Goal: Task Accomplishment & Management: Manage account settings

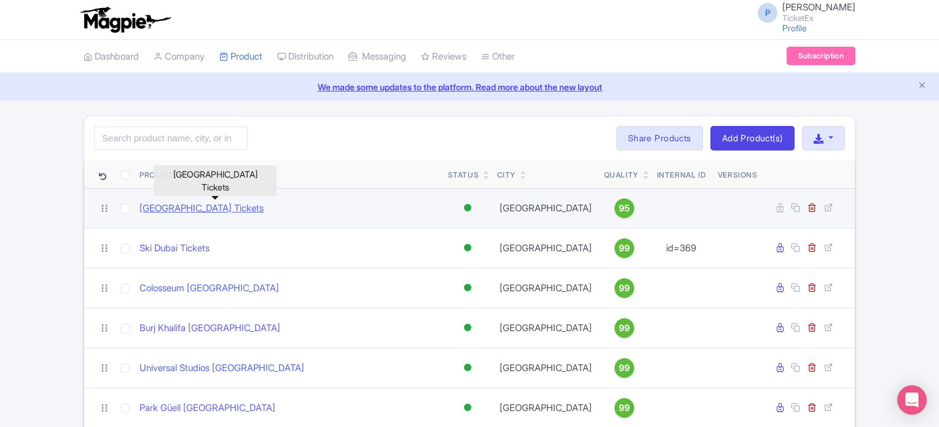
click at [243, 207] on link "[GEOGRAPHIC_DATA] Tickets" at bounding box center [202, 209] width 124 height 14
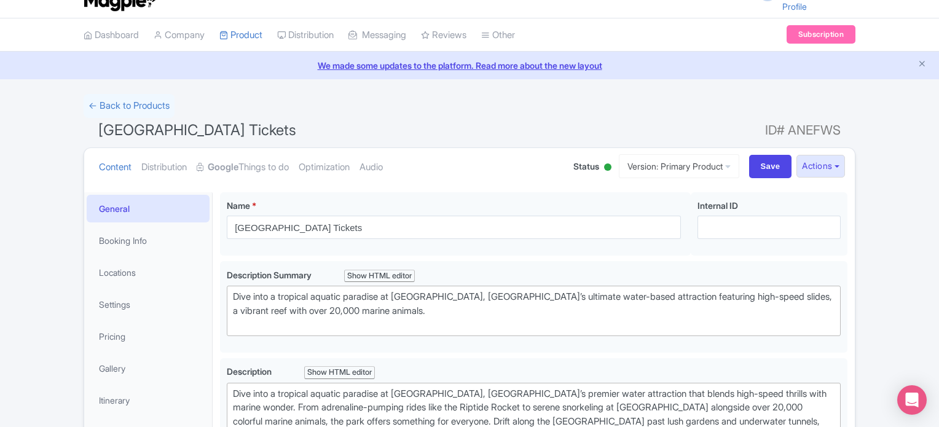
scroll to position [21, 0]
click at [120, 240] on link "Booking Info" at bounding box center [148, 241] width 123 height 28
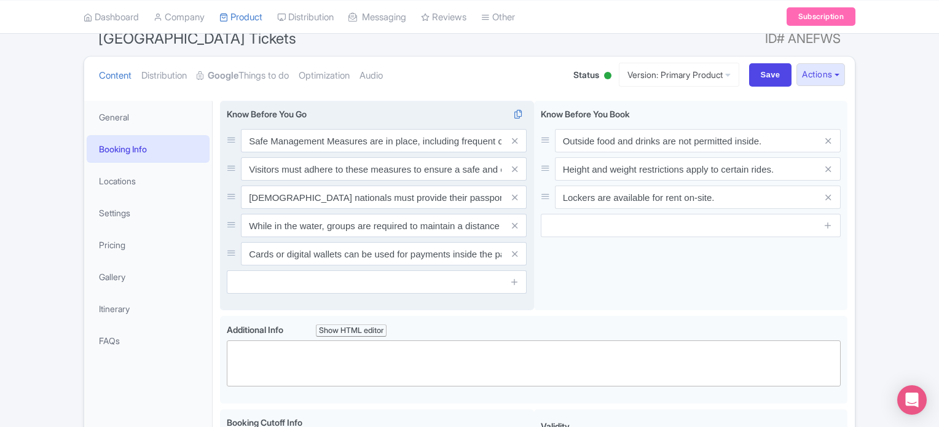
scroll to position [109, 0]
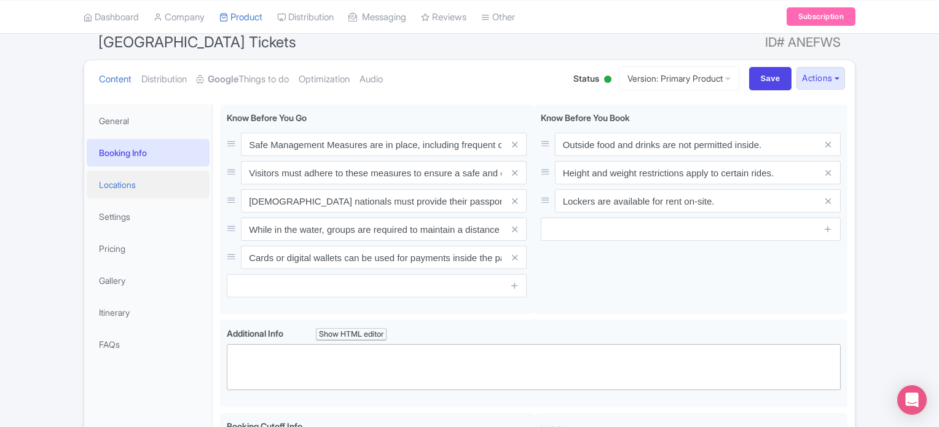
click at [119, 183] on link "Locations" at bounding box center [148, 185] width 123 height 28
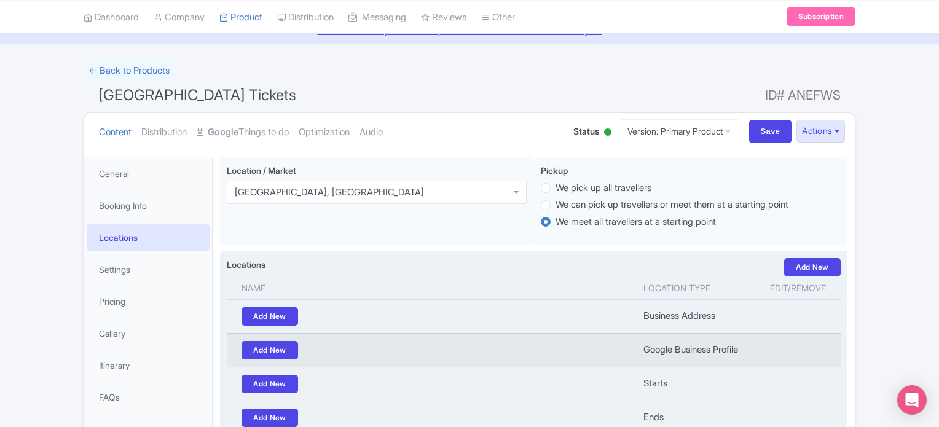
scroll to position [53, 0]
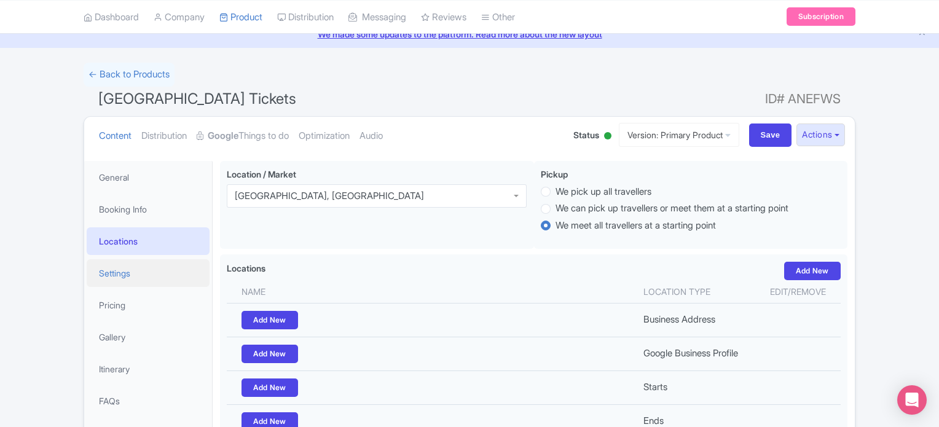
click at [111, 275] on link "Settings" at bounding box center [148, 273] width 123 height 28
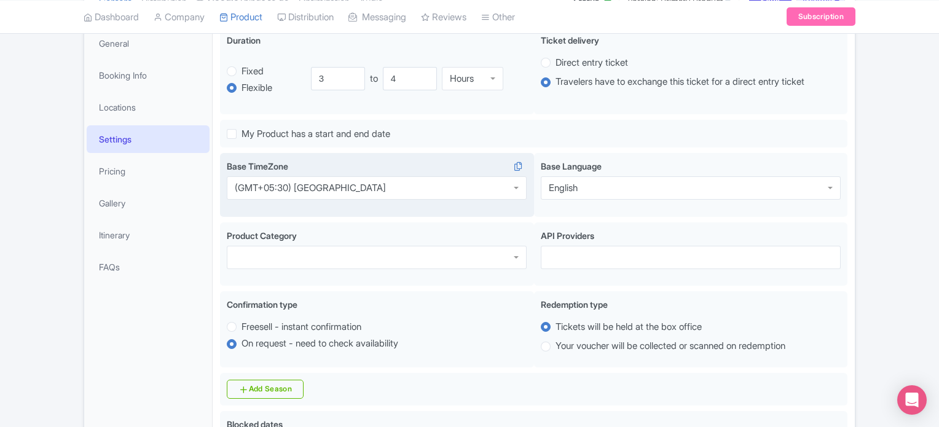
scroll to position [187, 0]
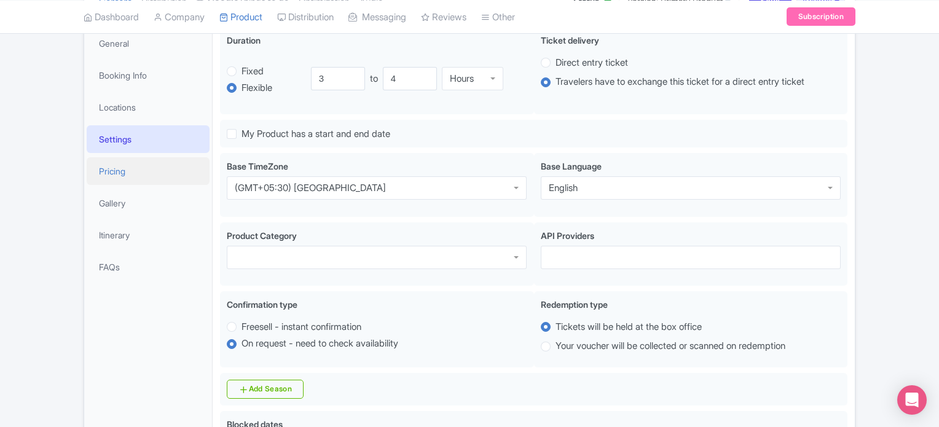
click at [123, 168] on link "Pricing" at bounding box center [148, 171] width 123 height 28
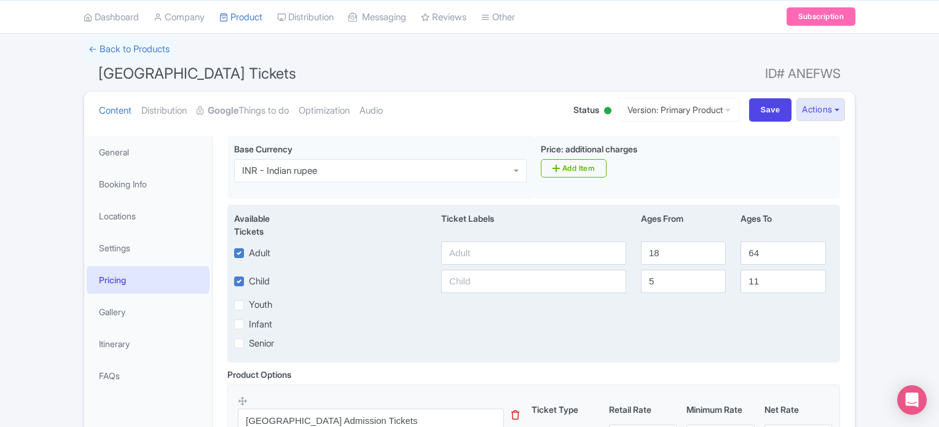
scroll to position [0, 0]
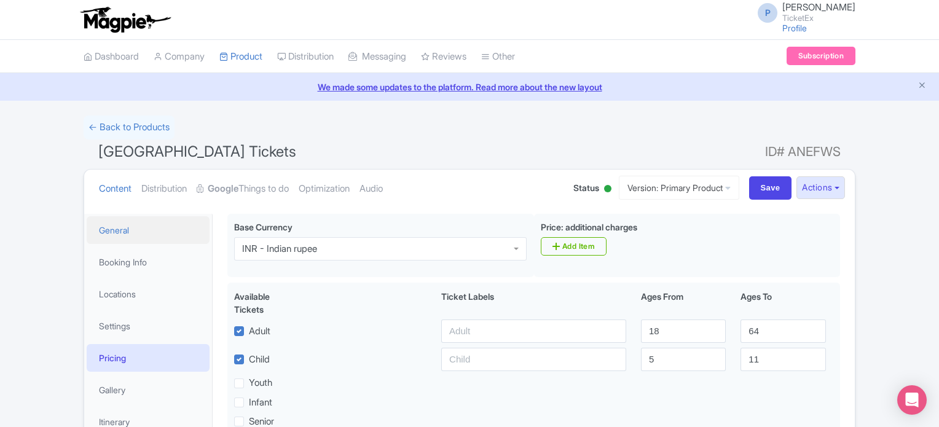
click at [118, 224] on link "General" at bounding box center [148, 230] width 123 height 28
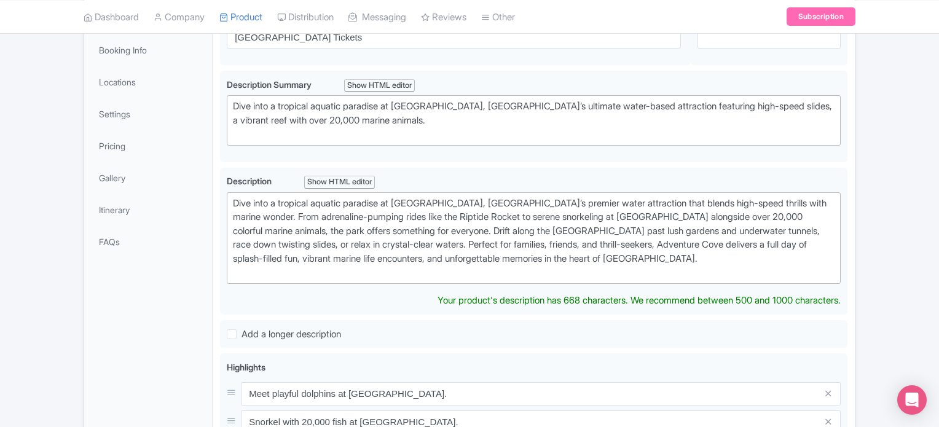
scroll to position [222, 0]
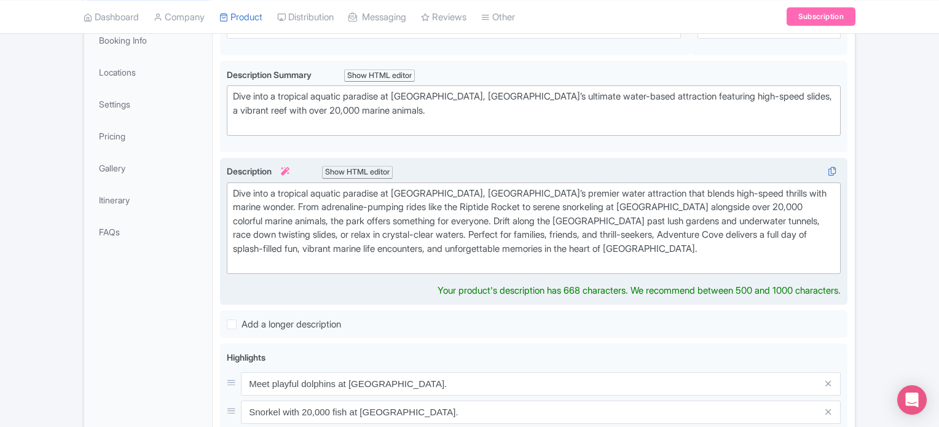
click at [235, 187] on div "Dive into a tropical aquatic paradise at Adventure Cove Waterpark, Singapore’s …" at bounding box center [534, 228] width 602 height 83
type trix-editor "<div>Dive into a tropical aquatic paradise at Adventure Cove Waterpark, Singapo…"
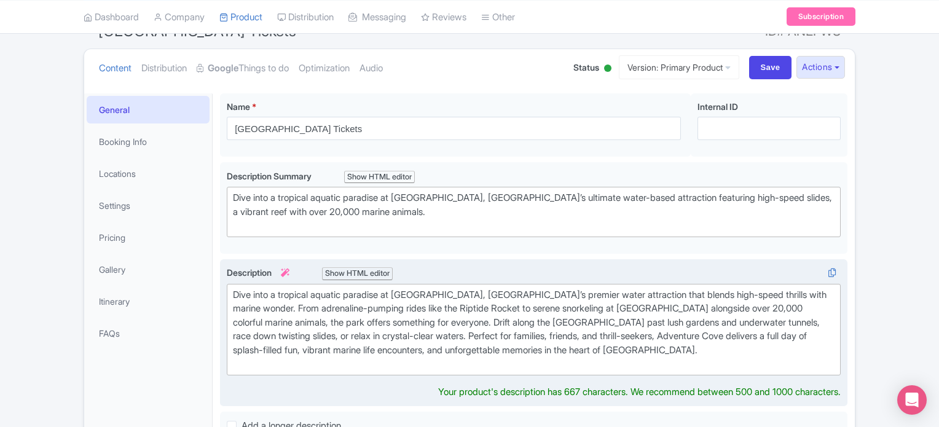
scroll to position [0, 0]
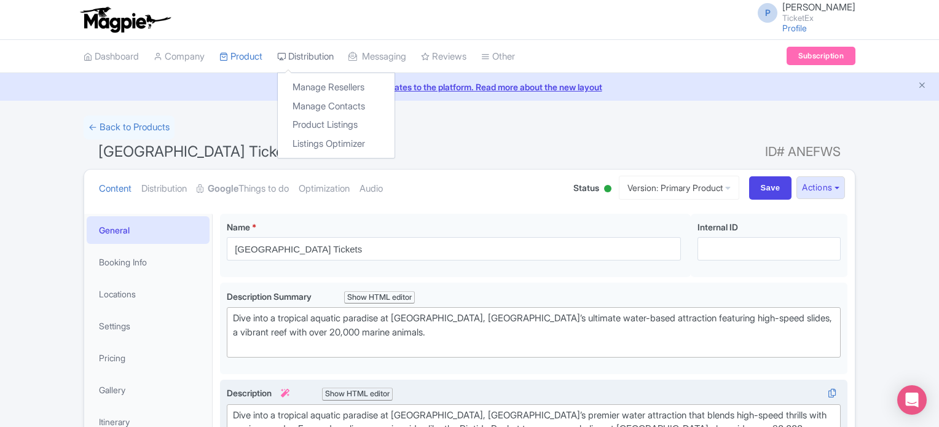
click at [317, 51] on link "Distribution" at bounding box center [305, 57] width 57 height 34
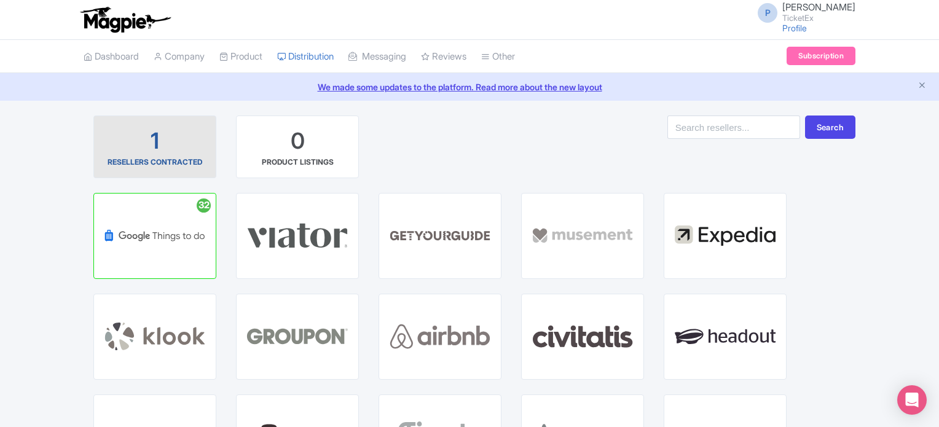
click at [187, 140] on div "1 RESELLERS CONTRACTED" at bounding box center [155, 147] width 102 height 42
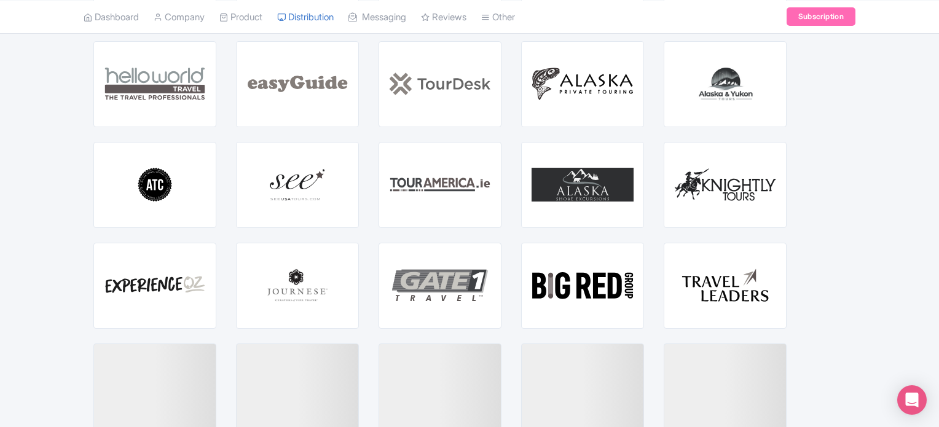
scroll to position [1465, 0]
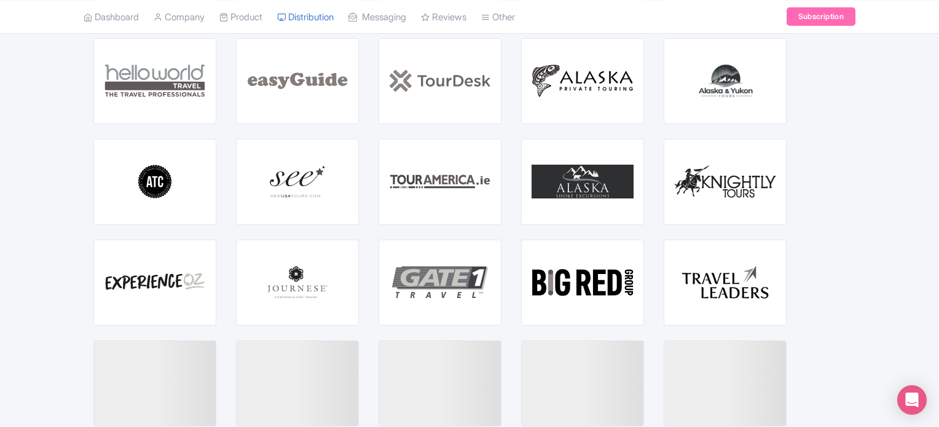
click at [524, 160] on div "GET STARTED WITH ALASKA SHORE EXCURSIONS" at bounding box center [583, 182] width 122 height 85
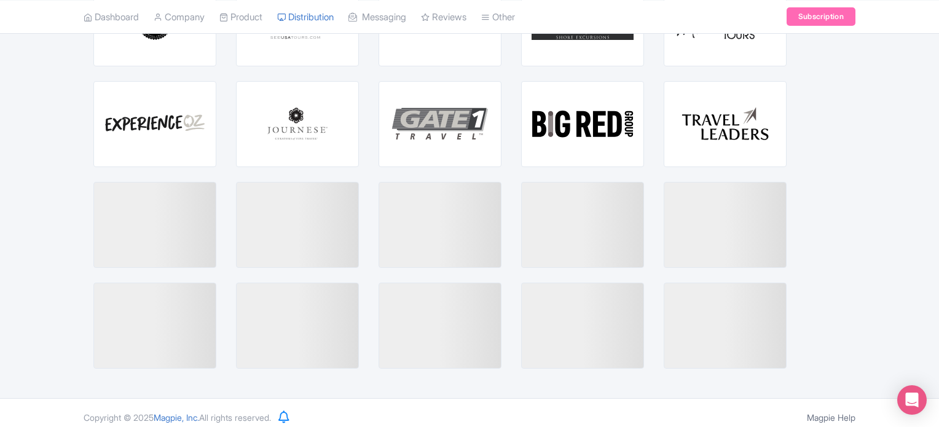
scroll to position [1632, 0]
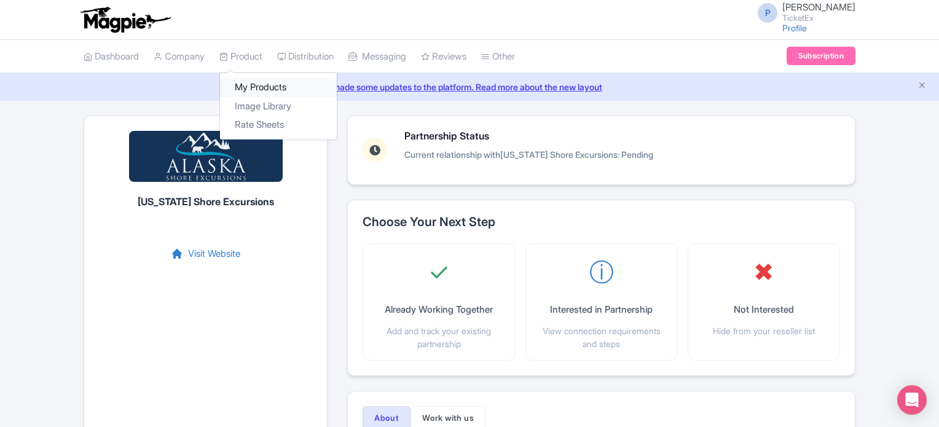
click at [261, 87] on link "My Products" at bounding box center [278, 87] width 117 height 19
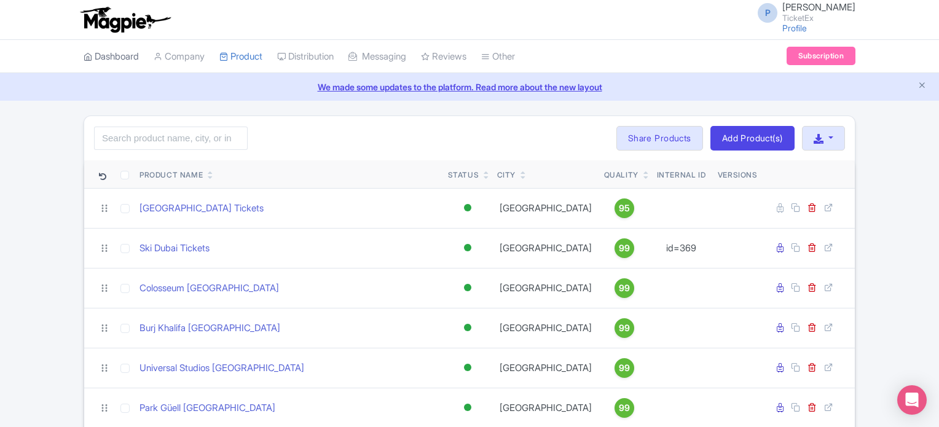
click at [119, 53] on link "Dashboard" at bounding box center [111, 57] width 55 height 34
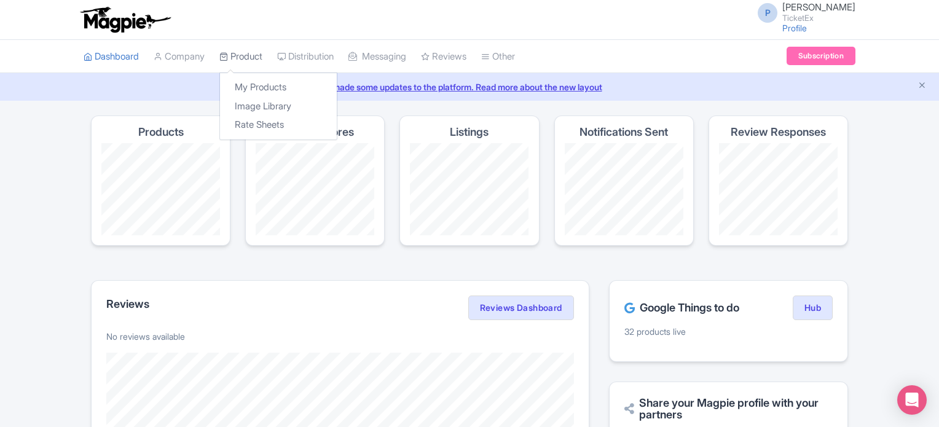
click at [251, 55] on link "Product" at bounding box center [240, 57] width 43 height 34
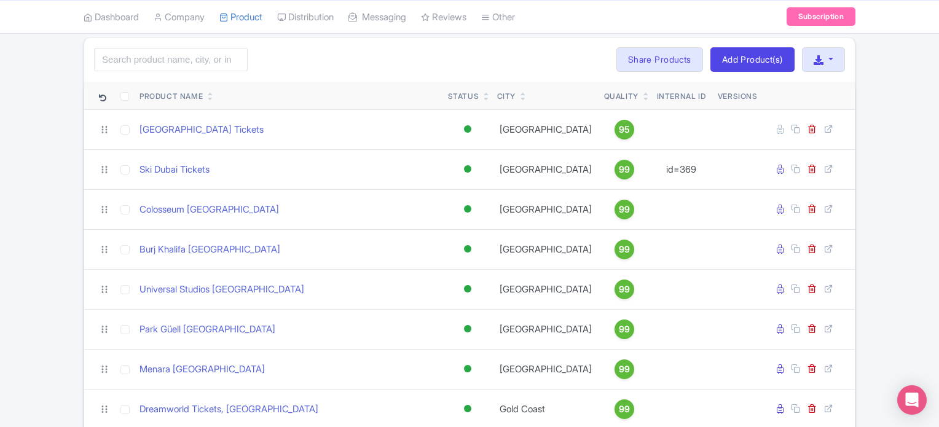
scroll to position [79, 0]
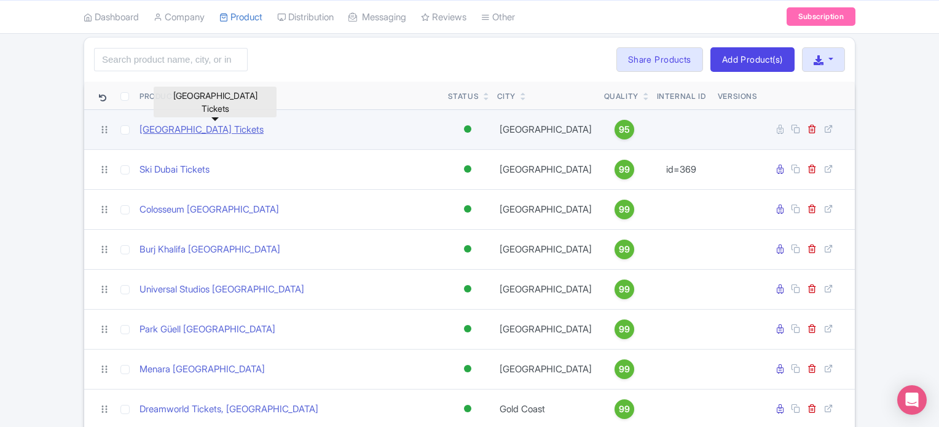
click at [214, 127] on link "[GEOGRAPHIC_DATA] Tickets" at bounding box center [202, 130] width 124 height 14
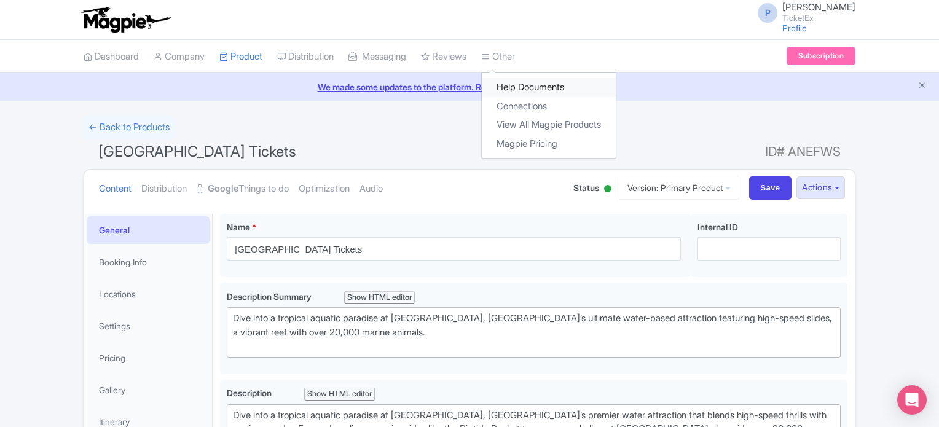
click at [530, 93] on link "Help Documents" at bounding box center [549, 87] width 134 height 19
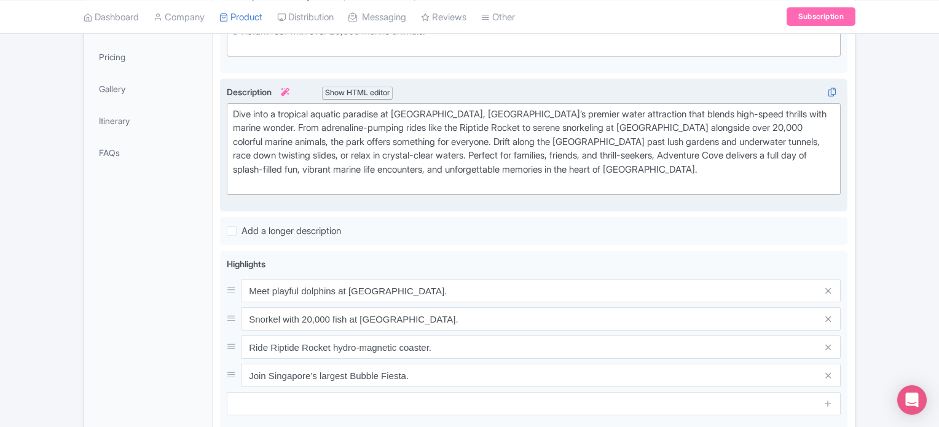
scroll to position [312, 0]
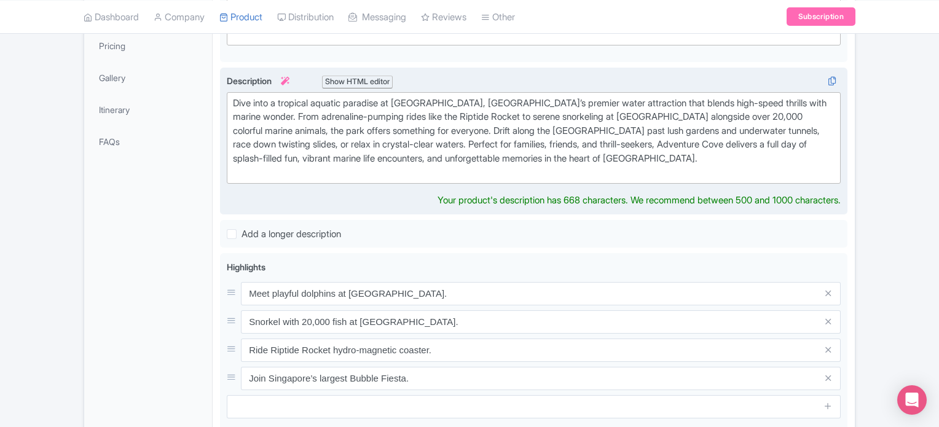
click at [237, 98] on div "Dive into a tropical aquatic paradise at Adventure Cove Waterpark, Singapore’s …" at bounding box center [534, 137] width 602 height 83
type trix-editor "<div>Dive into a tropical aquatic paradise at Adventure Cove Waterpark, Singapo…"
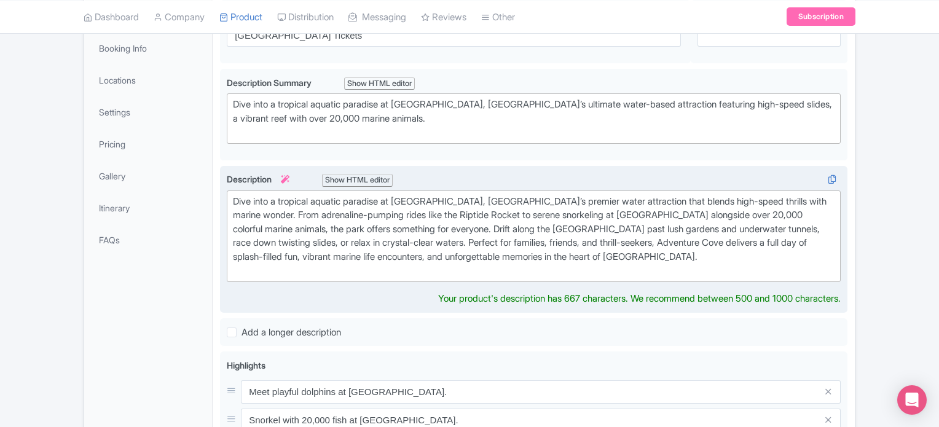
scroll to position [211, 0]
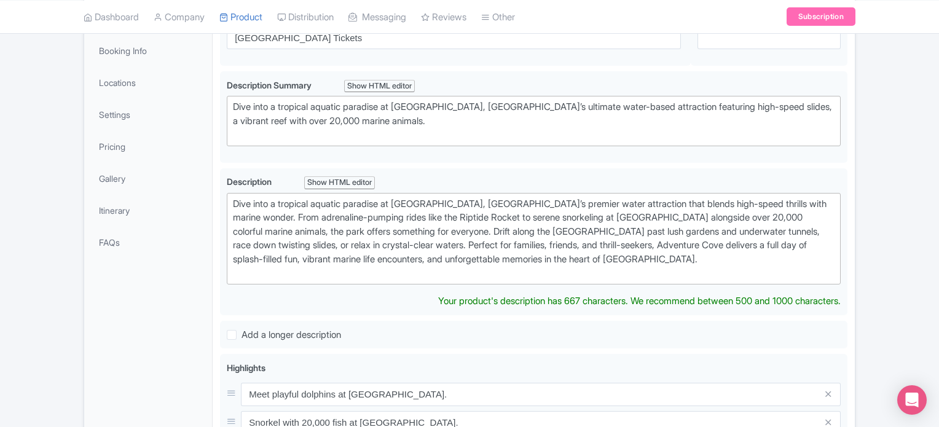
click at [333, 216] on div "Dive into a tropical aquatic paradise at Adventure Cove Waterpark, Singapore’s …" at bounding box center [534, 238] width 602 height 83
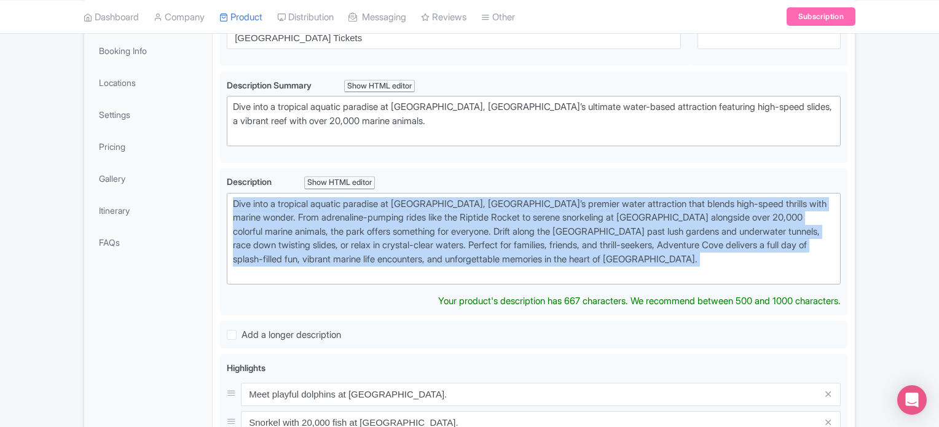
click at [333, 216] on div "Dive into a tropical aquatic paradise at Adventure Cove Waterpark, Singapore’s …" at bounding box center [534, 238] width 602 height 83
copy div "Dive into a tropical aquatic paradise at Adventure Cove Waterpark, Singapore’s …"
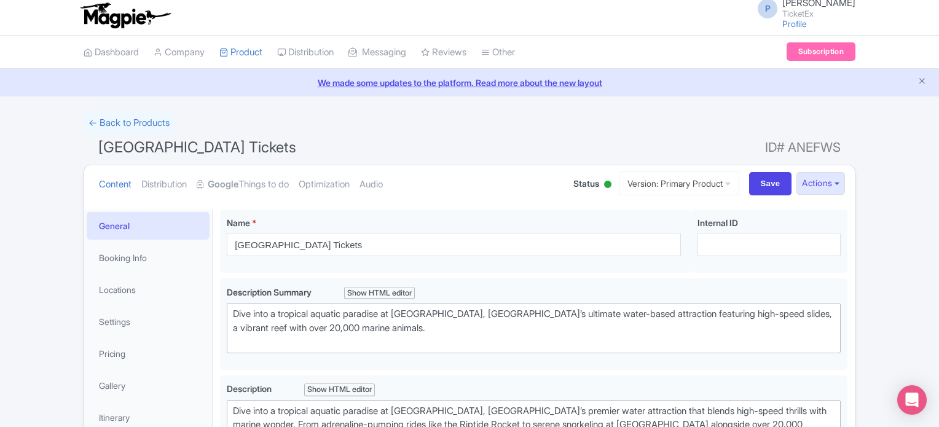
scroll to position [0, 0]
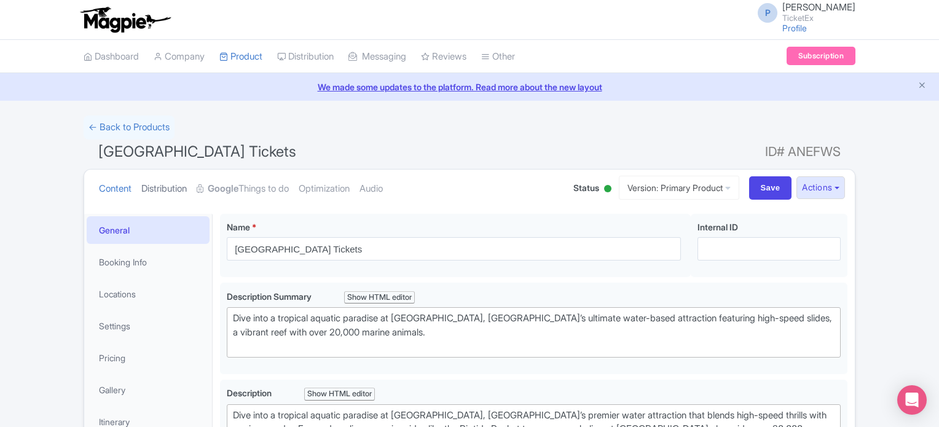
click at [167, 186] on link "Distribution" at bounding box center [163, 189] width 45 height 39
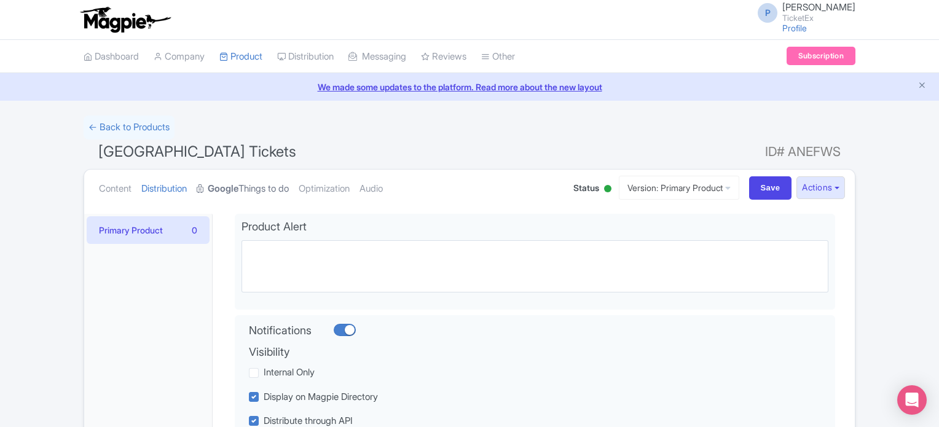
click at [210, 181] on link "Google Things to do" at bounding box center [243, 189] width 92 height 39
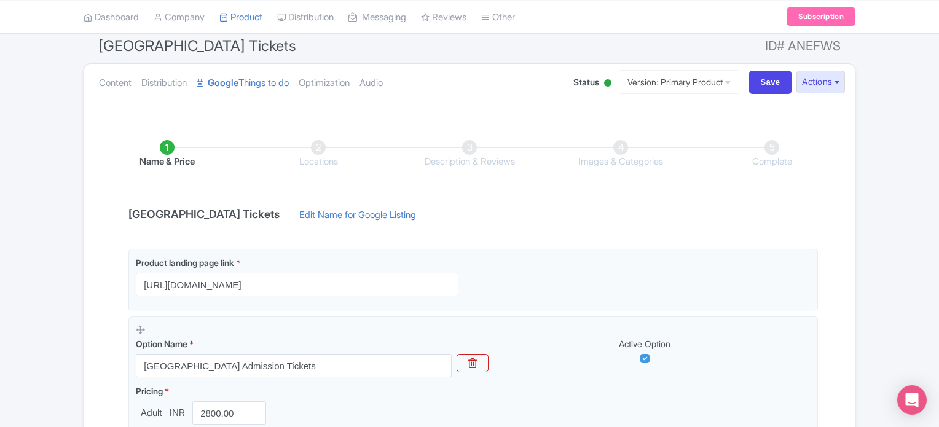
scroll to position [104, 0]
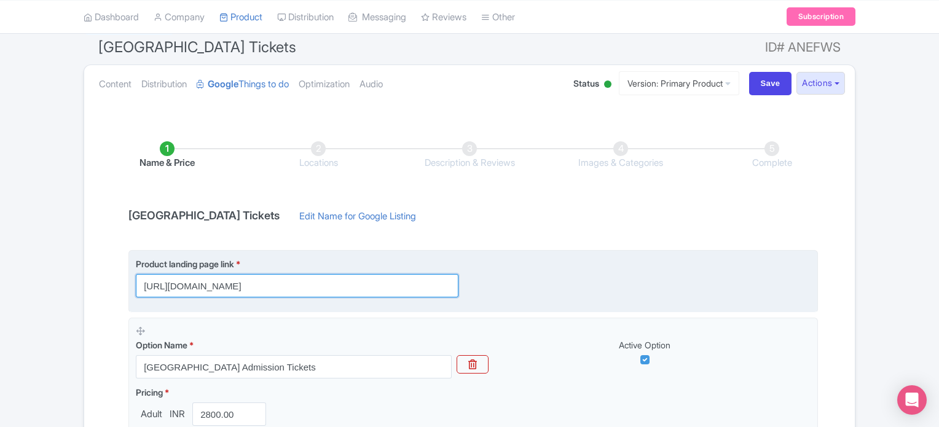
click at [375, 279] on input "[URL][DOMAIN_NAME]" at bounding box center [297, 285] width 323 height 23
click at [375, 279] on input "https://www.ticketex.co/activity/153/adventure-cove-waterpark-tickets" at bounding box center [297, 285] width 323 height 23
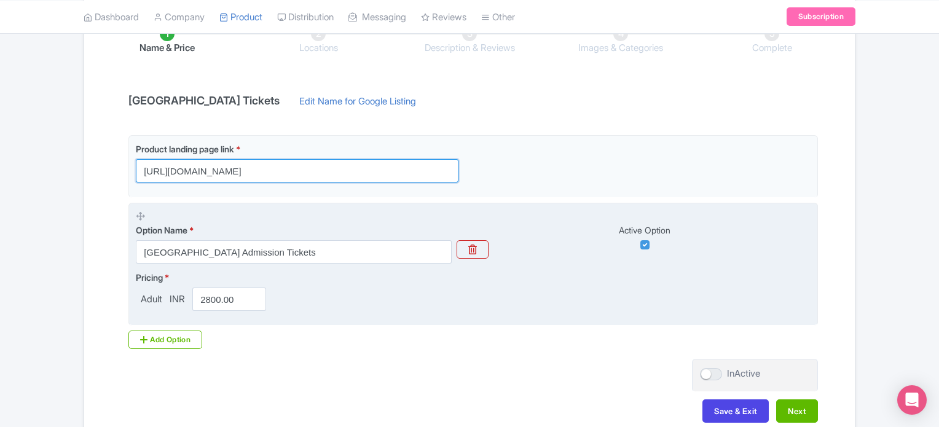
scroll to position [220, 0]
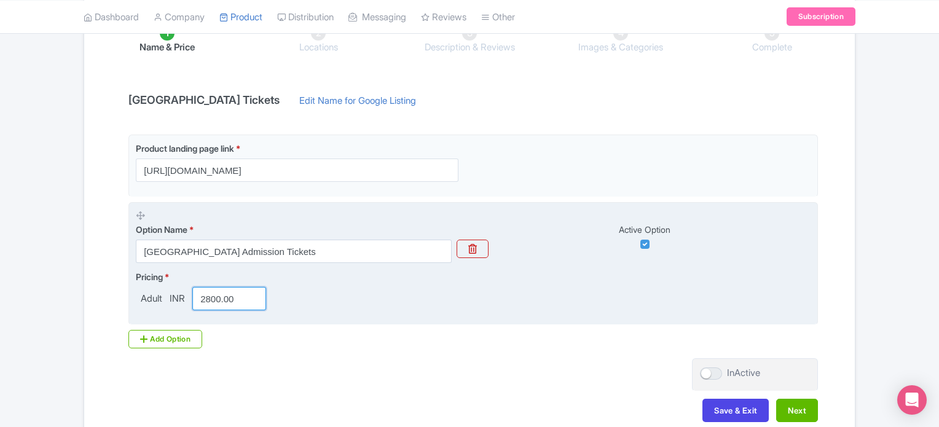
click at [244, 293] on input "2800.00" at bounding box center [229, 298] width 74 height 23
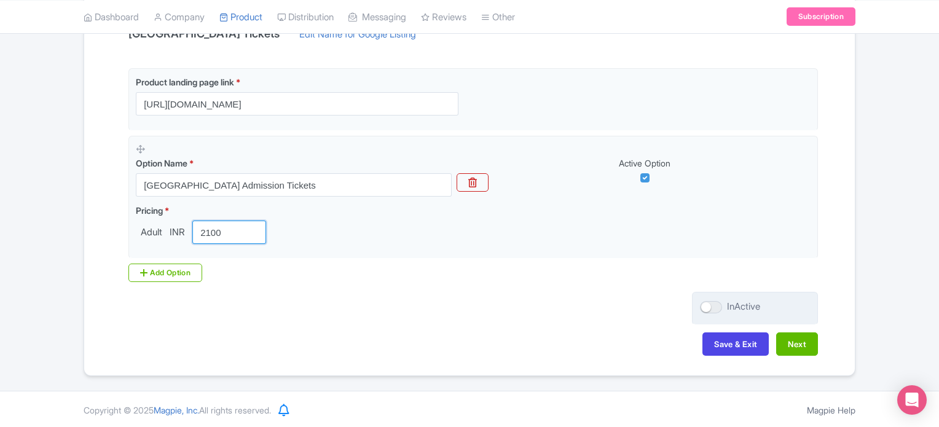
type input "2100"
click at [710, 304] on div at bounding box center [711, 307] width 22 height 12
click at [708, 304] on input "InActive" at bounding box center [704, 307] width 8 height 8
checkbox input "true"
click at [732, 346] on button "Save & Exit" at bounding box center [735, 343] width 66 height 23
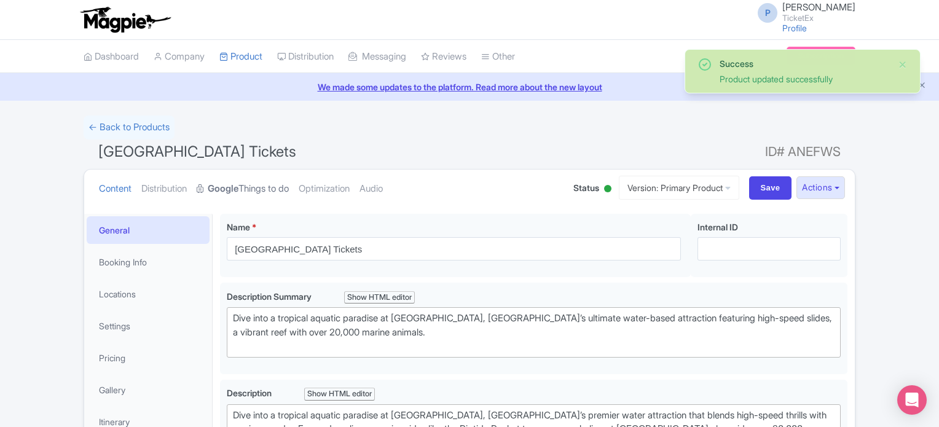
click at [232, 179] on link "Google Things to do" at bounding box center [243, 189] width 92 height 39
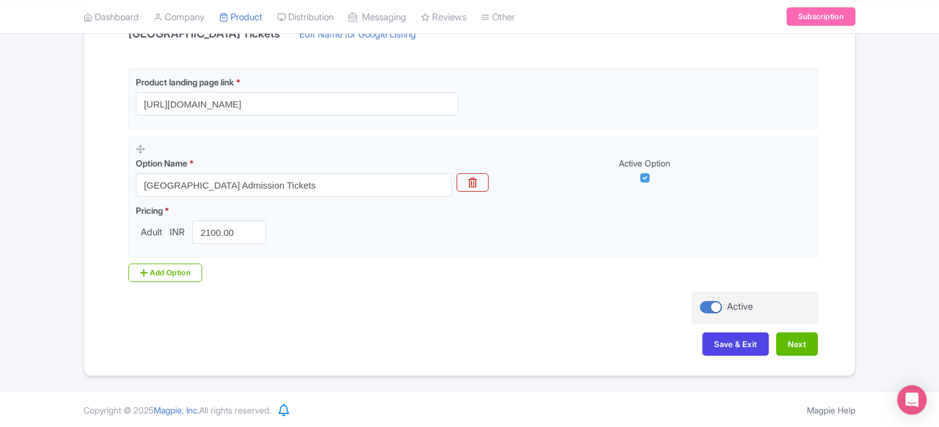
scroll to position [286, 0]
click at [808, 345] on button "Next" at bounding box center [797, 344] width 42 height 23
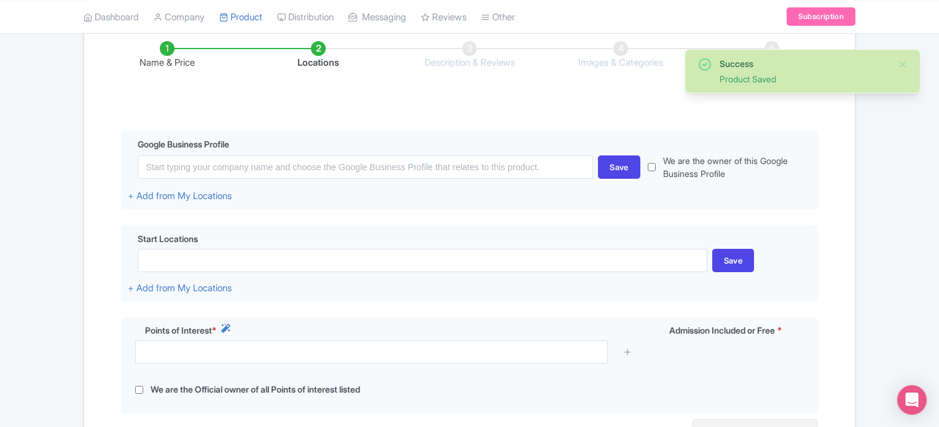
scroll to position [198, 0]
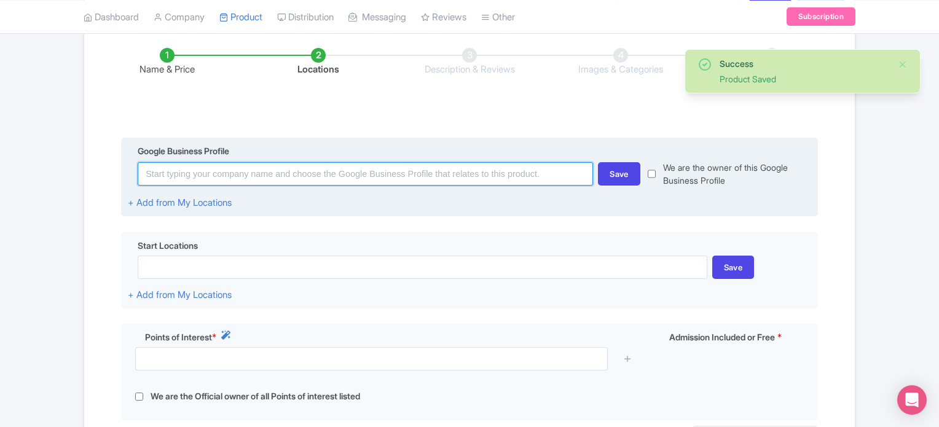
click at [320, 176] on input at bounding box center [365, 173] width 455 height 23
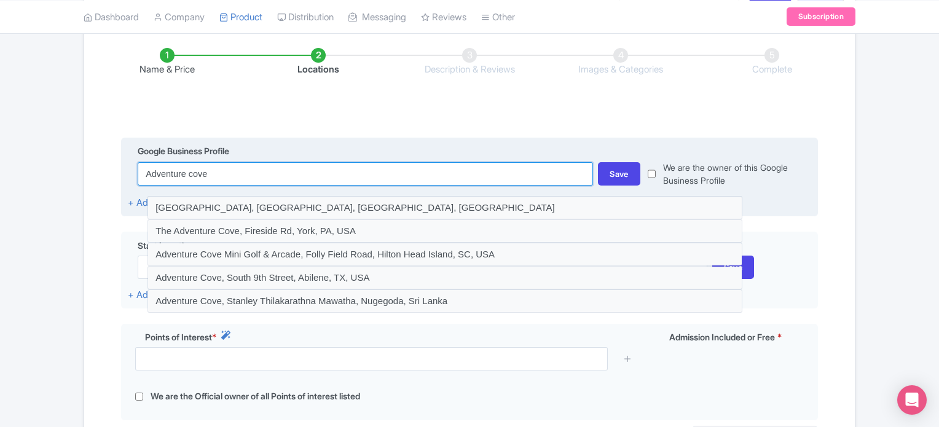
click at [202, 181] on input "Adventure cove" at bounding box center [365, 173] width 455 height 23
paste input "Cove Waterpark"
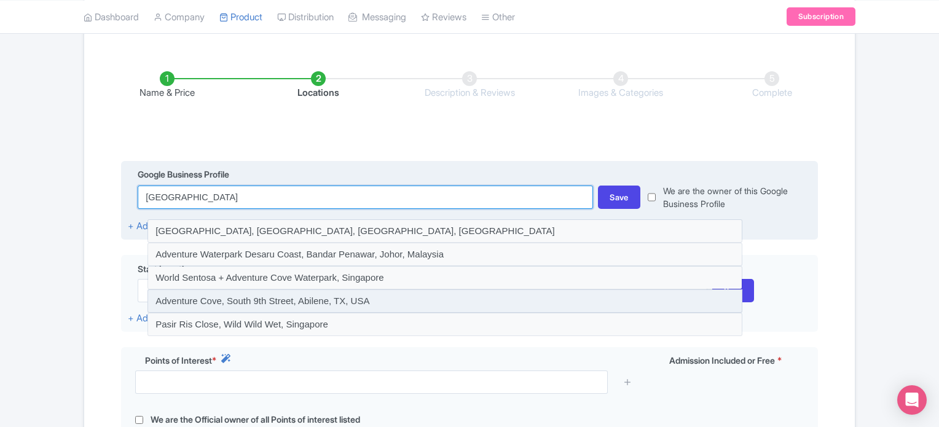
scroll to position [173, 0]
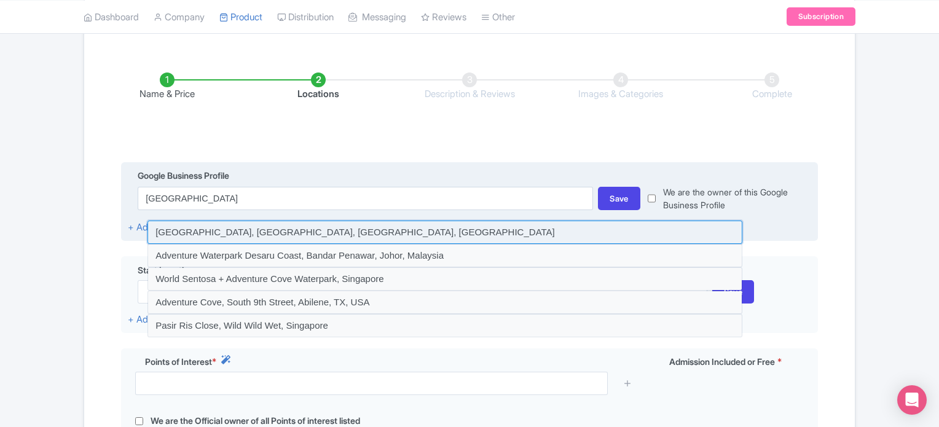
click at [334, 235] on input at bounding box center [444, 232] width 595 height 23
type input "Sentosa Gateway, Adventure Cove Waterpark, Sentosa Island, Singapore"
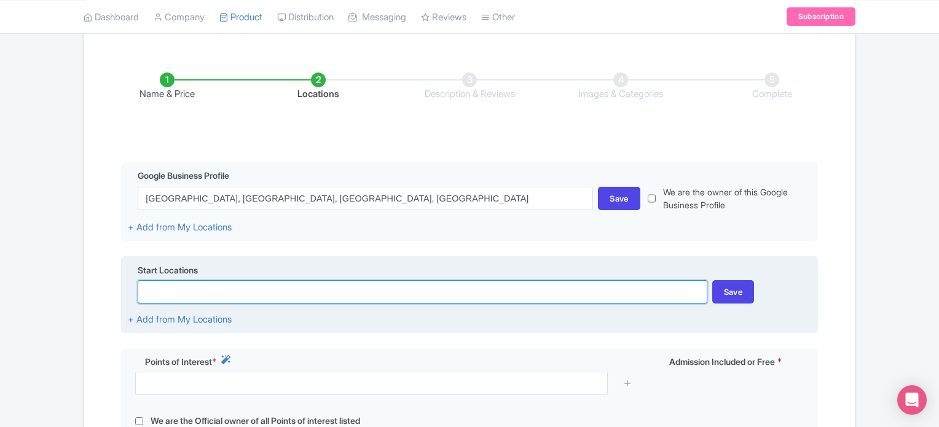
click at [312, 287] on input at bounding box center [422, 291] width 569 height 23
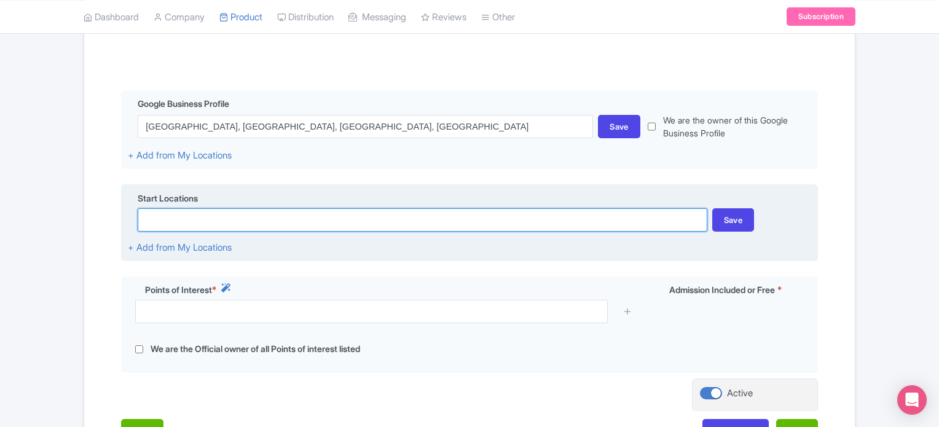
scroll to position [246, 0]
paste input "14 Sentosa Gateway, Sentosa Island, Singapore 098132"
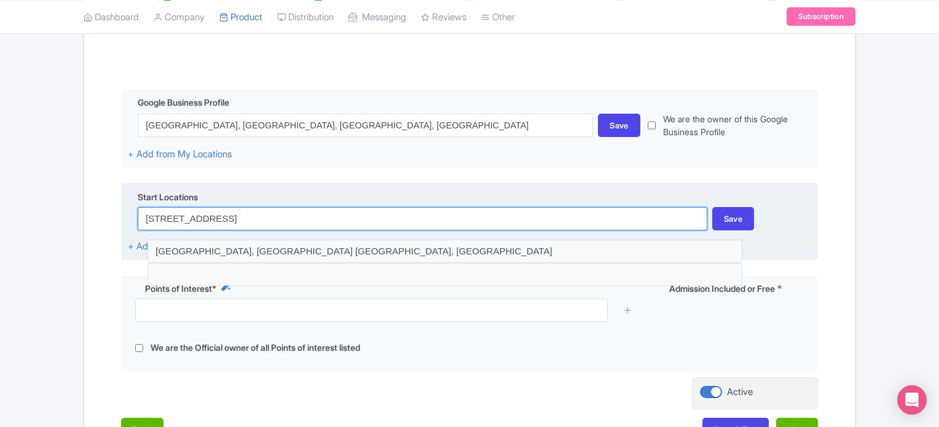
drag, startPoint x: 380, startPoint y: 214, endPoint x: 346, endPoint y: 216, distance: 33.8
click at [346, 216] on input "14 Sentosa Gateway, Sentosa Island, Singapore 098132" at bounding box center [422, 218] width 569 height 23
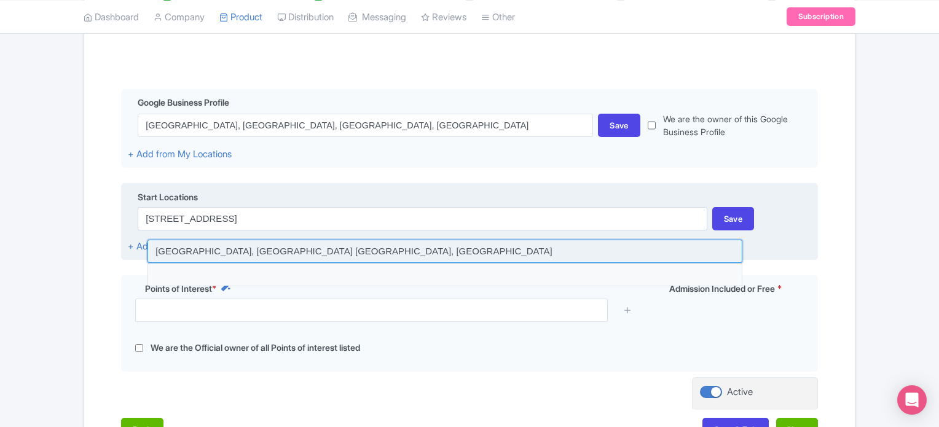
click at [248, 251] on input at bounding box center [444, 251] width 595 height 23
type input "[GEOGRAPHIC_DATA], [GEOGRAPHIC_DATA] [GEOGRAPHIC_DATA], [GEOGRAPHIC_DATA]"
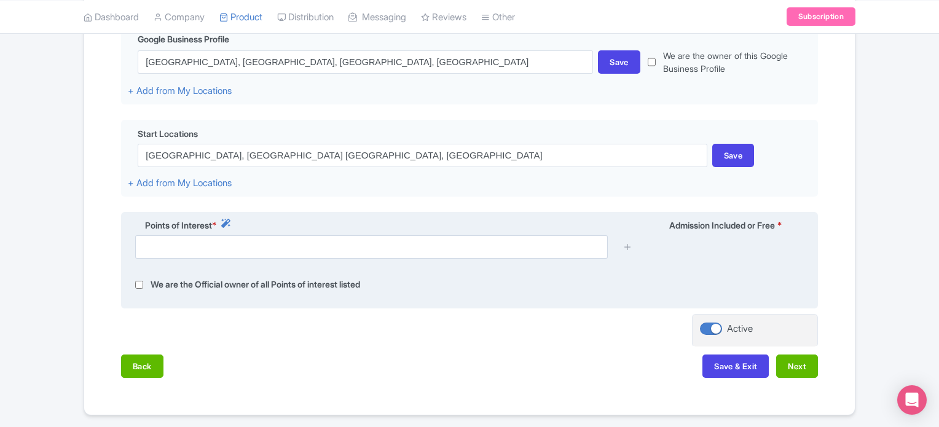
scroll to position [310, 0]
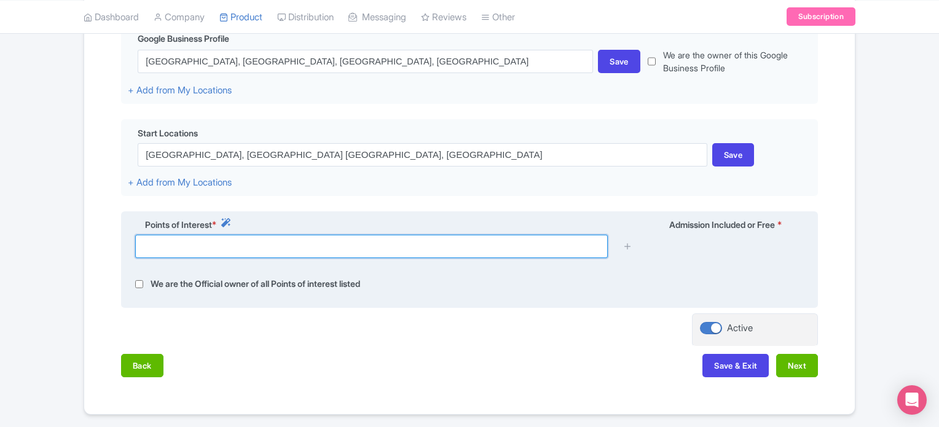
click at [277, 252] on input "text" at bounding box center [371, 246] width 473 height 23
paste input "[STREET_ADDRESS]"
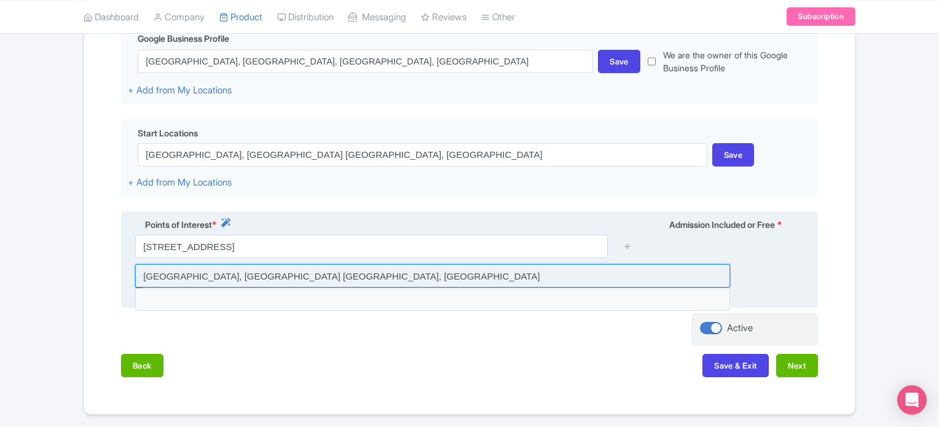
click at [263, 277] on input at bounding box center [432, 275] width 595 height 23
type input "[GEOGRAPHIC_DATA], [GEOGRAPHIC_DATA] [GEOGRAPHIC_DATA], [GEOGRAPHIC_DATA]"
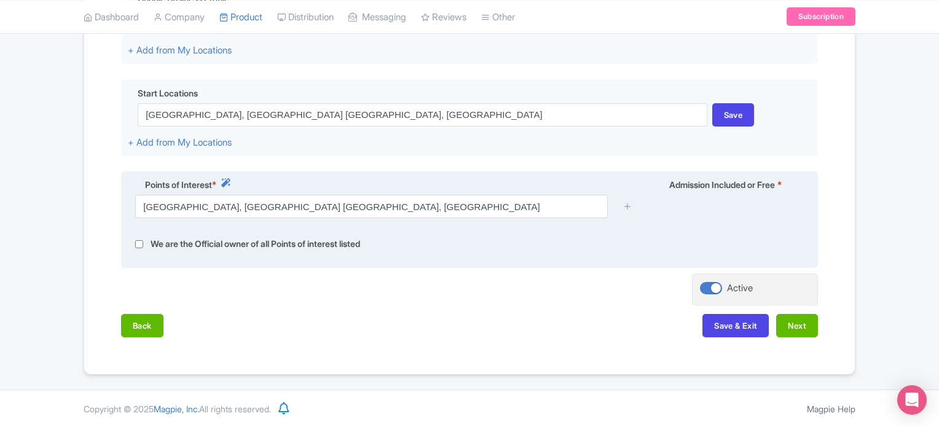
scroll to position [350, 0]
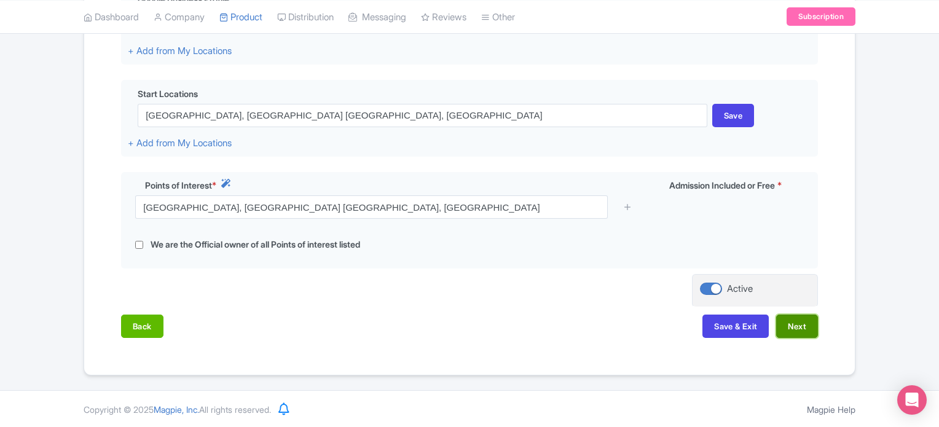
click at [803, 327] on button "Next" at bounding box center [797, 326] width 42 height 23
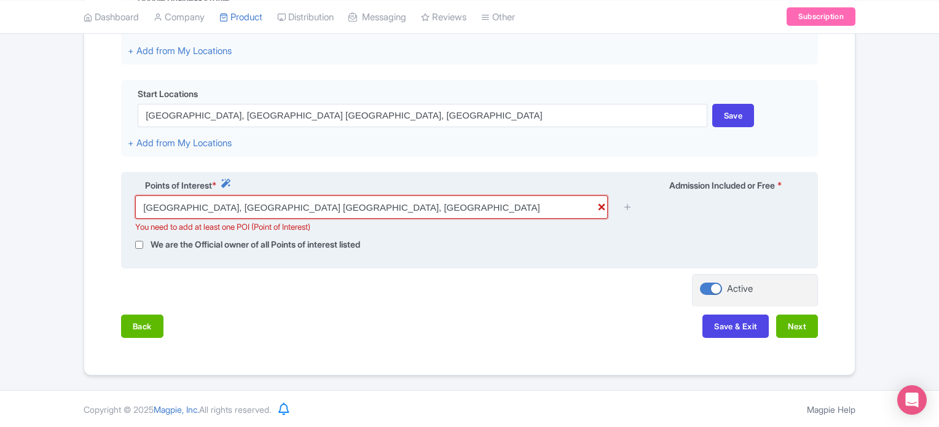
click at [600, 210] on input "Sentosa Gateway, Singapore Tours, Singapore" at bounding box center [371, 206] width 473 height 23
click at [602, 206] on input "Sentosa Gateway, Singapore Tours, Singapore" at bounding box center [371, 206] width 473 height 23
click at [521, 221] on div "You need to add at least one POI (Point of Interest)" at bounding box center [371, 227] width 473 height 12
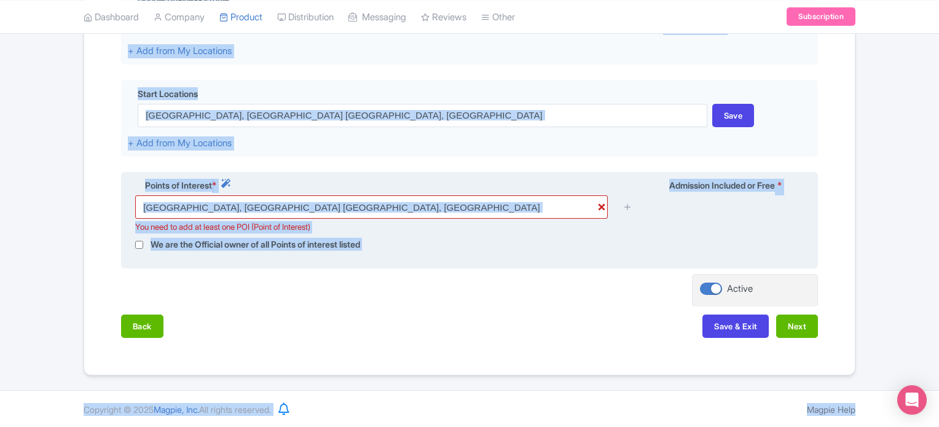
click at [444, 192] on div "Points of Interest *" at bounding box center [384, 187] width 513 height 17
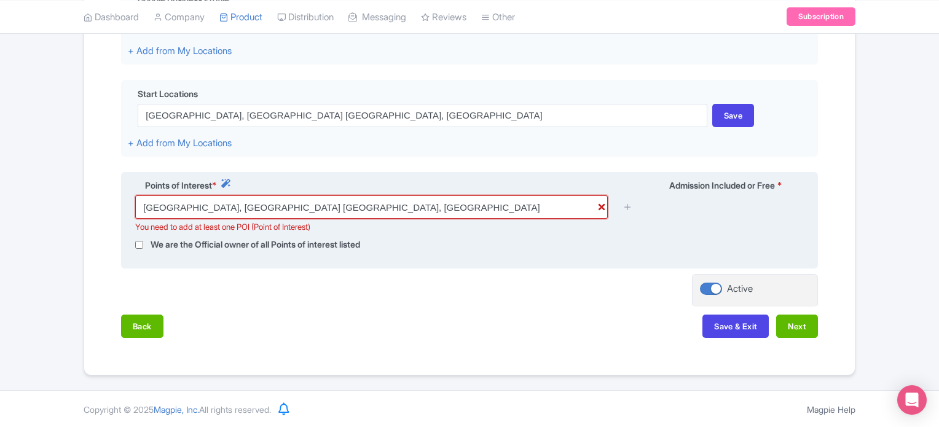
click at [417, 204] on input "Sentosa Gateway, Singapore Tours, Singapore" at bounding box center [371, 206] width 473 height 23
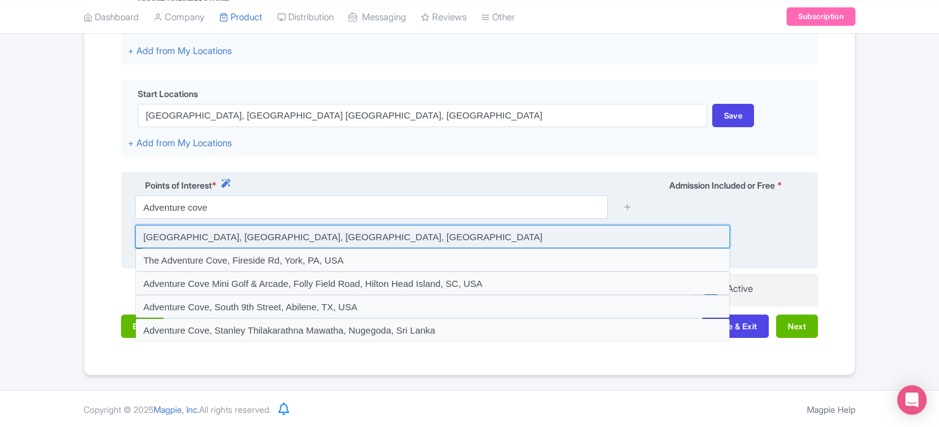
click at [297, 238] on input at bounding box center [432, 236] width 595 height 23
type input "[GEOGRAPHIC_DATA], [GEOGRAPHIC_DATA], [GEOGRAPHIC_DATA], [GEOGRAPHIC_DATA]"
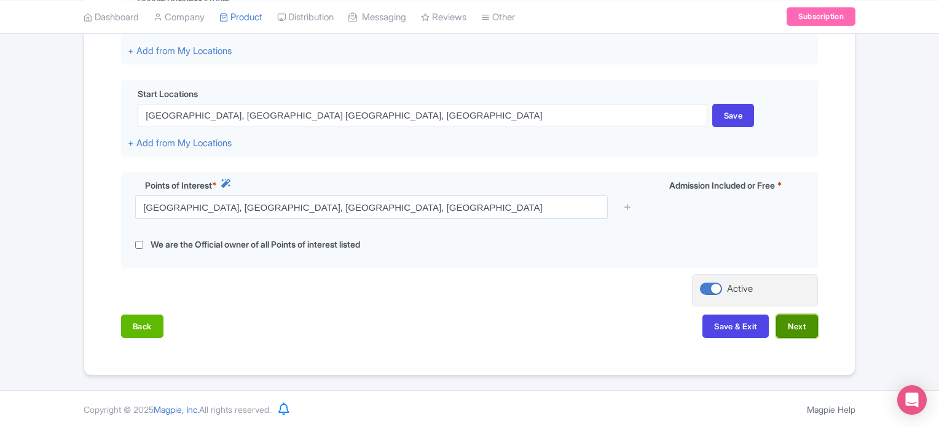
click at [800, 324] on button "Next" at bounding box center [797, 326] width 42 height 23
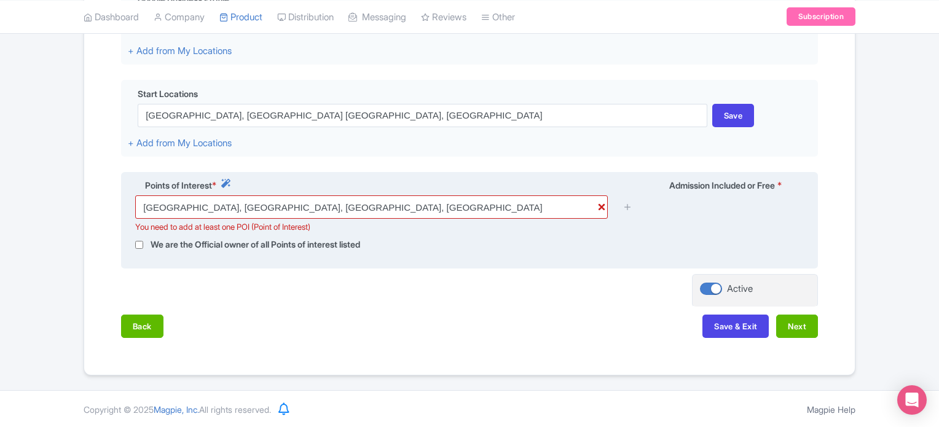
click at [695, 206] on div "Sentosa Gateway, Adventure Cove Waterpark, Sentosa Island, Singapore You need t…" at bounding box center [469, 211] width 683 height 33
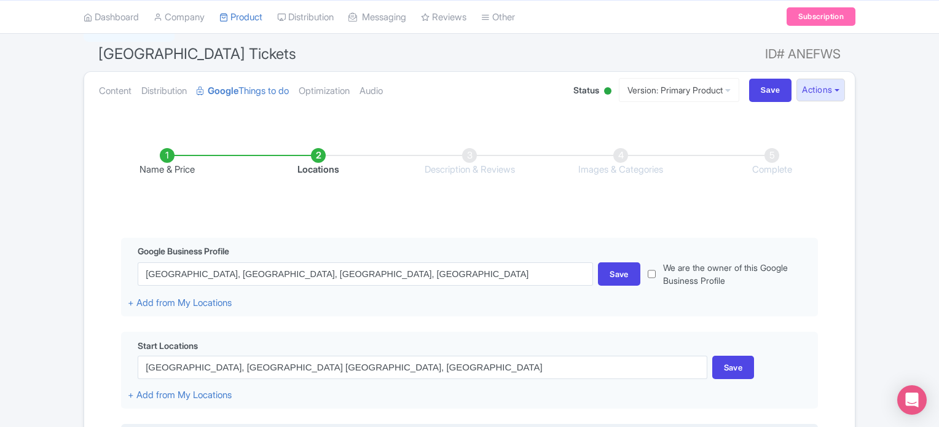
scroll to position [96, 0]
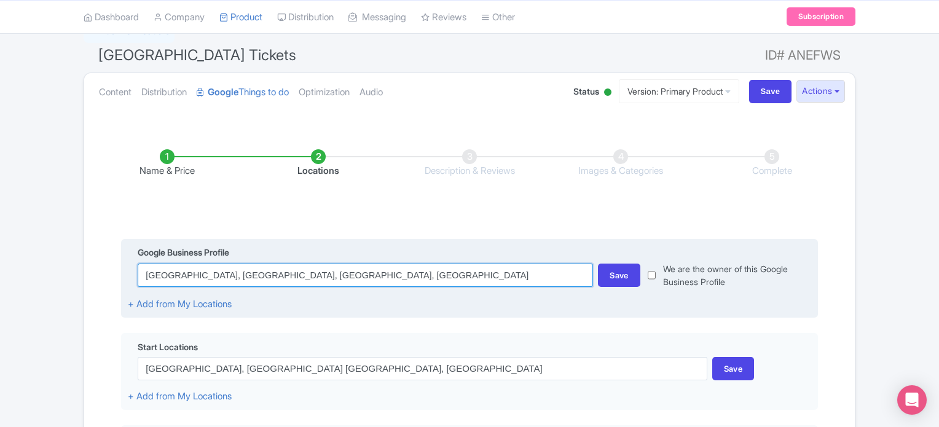
click at [312, 277] on input "[GEOGRAPHIC_DATA], [GEOGRAPHIC_DATA], [GEOGRAPHIC_DATA], [GEOGRAPHIC_DATA]" at bounding box center [365, 275] width 455 height 23
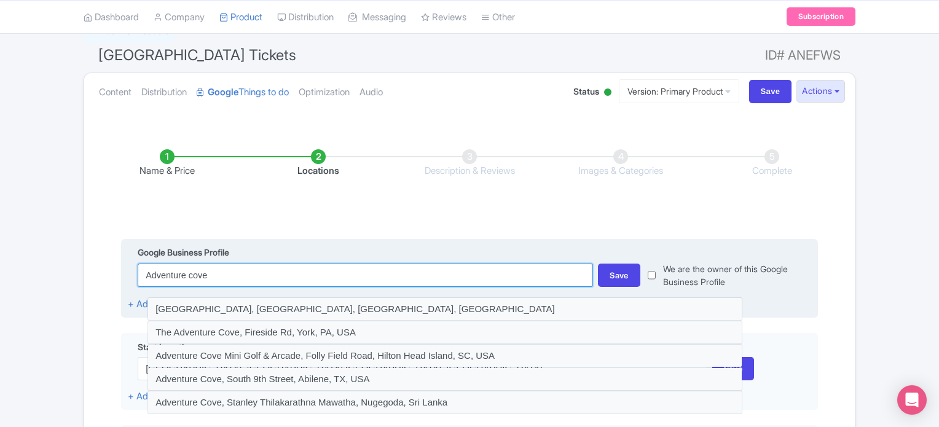
click at [261, 281] on input "Adventure cove" at bounding box center [365, 275] width 455 height 23
paste input "Cove Waterpark"
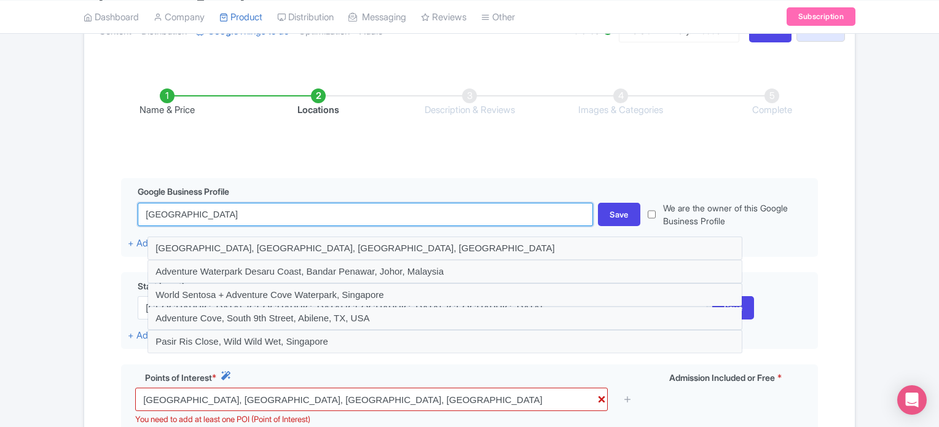
scroll to position [158, 0]
type input "Adventure Cove Waterpark"
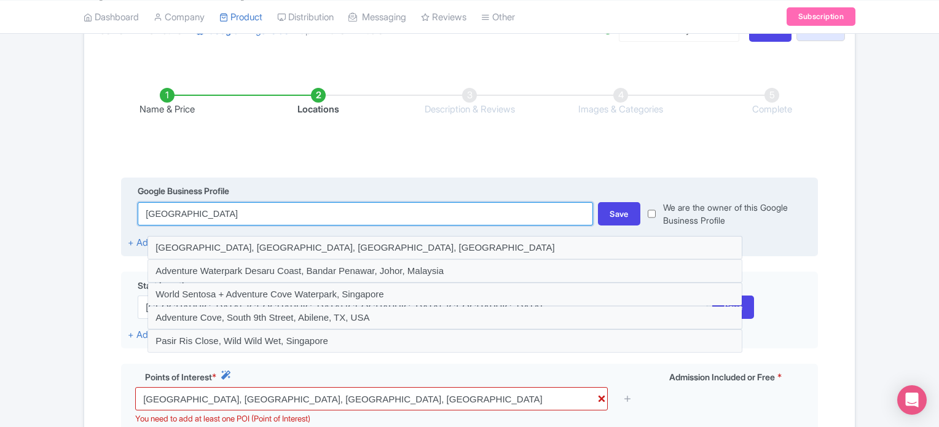
click at [261, 211] on input "Adventure Cove Waterpark" at bounding box center [365, 213] width 455 height 23
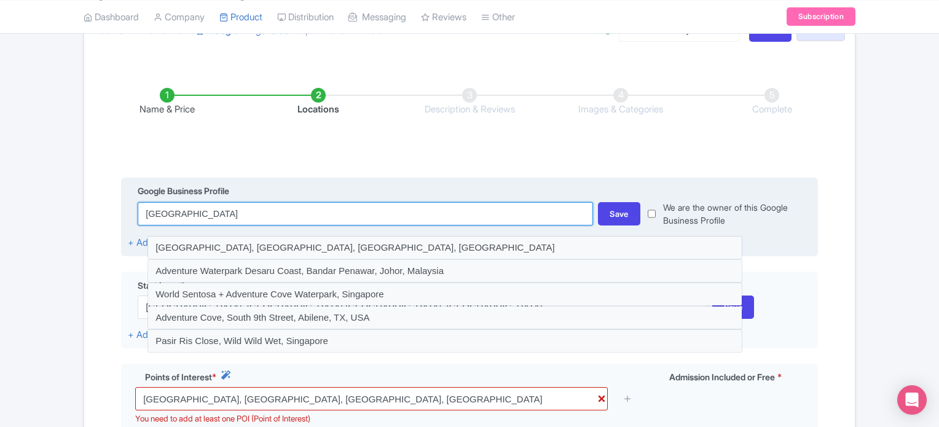
click at [253, 211] on input "Adventure Cove Waterpark" at bounding box center [365, 213] width 455 height 23
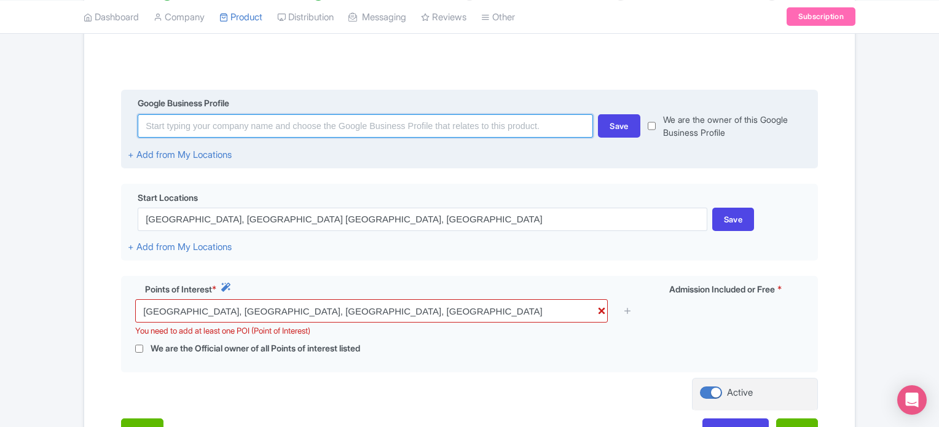
scroll to position [247, 0]
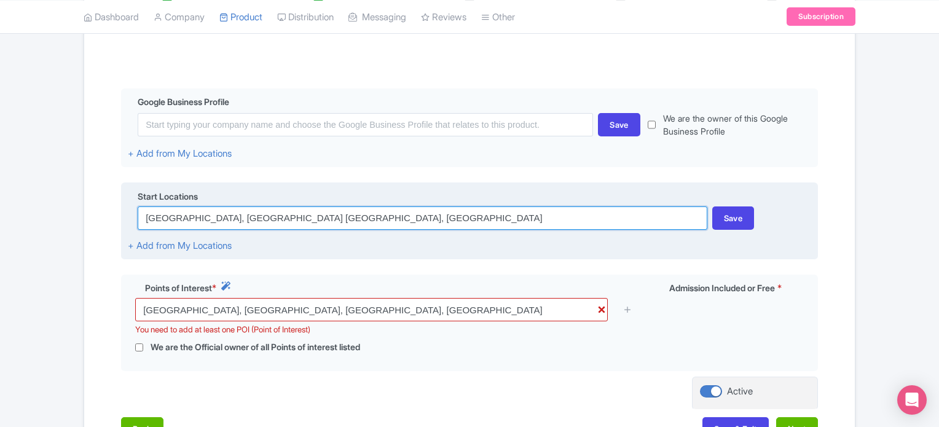
click at [208, 221] on input "Sentosa Gateway, Singapore Tours, Singapore" at bounding box center [422, 217] width 569 height 23
paste input "14 Sentosa Gateway, Sentosa Island, Singapore 098132"
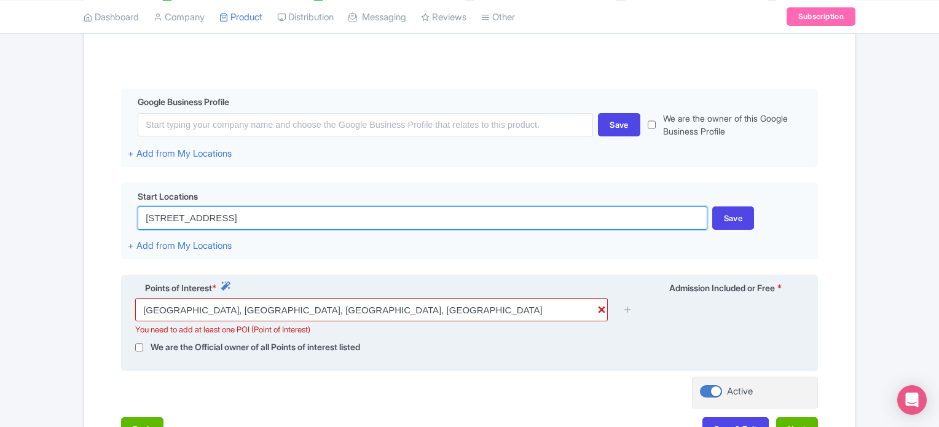
type input "14 Sentosa Gateway, Sentosa Island, Singapore 098132"
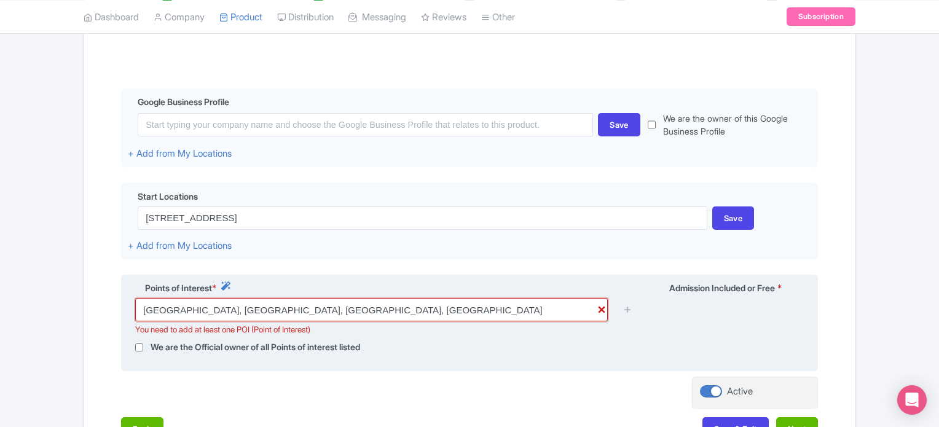
click at [261, 309] on input "Sentosa Gateway, Adventure Cove Waterpark, Sentosa Island, Singapore" at bounding box center [371, 309] width 473 height 23
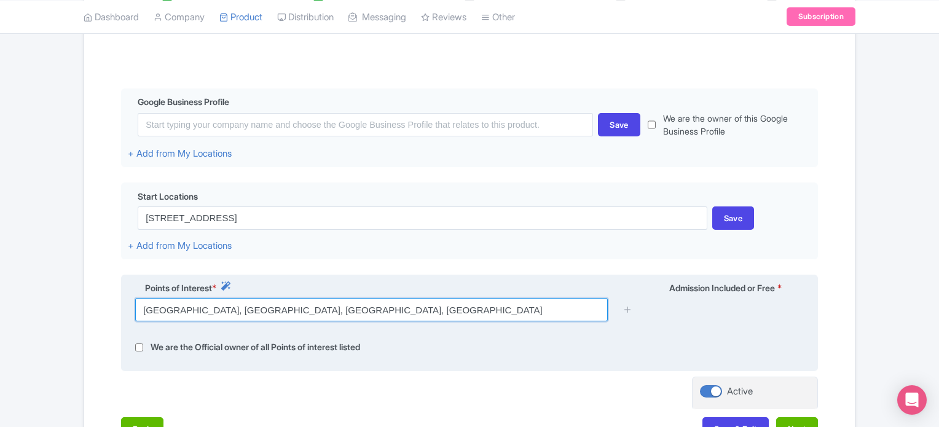
paste input "14 Sentosa Gateway, Sentosa Island, Singapore 098132"
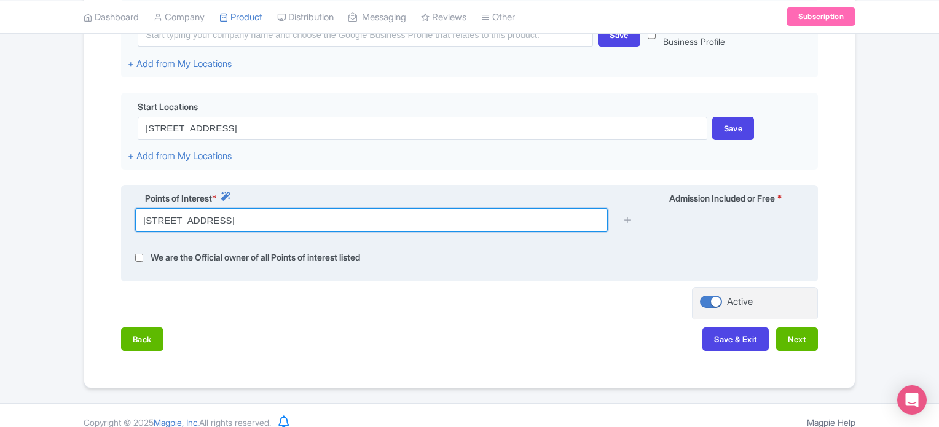
scroll to position [338, 0]
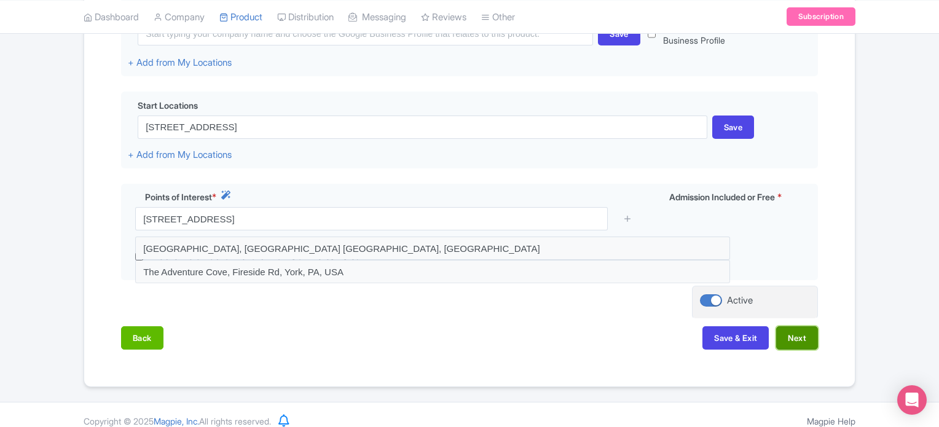
click at [803, 339] on button "Next" at bounding box center [797, 337] width 42 height 23
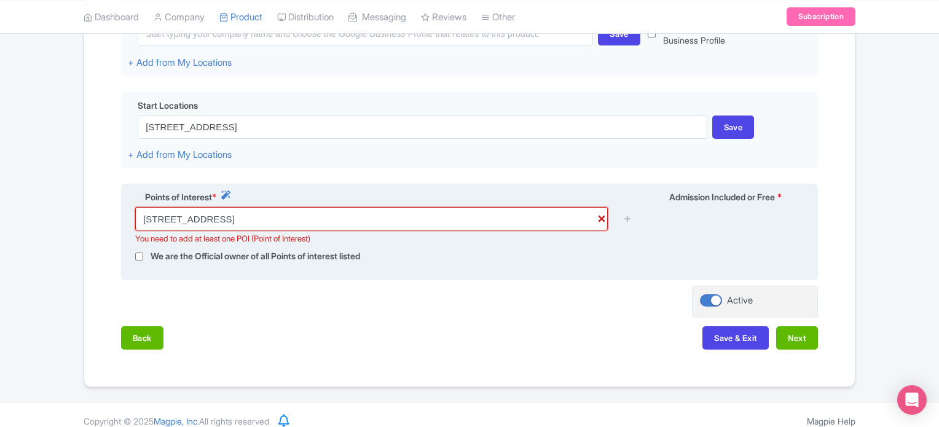
click at [411, 223] on input "14 Sentosa Gateway, Sentosa Island, Singapore 098132" at bounding box center [371, 218] width 473 height 23
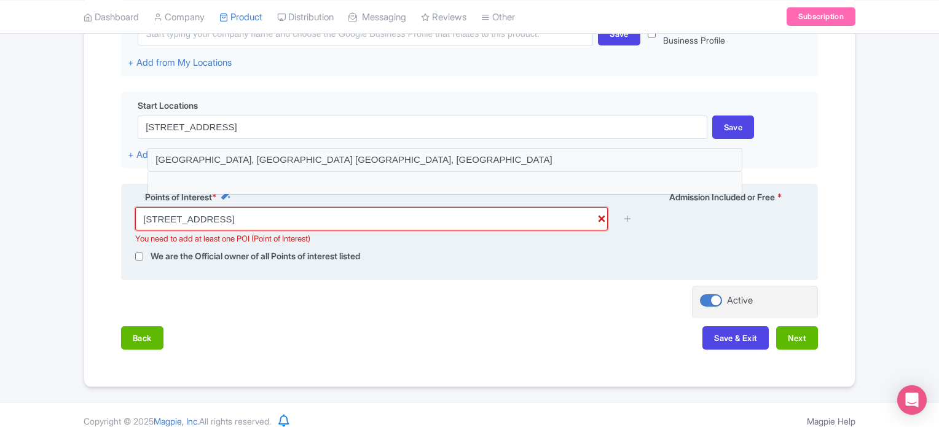
click at [380, 222] on input "14 Sentosa Gateway, Sentosa Island, Singapore 098132" at bounding box center [371, 218] width 473 height 23
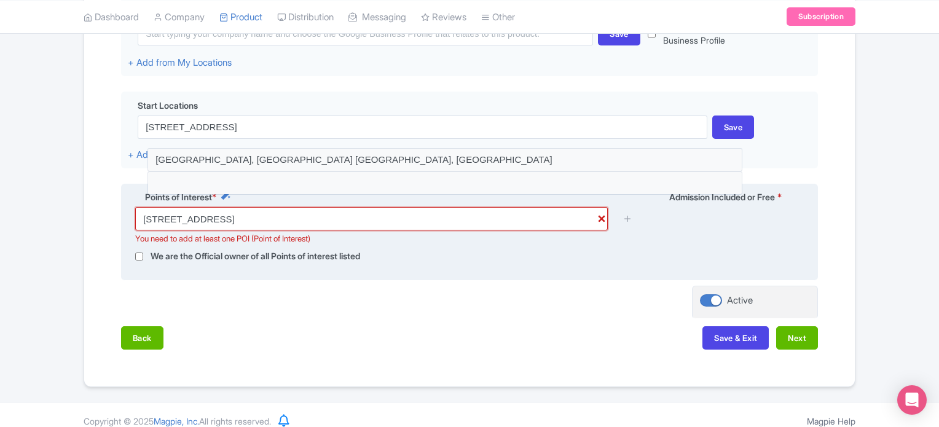
click at [380, 222] on input "14 Sentosa Gateway, Sentosa Island, Singapore 098132" at bounding box center [371, 218] width 473 height 23
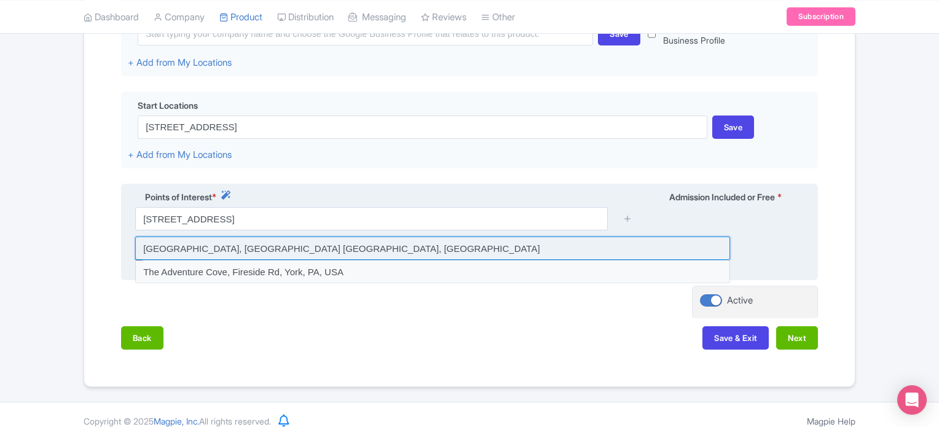
click at [229, 252] on input at bounding box center [432, 248] width 595 height 23
type input "Sentosa Gateway, Singapore Tours, Singapore"
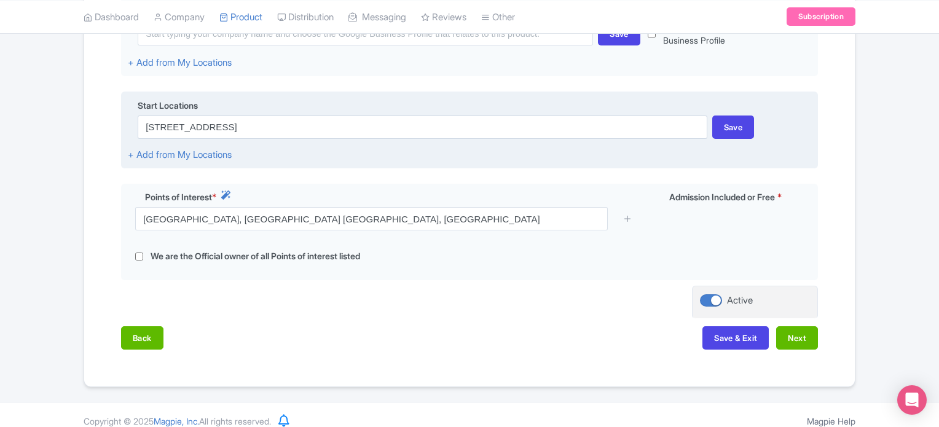
scroll to position [350, 0]
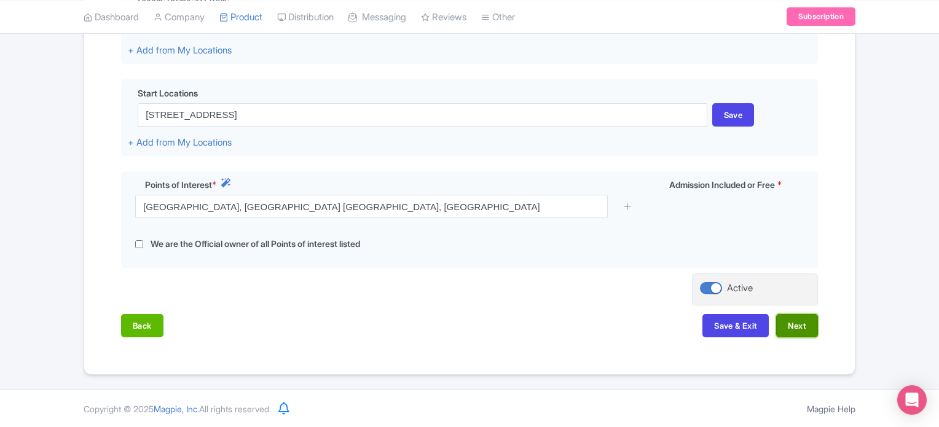
click at [802, 325] on button "Next" at bounding box center [797, 325] width 42 height 23
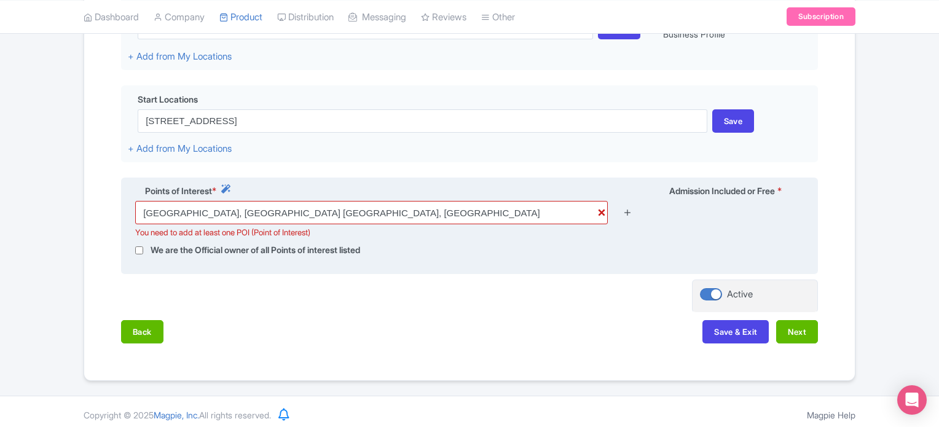
scroll to position [345, 0]
click at [602, 215] on input "Sentosa Gateway, Singapore Tours, Singapore" at bounding box center [371, 211] width 473 height 23
click at [436, 201] on input "Sentosa Gateway, Singapore Tours, Singapore" at bounding box center [371, 211] width 473 height 23
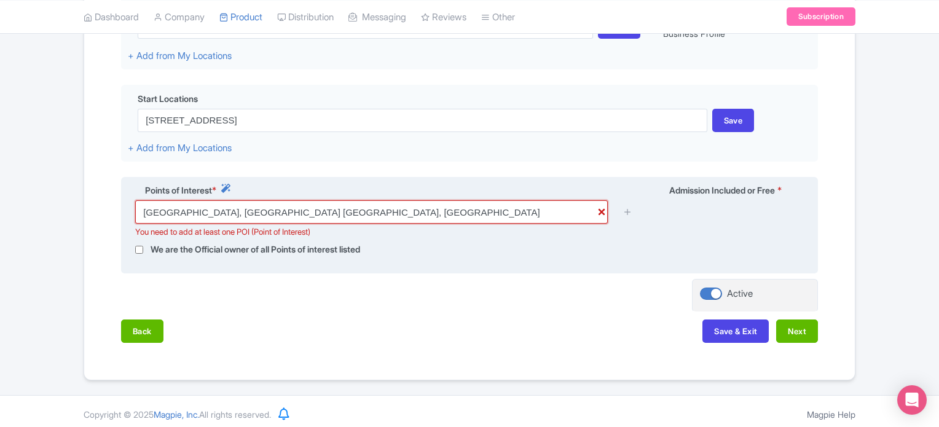
click at [436, 201] on input "Sentosa Gateway, Singapore Tours, Singapore" at bounding box center [371, 211] width 473 height 23
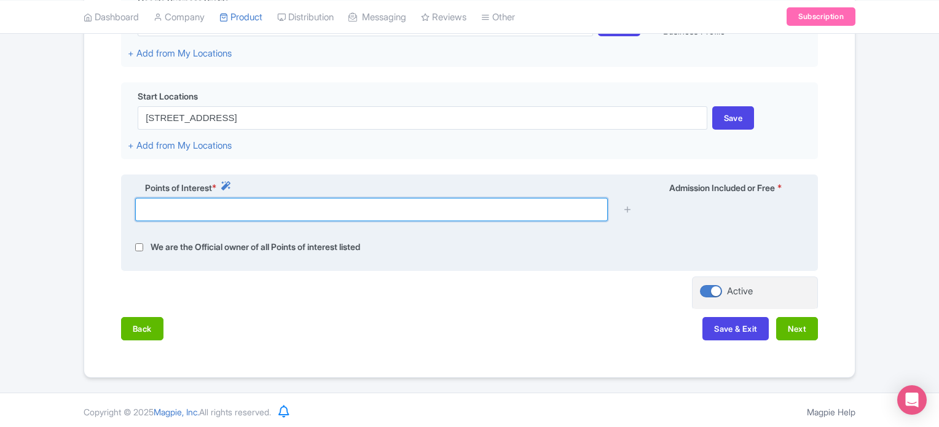
scroll to position [349, 0]
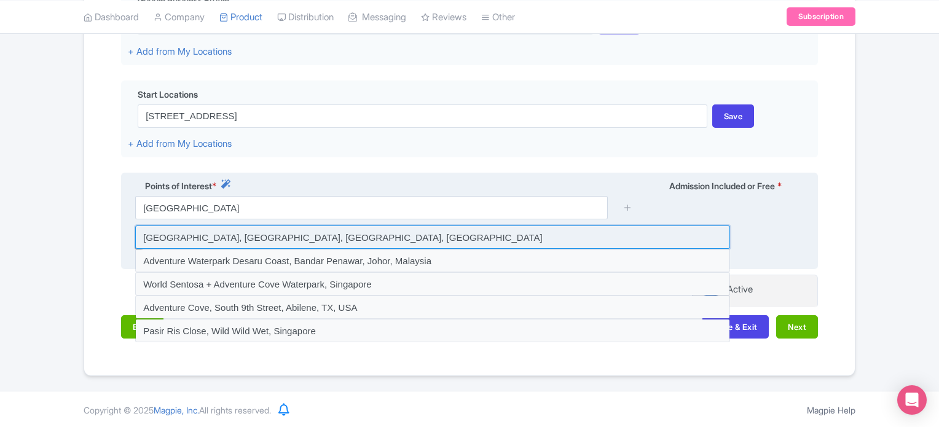
click at [241, 245] on input at bounding box center [432, 237] width 595 height 23
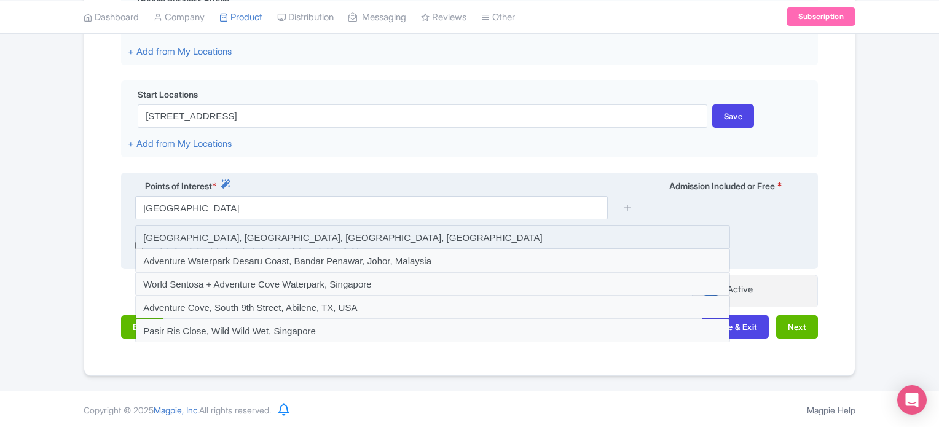
type input "[GEOGRAPHIC_DATA], [GEOGRAPHIC_DATA], [GEOGRAPHIC_DATA], [GEOGRAPHIC_DATA]"
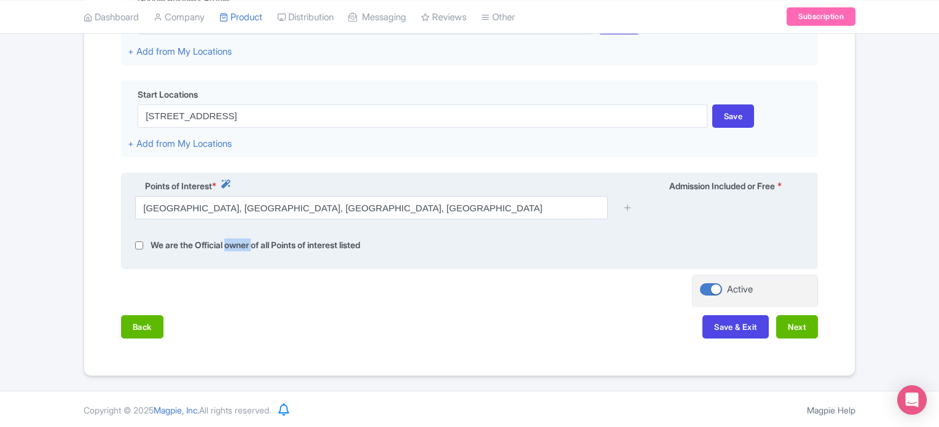
click at [241, 245] on label "We are the Official owner of all Points of interest listed" at bounding box center [256, 245] width 210 height 14
click at [594, 269] on div "Points of Interest * Admission Included or Free * Sentosa Gateway, Adventure Co…" at bounding box center [469, 221] width 697 height 97
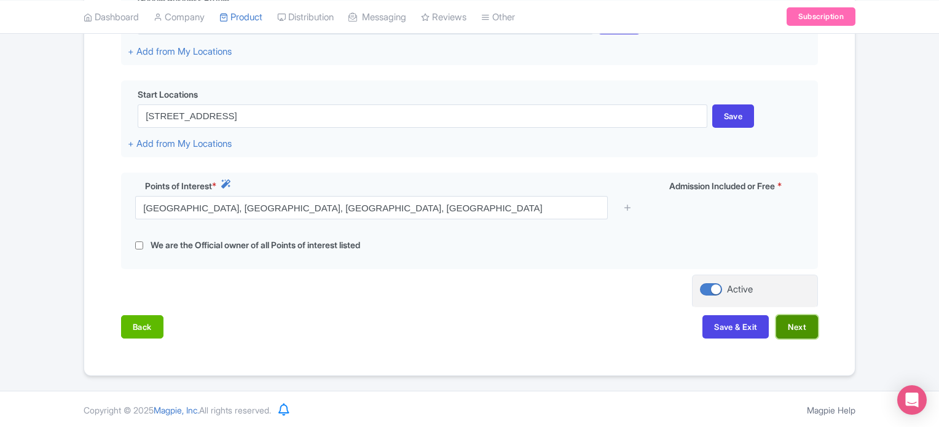
click at [799, 320] on button "Next" at bounding box center [797, 326] width 42 height 23
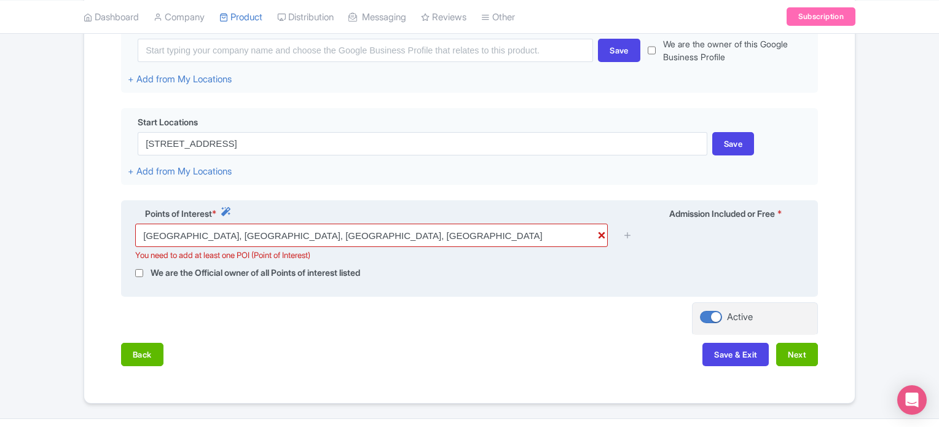
scroll to position [322, 0]
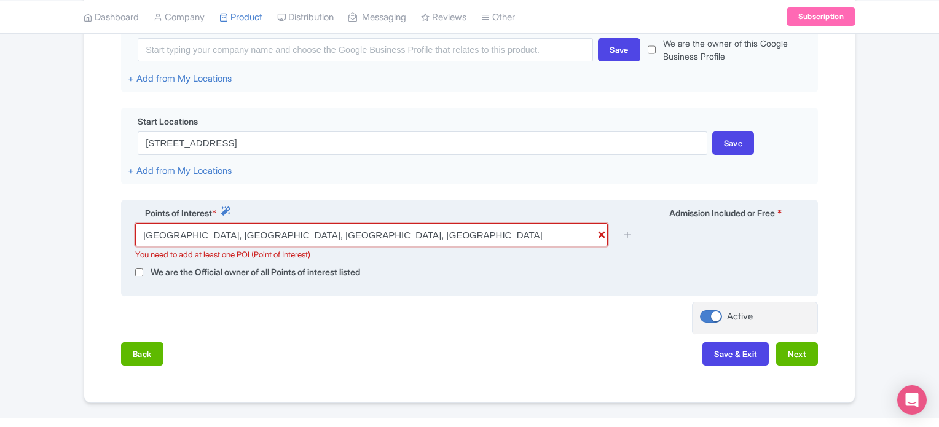
click at [450, 237] on input "[GEOGRAPHIC_DATA], [GEOGRAPHIC_DATA], [GEOGRAPHIC_DATA], [GEOGRAPHIC_DATA]" at bounding box center [371, 234] width 473 height 23
click at [450, 237] on input "Sentosa Gateway, Adventure Cove Waterpark, Sentosa Island, Singapore" at bounding box center [371, 234] width 473 height 23
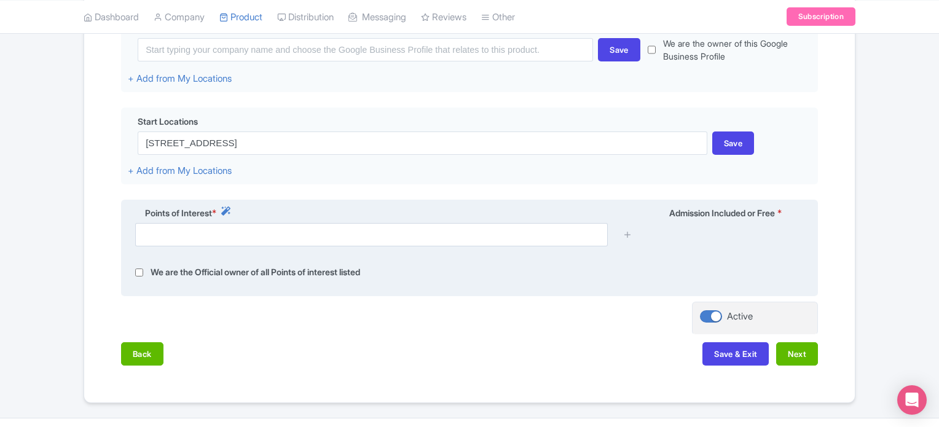
click at [675, 241] on div at bounding box center [469, 239] width 683 height 33
click at [629, 233] on icon at bounding box center [627, 234] width 9 height 9
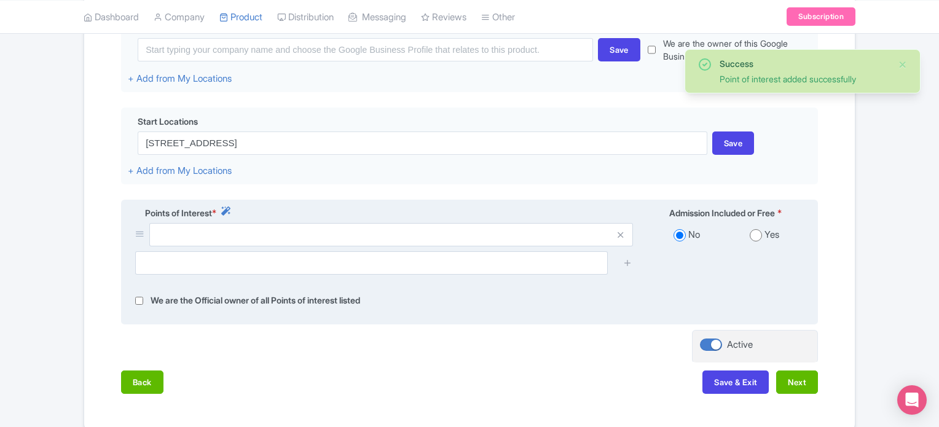
click at [629, 233] on span at bounding box center [620, 234] width 25 height 23
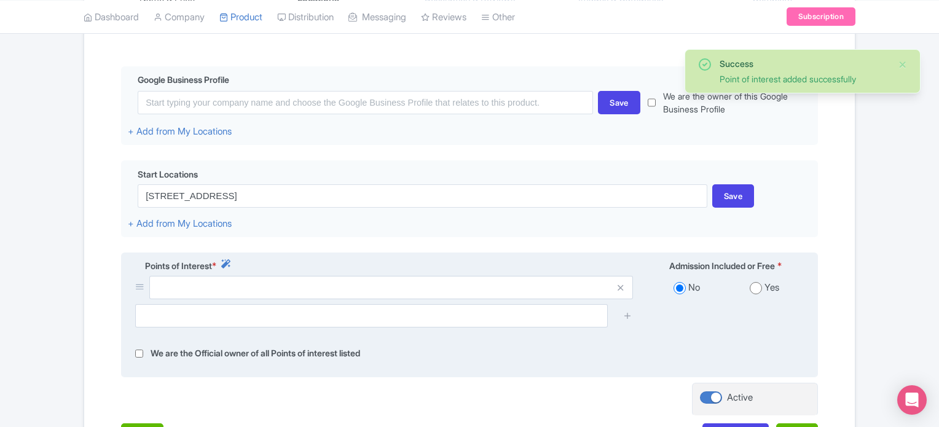
scroll to position [275, 0]
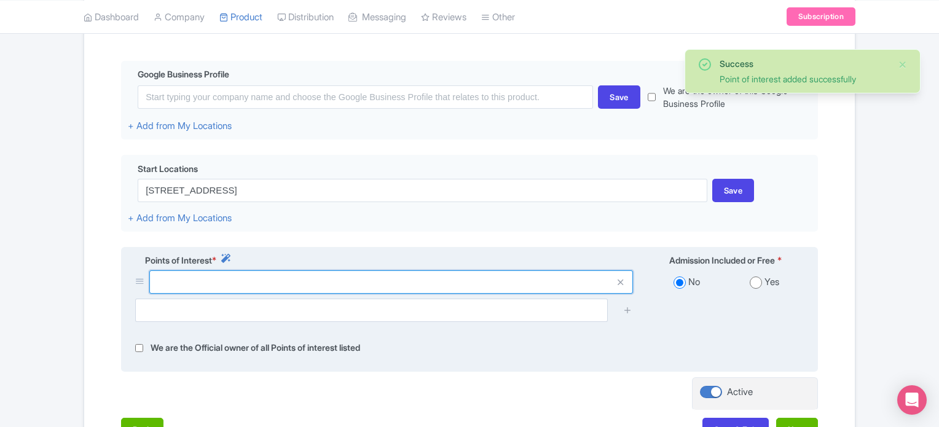
click at [288, 277] on input "text" at bounding box center [391, 281] width 484 height 23
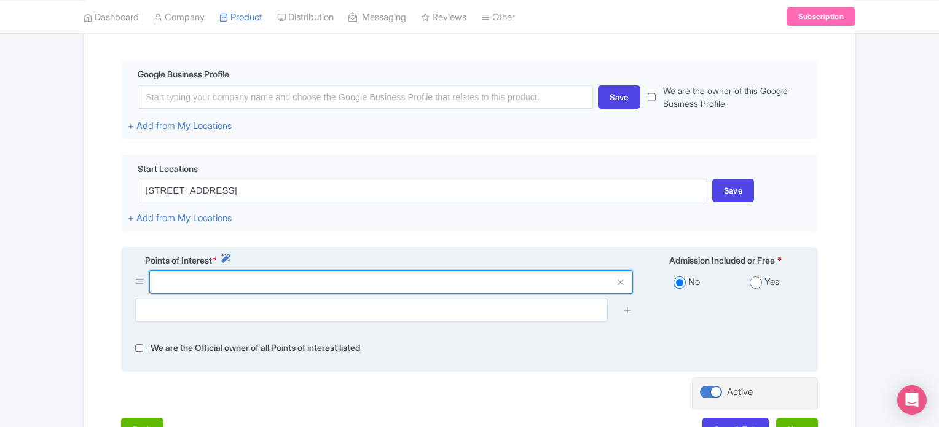
paste input "14 Sentosa Gateway, Sentosa Island, Singapore 098132"
type input "14 Sentosa Gateway, Sentosa Island, Singapore 098132"
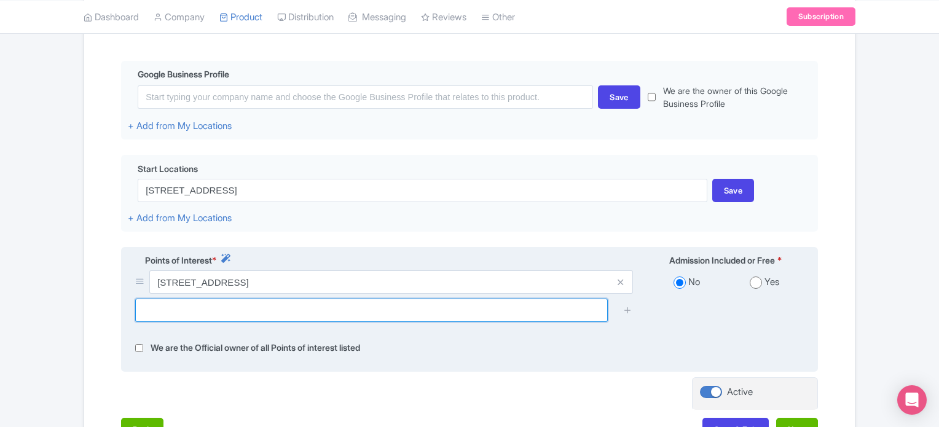
click at [280, 313] on input "text" at bounding box center [371, 310] width 473 height 23
paste input "14 Sentosa Gateway, Sentosa Island, Singapore 098132"
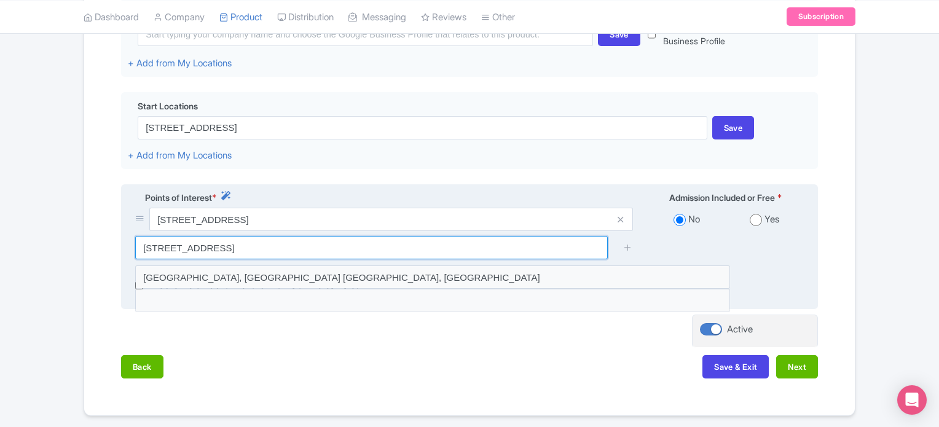
scroll to position [338, 0]
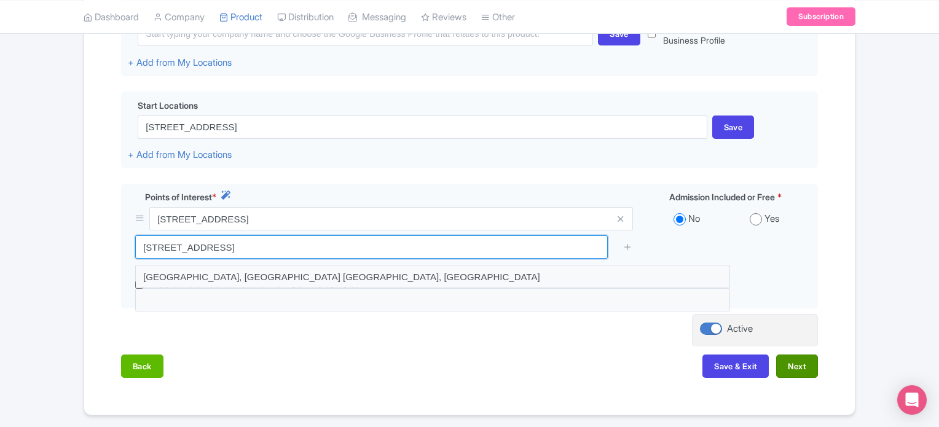
type input "14 Sentosa Gateway, Sentosa Island, Singapore 098132"
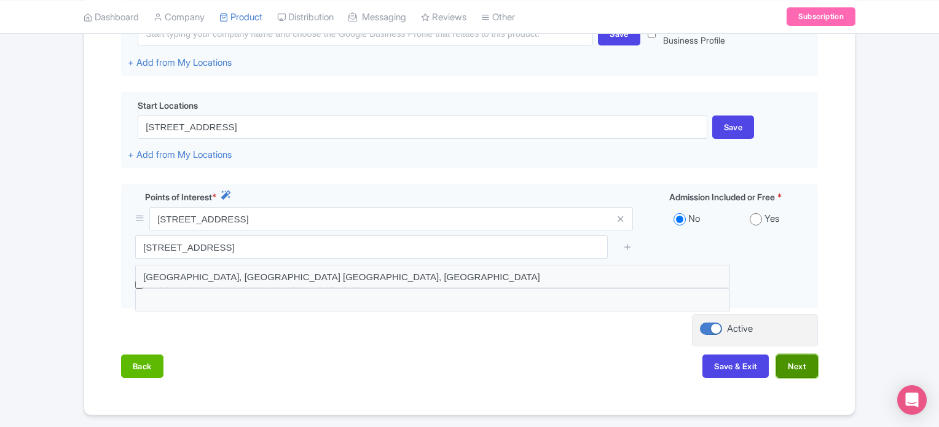
click at [798, 369] on button "Next" at bounding box center [797, 366] width 42 height 23
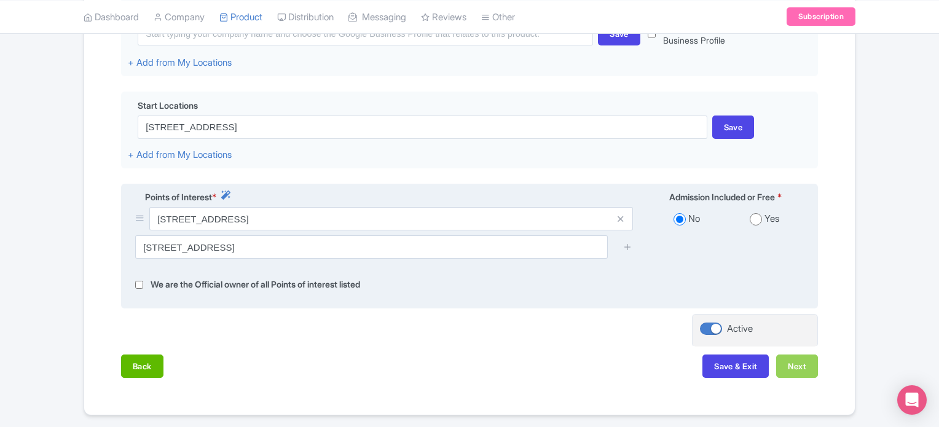
click at [765, 224] on label "Yes" at bounding box center [772, 219] width 15 height 14
click at [759, 218] on input "radio" at bounding box center [756, 219] width 12 height 12
radio input "true"
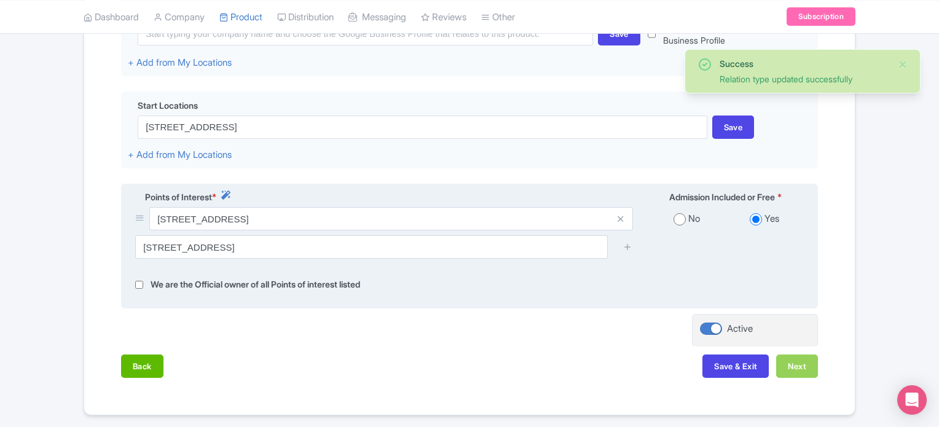
click at [699, 262] on div "14 Sentosa Gateway, Sentosa Island, Singapore 098132" at bounding box center [469, 251] width 683 height 33
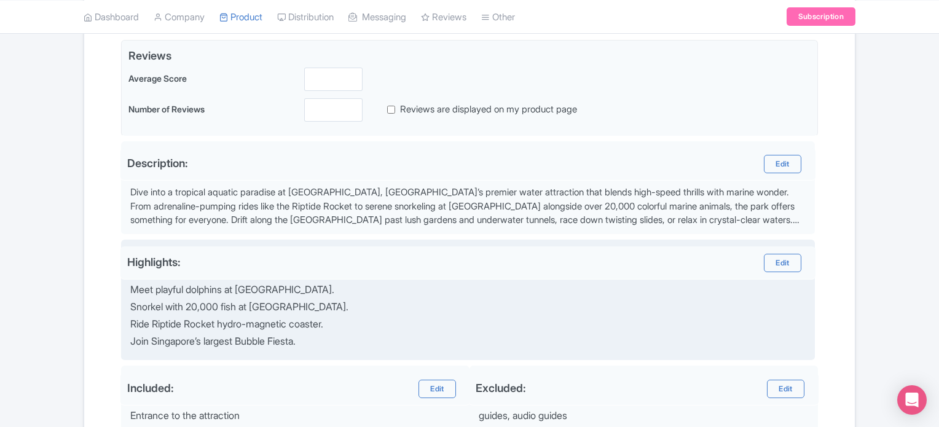
scroll to position [442, 0]
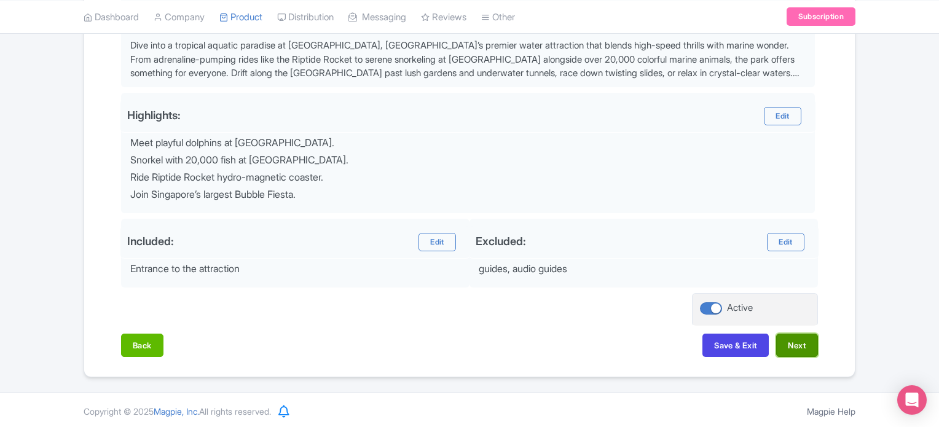
click at [795, 342] on button "Next" at bounding box center [797, 345] width 42 height 23
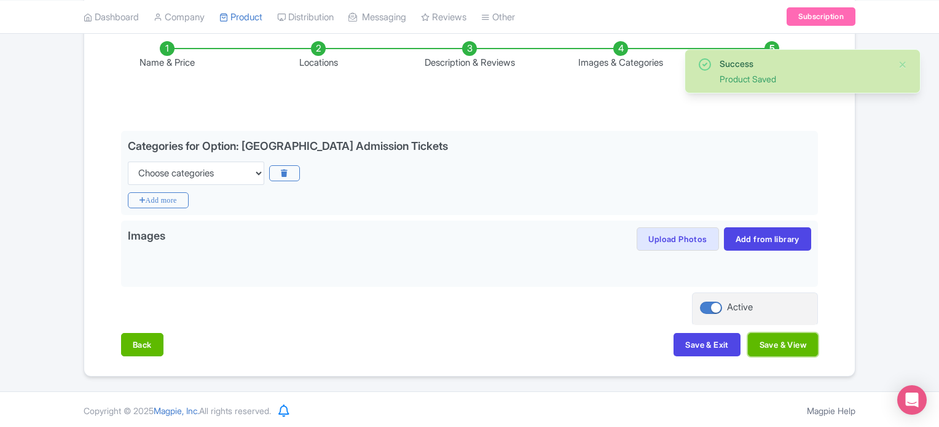
click at [794, 340] on button "Save & View" at bounding box center [783, 344] width 70 height 23
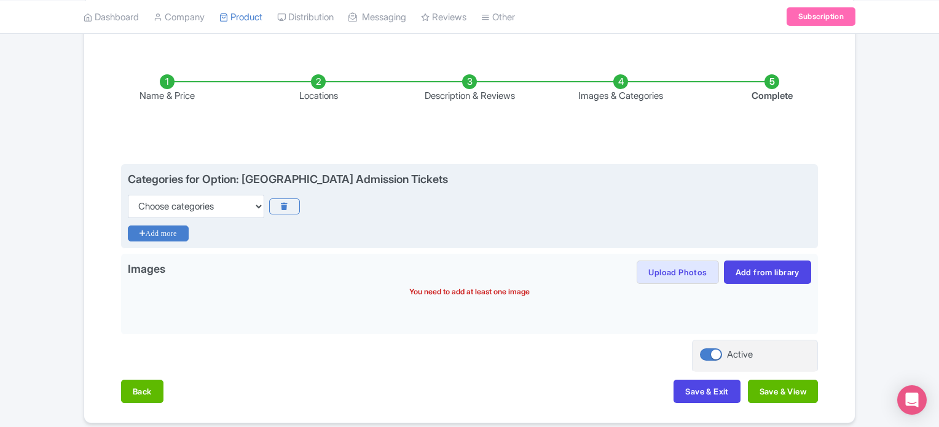
scroll to position [172, 0]
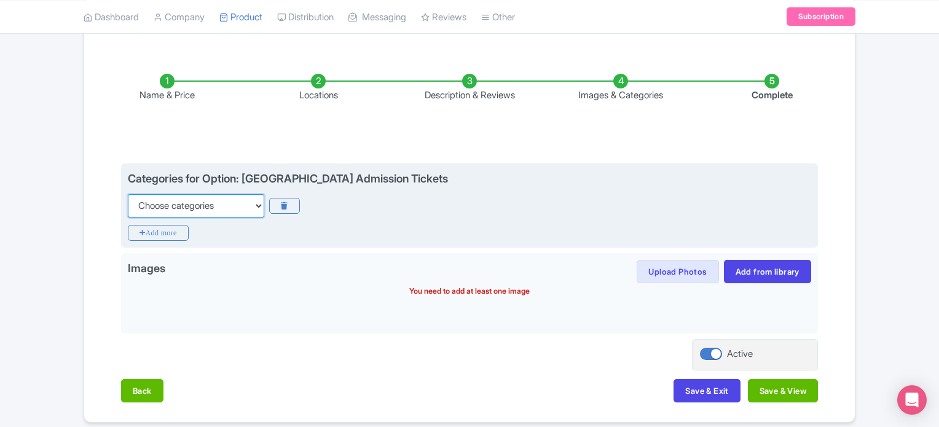
click at [195, 202] on select "Choose categories Adults Only Animals Audio Guide Beaches Bike Tours Boat Tours…" at bounding box center [196, 205] width 136 height 23
select select "theme-parks"
click at [128, 194] on select "Choose categories Adults Only Animals Audio Guide Beaches Bike Tours Boat Tours…" at bounding box center [196, 205] width 136 height 23
click at [157, 227] on icon "Add more" at bounding box center [158, 233] width 61 height 16
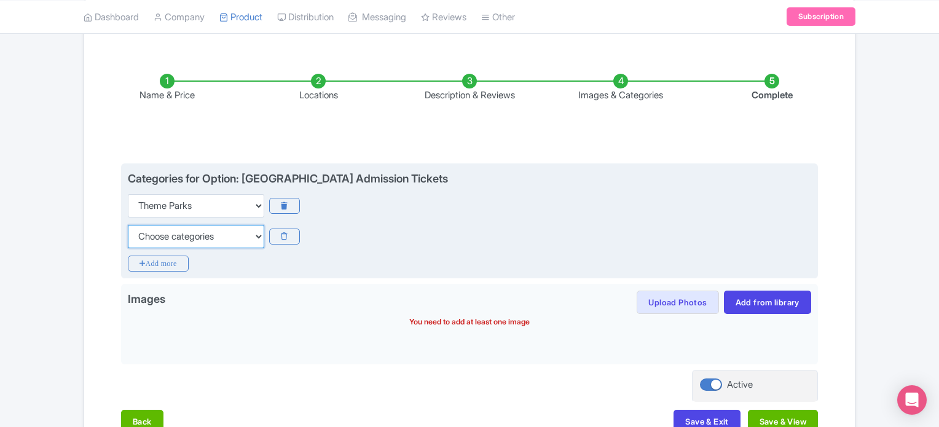
click at [194, 234] on select "Choose categories Adults Only Animals Audio Guide Beaches Bike Tours Boat Tours…" at bounding box center [196, 236] width 136 height 23
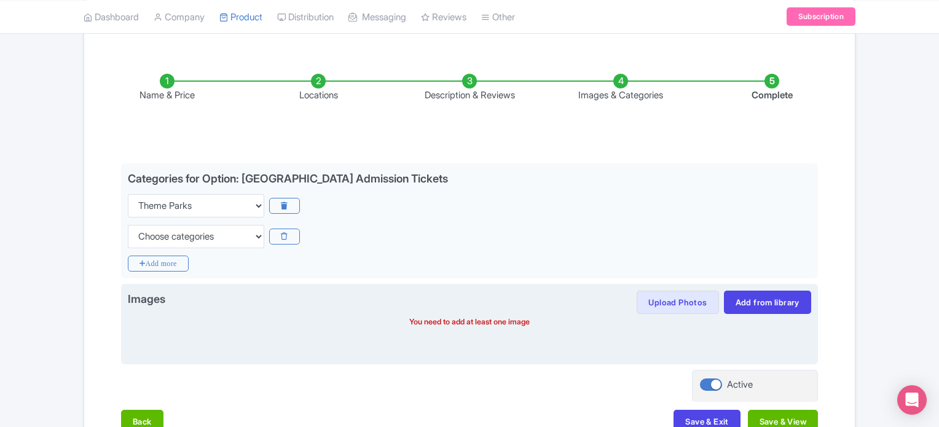
click at [215, 301] on div "Images Upload Photos Save image to library? Yes No Images in library can be reu…" at bounding box center [469, 302] width 683 height 23
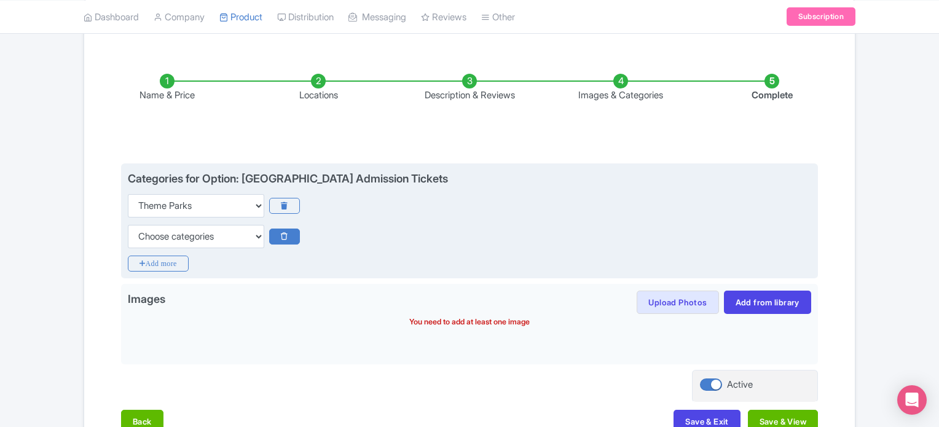
click at [277, 237] on icon at bounding box center [284, 237] width 30 height 16
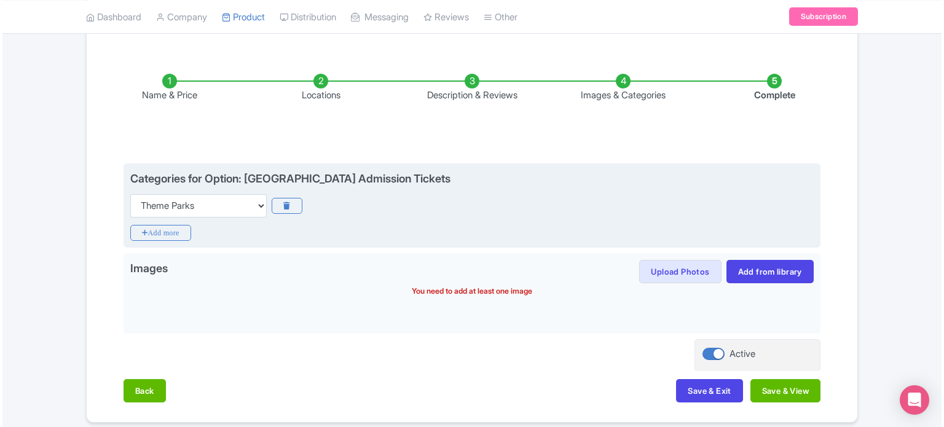
scroll to position [219, 0]
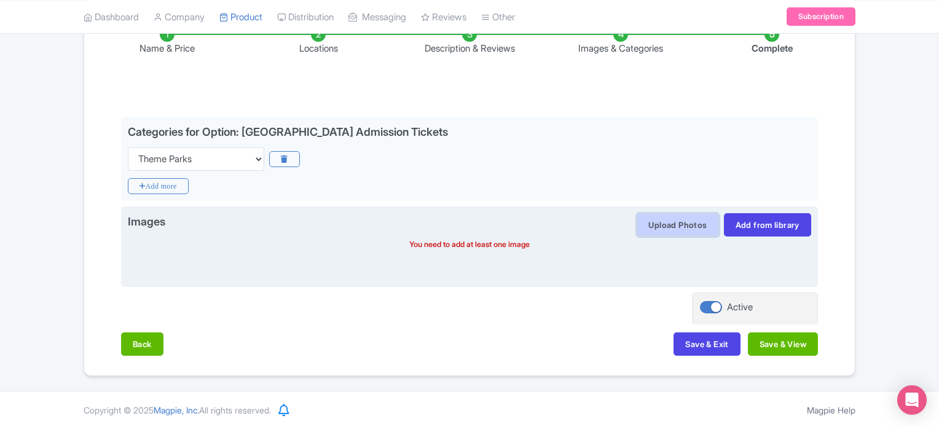
click at [671, 223] on button "Upload Photos" at bounding box center [678, 224] width 82 height 23
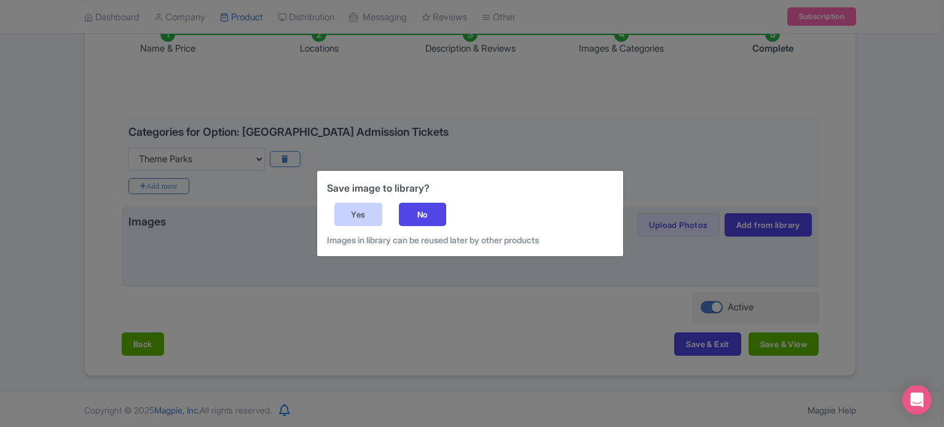
click at [356, 216] on div "Yes" at bounding box center [358, 214] width 48 height 23
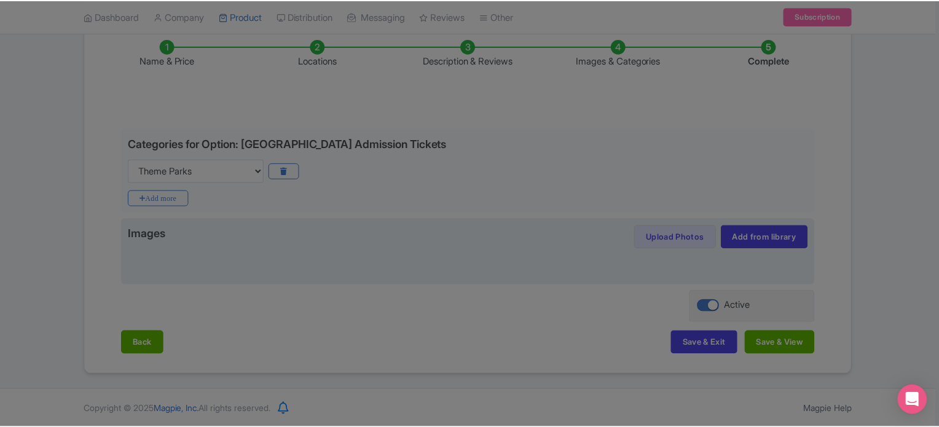
scroll to position [205, 0]
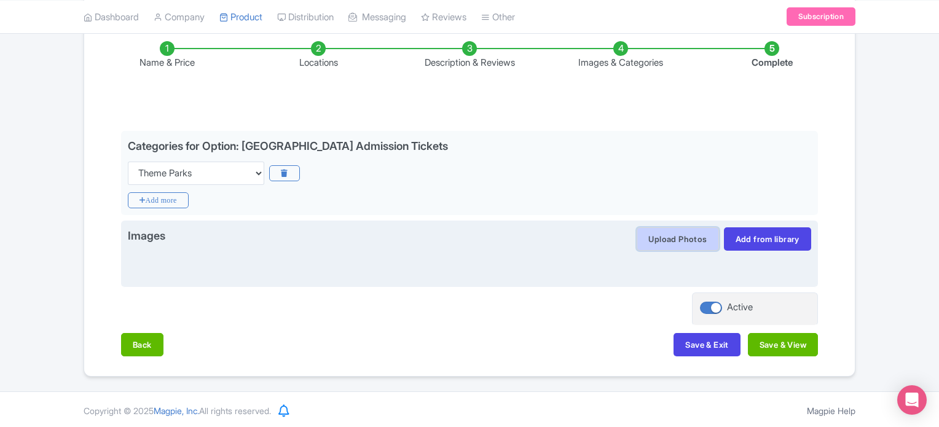
click at [664, 237] on button "Upload Photos" at bounding box center [678, 238] width 82 height 23
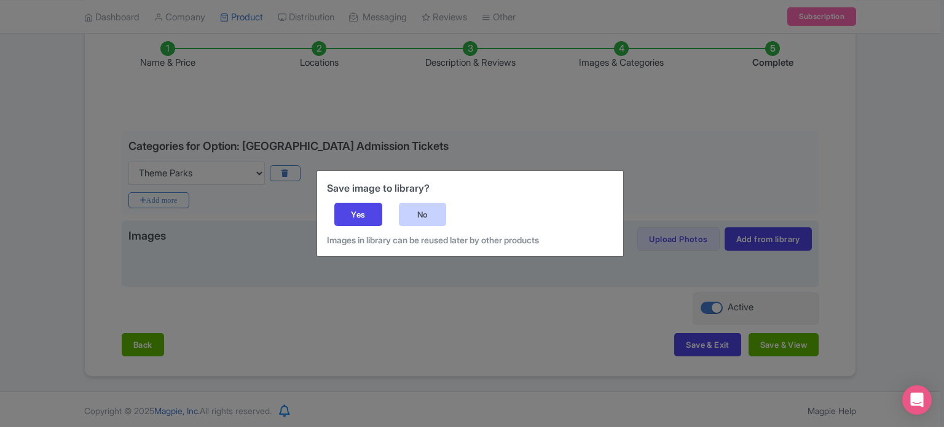
click at [433, 213] on div "No" at bounding box center [423, 214] width 48 height 23
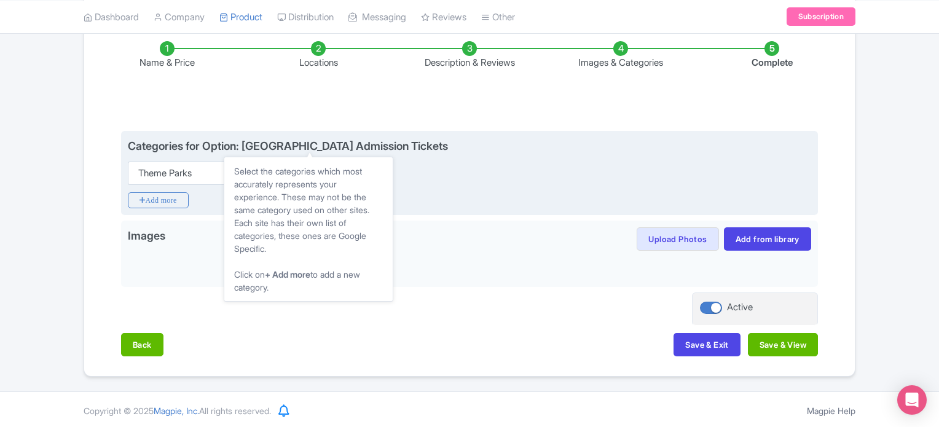
scroll to position [0, 0]
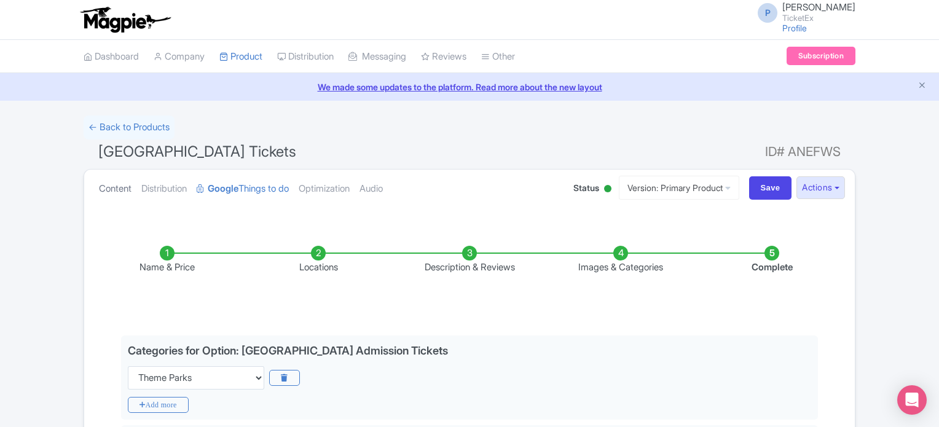
click at [118, 192] on link "Content" at bounding box center [115, 189] width 33 height 39
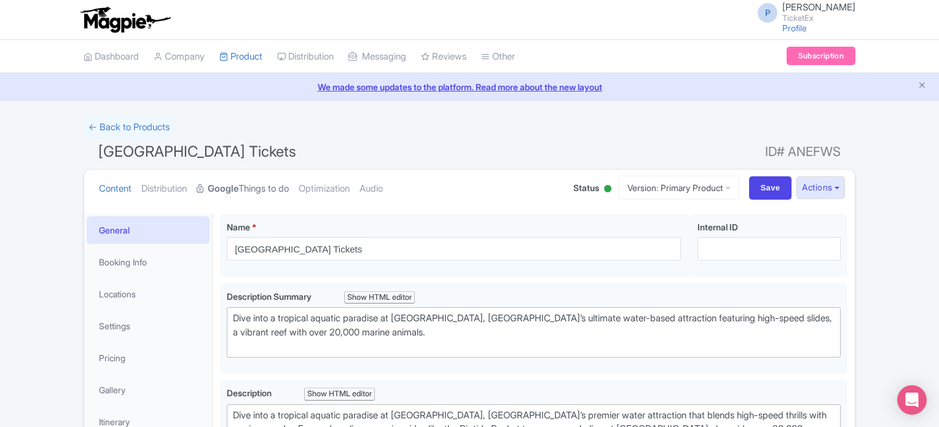
click at [246, 184] on link "Google Things to do" at bounding box center [243, 189] width 92 height 39
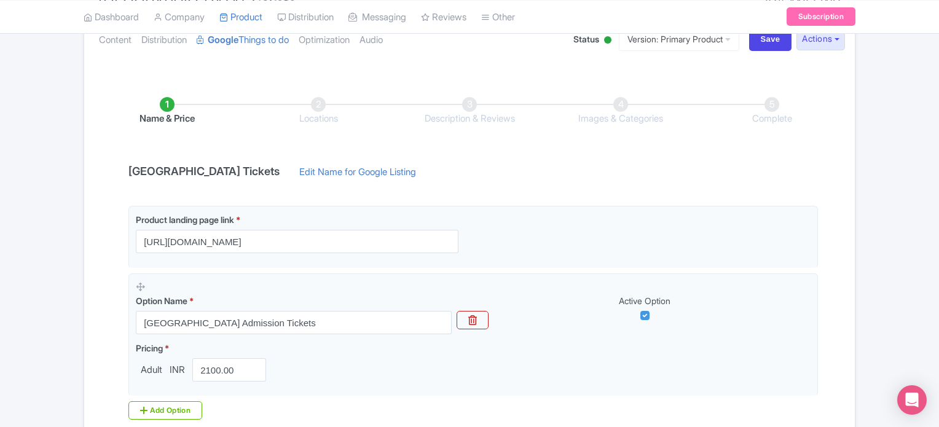
scroll to position [157, 0]
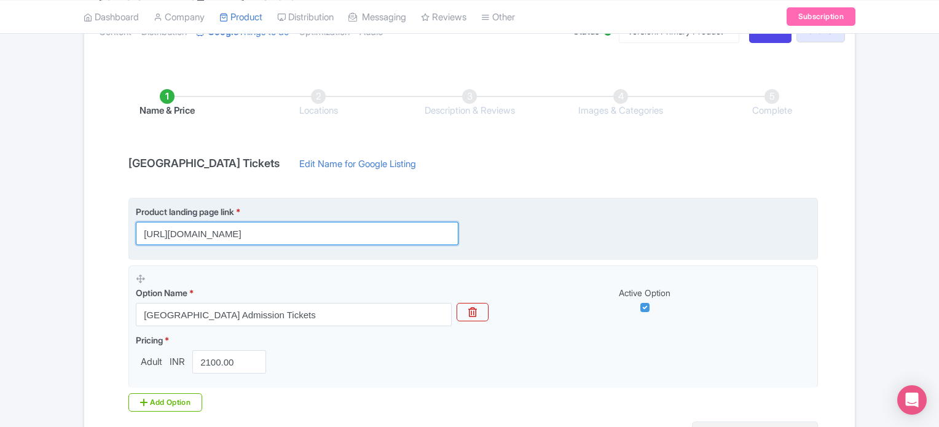
click at [340, 230] on input "https://www.ticketex.co/activity/153/adventure-cove-waterpark-tickets" at bounding box center [297, 233] width 323 height 23
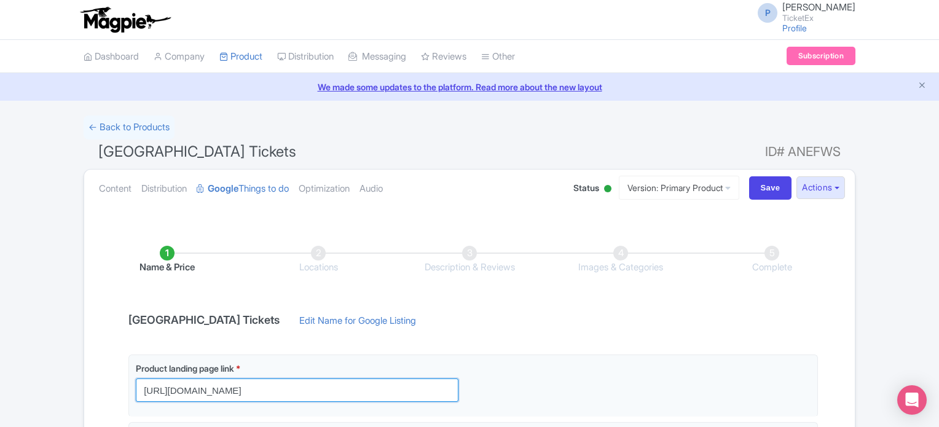
scroll to position [286, 0]
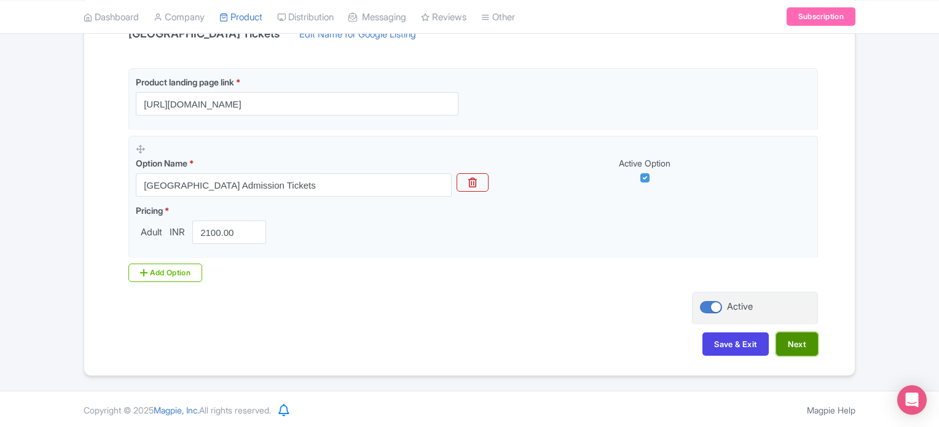
click at [790, 337] on button "Next" at bounding box center [797, 343] width 42 height 23
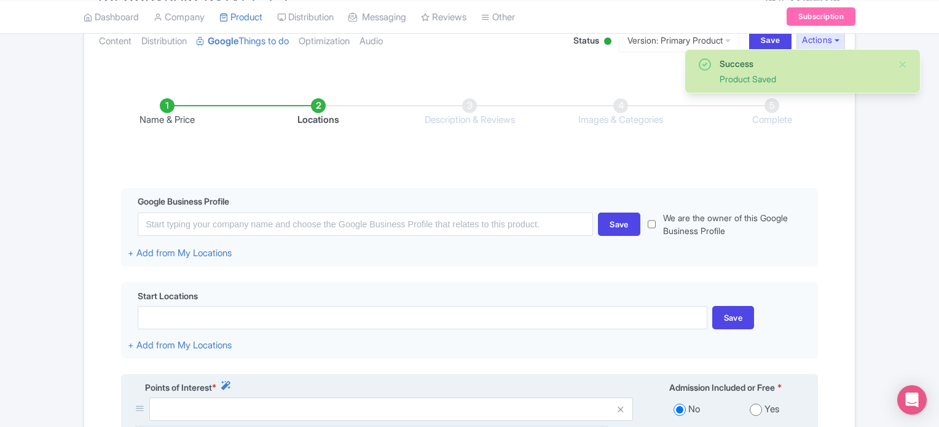
scroll to position [158, 0]
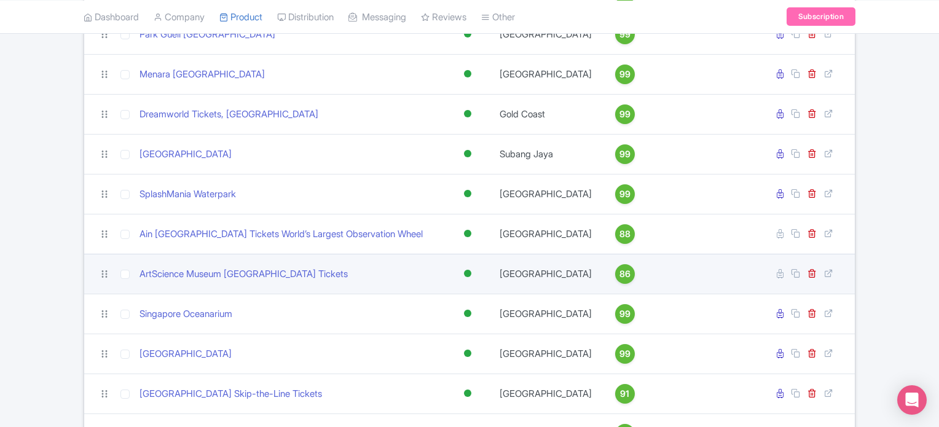
scroll to position [374, 0]
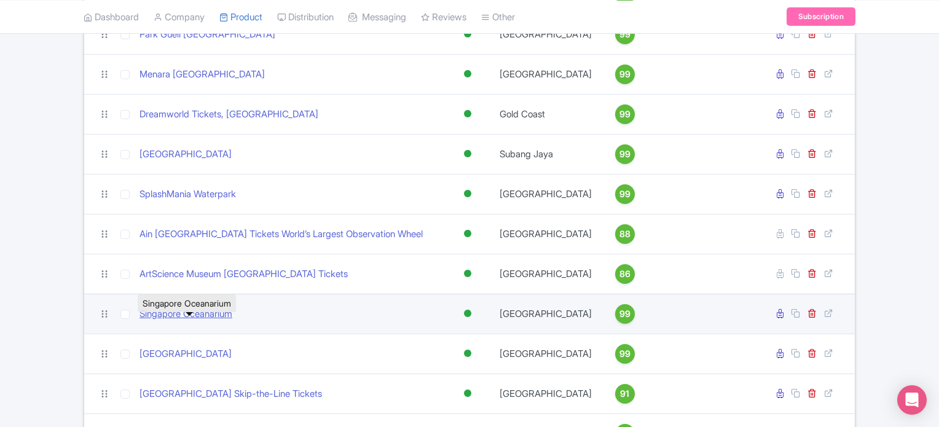
click at [199, 321] on link "Singapore Oceanarium" at bounding box center [186, 314] width 93 height 14
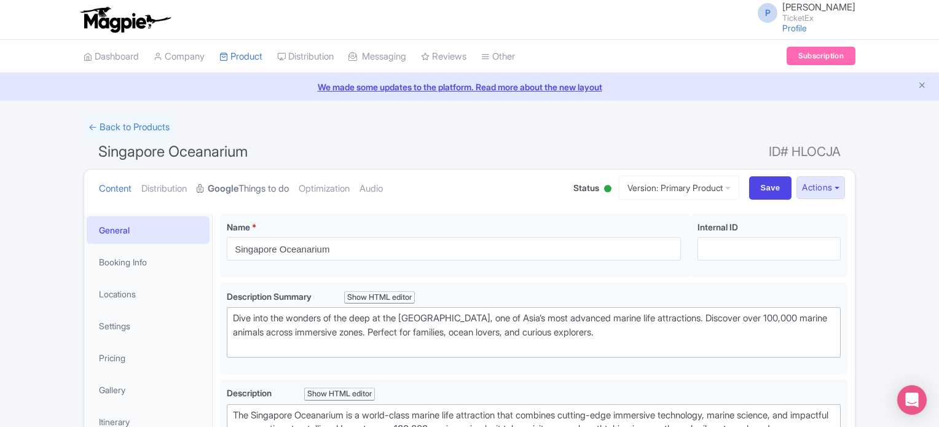
click at [257, 186] on link "Google Things to do" at bounding box center [243, 189] width 92 height 39
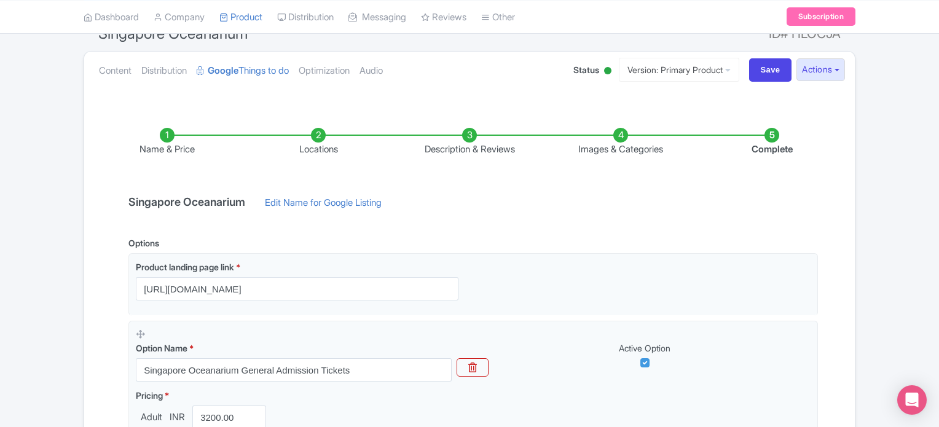
scroll to position [116, 0]
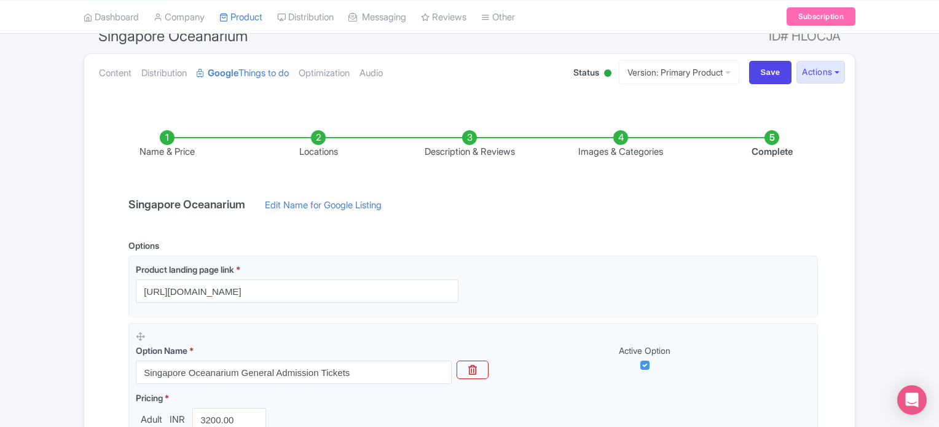
click at [317, 133] on li "Locations" at bounding box center [318, 144] width 151 height 29
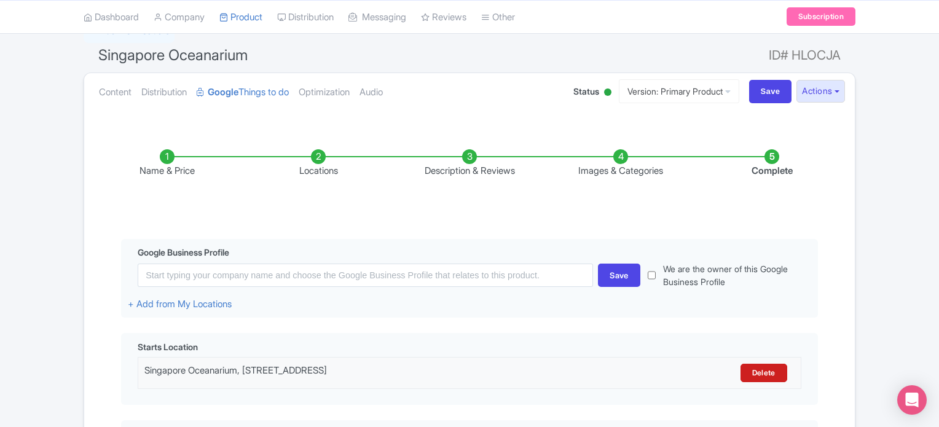
scroll to position [95, 0]
click at [468, 154] on li "Description & Reviews" at bounding box center [469, 165] width 151 height 29
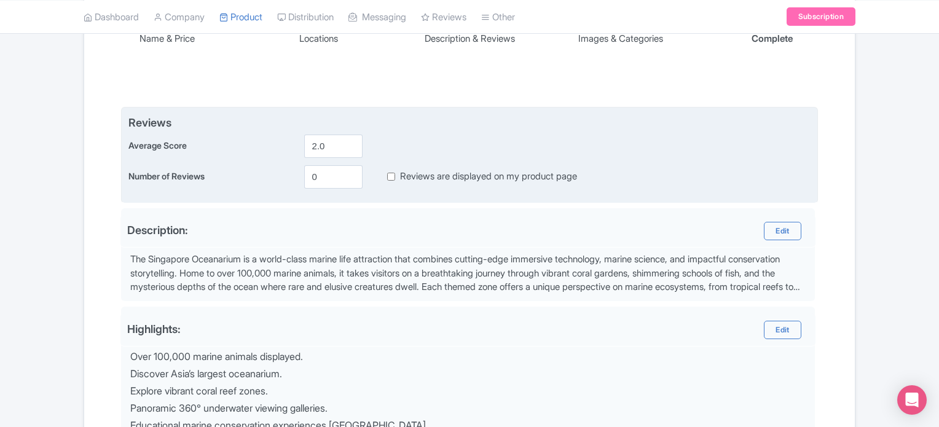
scroll to position [229, 0]
click at [351, 140] on input "2.1" at bounding box center [333, 145] width 58 height 23
click at [351, 140] on input "2.2" at bounding box center [333, 145] width 58 height 23
click at [351, 140] on input "2.3" at bounding box center [333, 145] width 58 height 23
click at [351, 140] on input "2.4" at bounding box center [333, 145] width 58 height 23
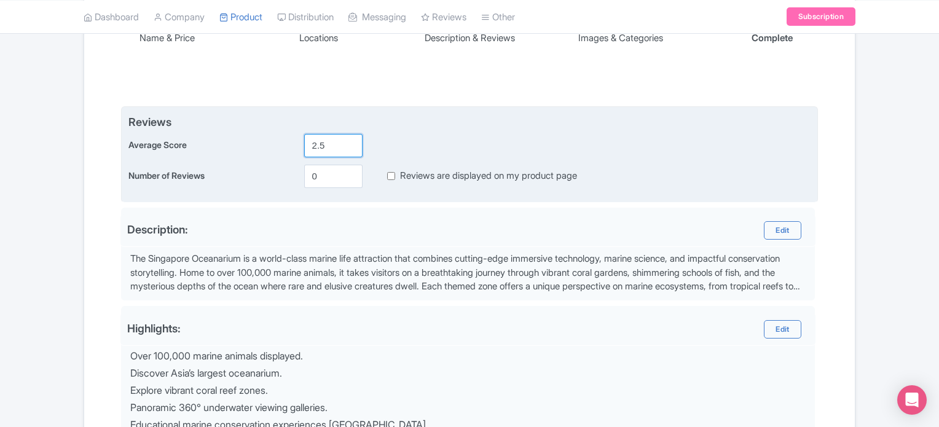
click at [351, 140] on input "2.5" at bounding box center [333, 145] width 58 height 23
click at [351, 140] on input "2.6" at bounding box center [333, 145] width 58 height 23
click at [351, 140] on input "2.7" at bounding box center [333, 145] width 58 height 23
click at [351, 140] on input "2.8" at bounding box center [333, 145] width 58 height 23
click at [351, 140] on input "2.9" at bounding box center [333, 145] width 58 height 23
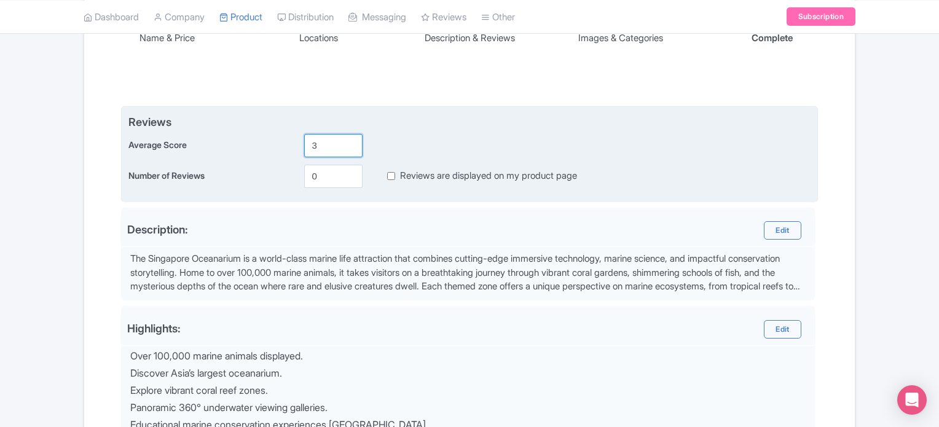
click at [351, 140] on input "3" at bounding box center [333, 145] width 58 height 23
click at [351, 140] on input "3.1" at bounding box center [333, 145] width 58 height 23
click at [351, 140] on input "3.2" at bounding box center [333, 145] width 58 height 23
click at [351, 140] on input "3.3" at bounding box center [333, 145] width 58 height 23
click at [351, 140] on input "3.4" at bounding box center [333, 145] width 58 height 23
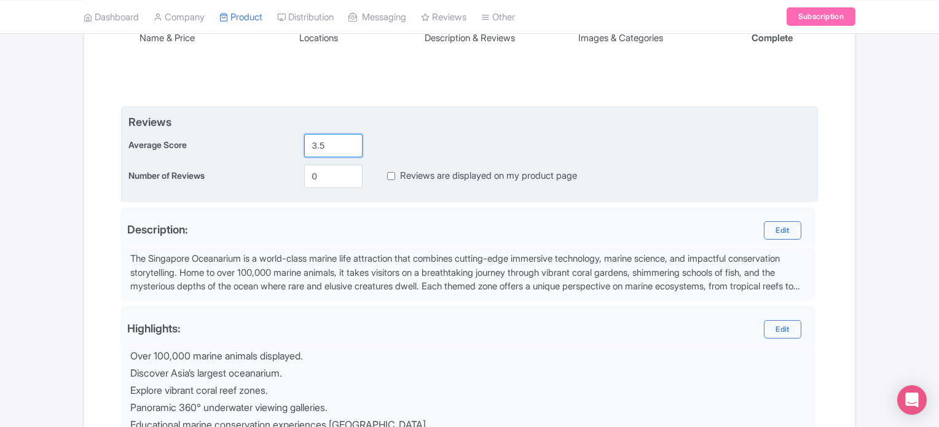
click at [351, 140] on input "3.5" at bounding box center [333, 145] width 58 height 23
click at [351, 140] on input "3.6" at bounding box center [333, 145] width 58 height 23
click at [351, 140] on input "3.7" at bounding box center [333, 145] width 58 height 23
click at [351, 140] on input "3.8" at bounding box center [333, 145] width 58 height 23
click at [351, 140] on input "3.9" at bounding box center [333, 145] width 58 height 23
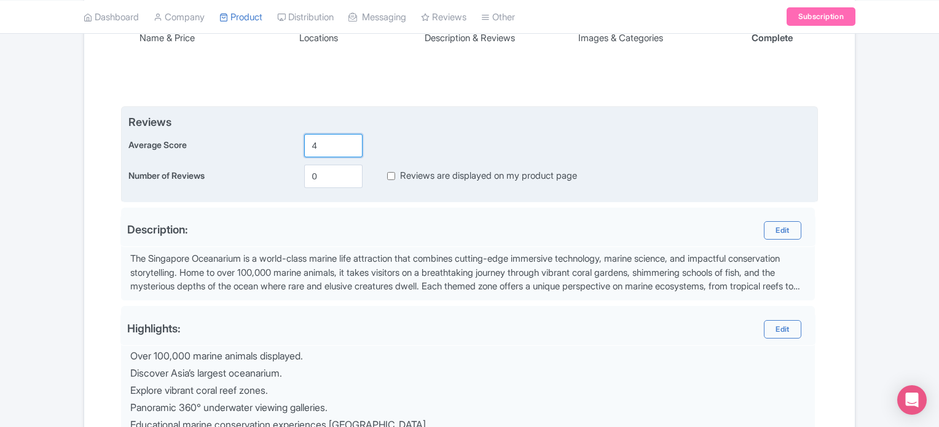
click at [351, 140] on input "4" at bounding box center [333, 145] width 58 height 23
click at [351, 140] on input "4.1" at bounding box center [333, 145] width 58 height 23
click at [351, 140] on input "4.2" at bounding box center [333, 145] width 58 height 23
click at [351, 140] on input "4.3" at bounding box center [333, 145] width 58 height 23
click at [351, 140] on input "4.4" at bounding box center [333, 145] width 58 height 23
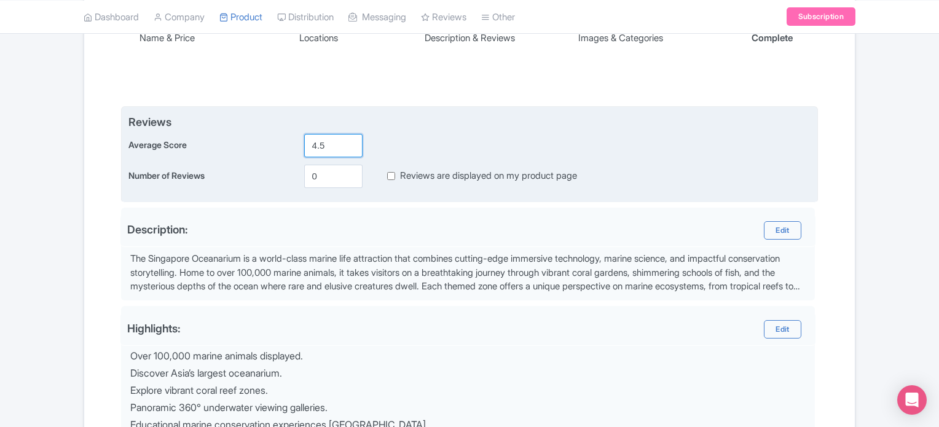
click at [351, 140] on input "4.5" at bounding box center [333, 145] width 58 height 23
click at [351, 140] on input "4.6" at bounding box center [333, 145] width 58 height 23
click at [351, 140] on input "4.7" at bounding box center [333, 145] width 58 height 23
click at [351, 140] on input "4.8" at bounding box center [333, 145] width 58 height 23
click at [351, 140] on input "4.9" at bounding box center [333, 145] width 58 height 23
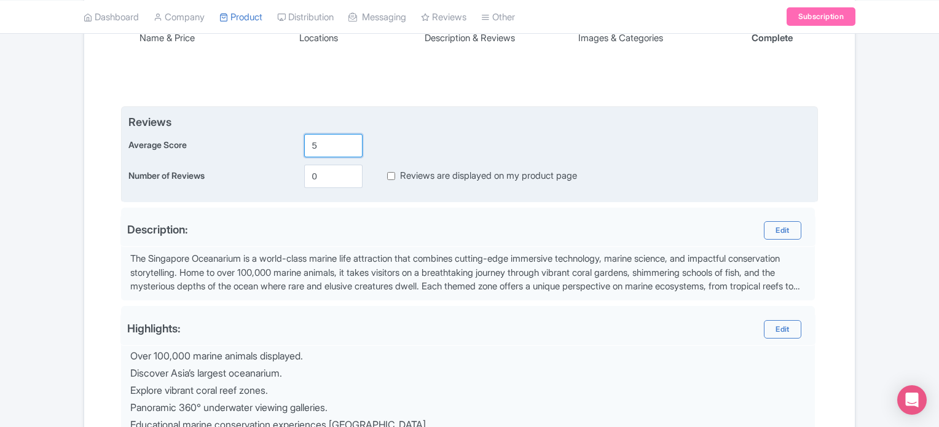
type input "5"
click at [351, 140] on input "5" at bounding box center [333, 145] width 58 height 23
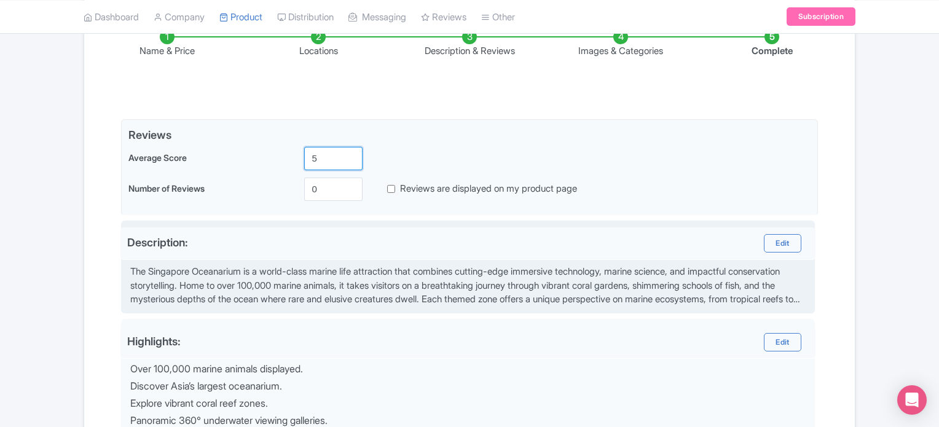
scroll to position [216, 0]
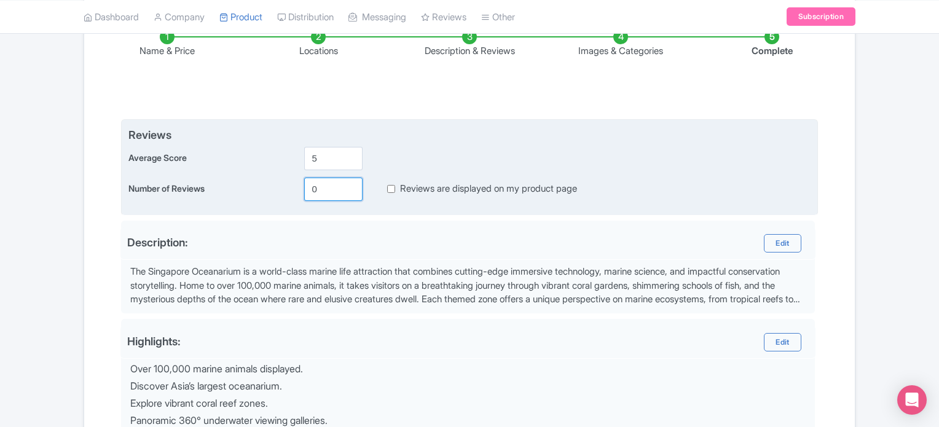
click at [326, 194] on input "0" at bounding box center [333, 189] width 58 height 23
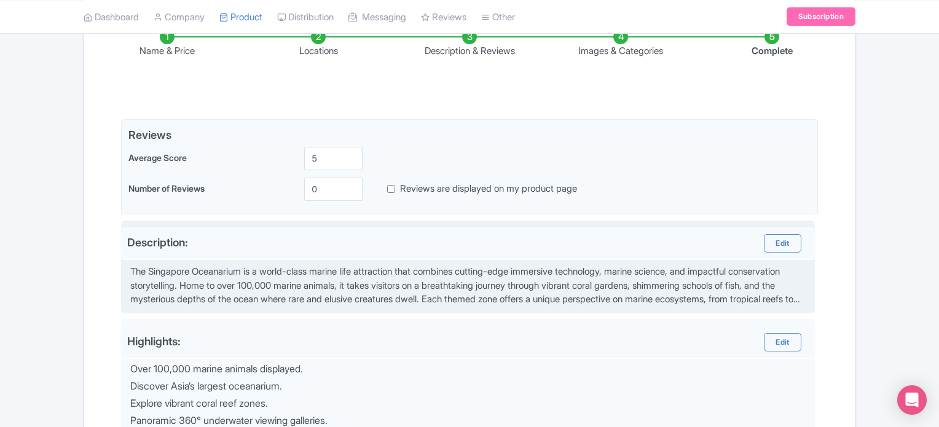
click at [383, 265] on div "The Singapore Oceanarium is a world-class marine life attraction that combines …" at bounding box center [469, 286] width 678 height 42
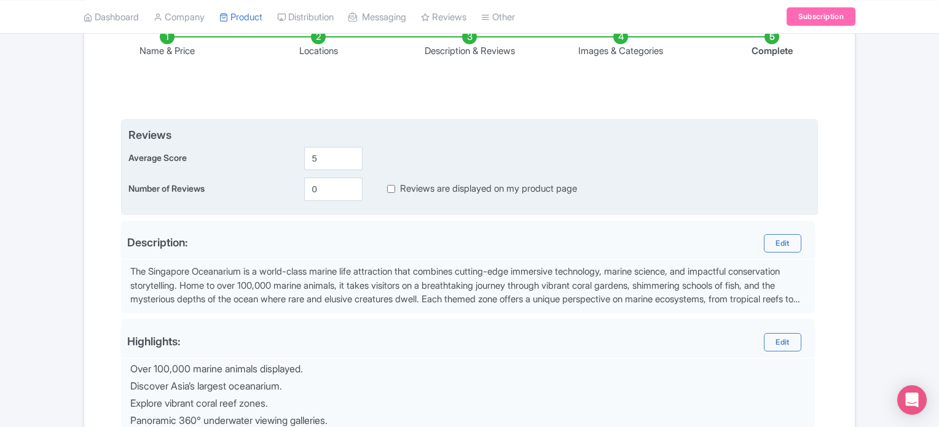
click at [391, 189] on input "Reviews are displayed on my product page" at bounding box center [391, 189] width 8 height 14
checkbox input "true"
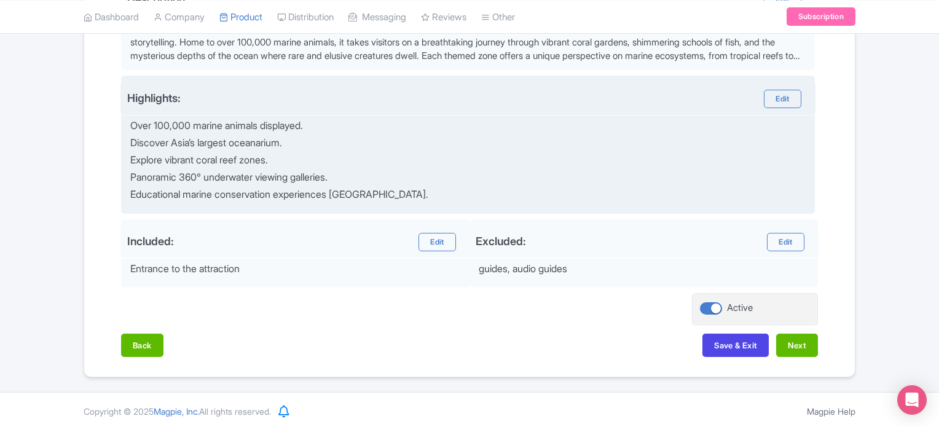
scroll to position [457, 0]
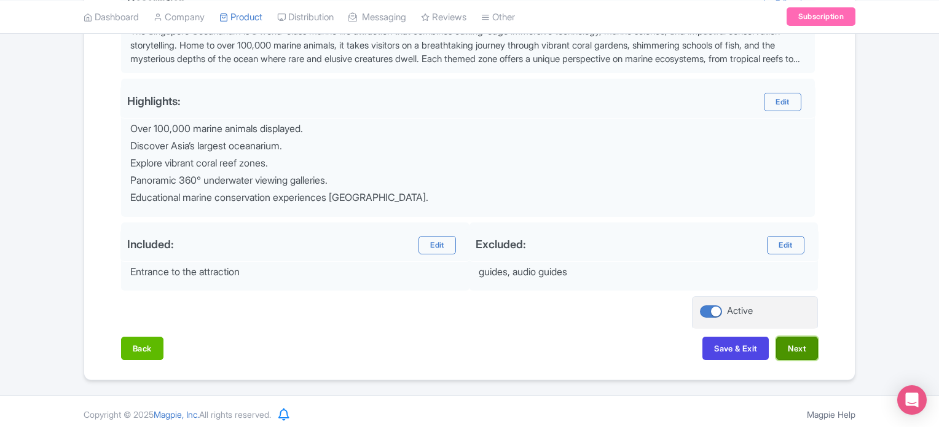
click at [801, 355] on button "Next" at bounding box center [797, 348] width 42 height 23
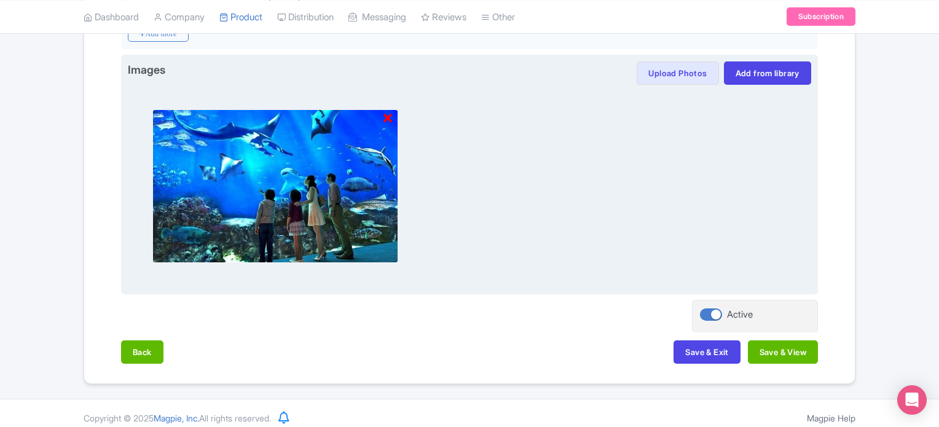
scroll to position [640, 0]
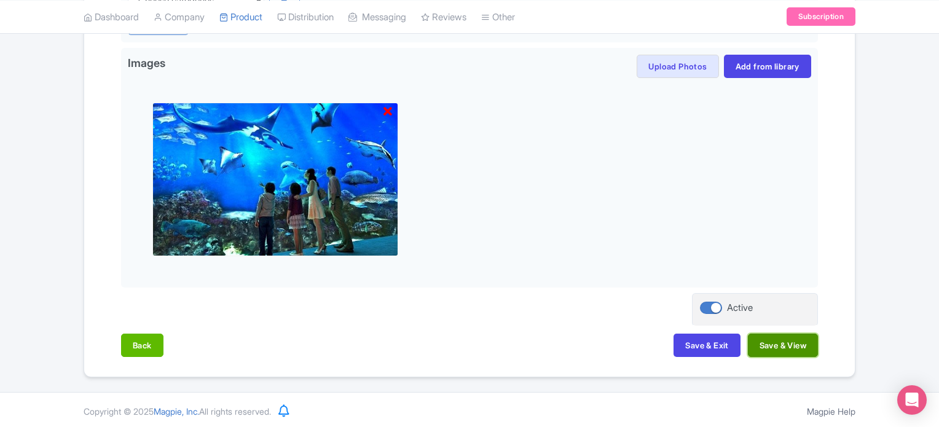
click at [784, 341] on button "Save & View" at bounding box center [783, 345] width 70 height 23
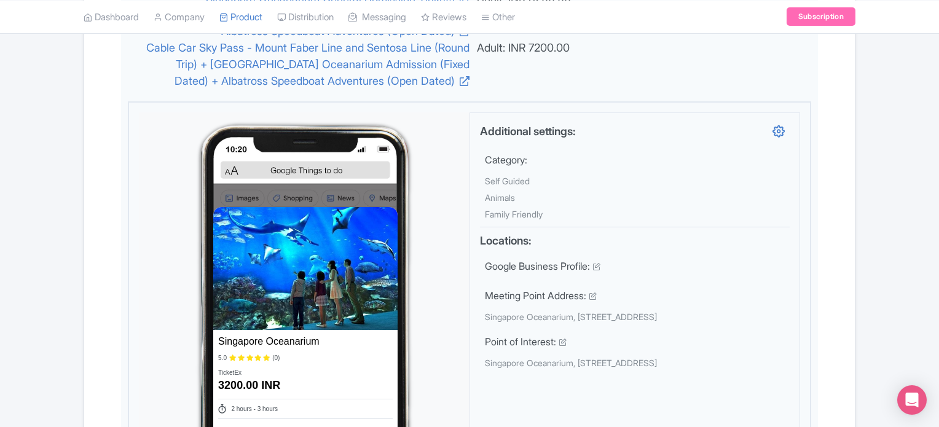
scroll to position [461, 0]
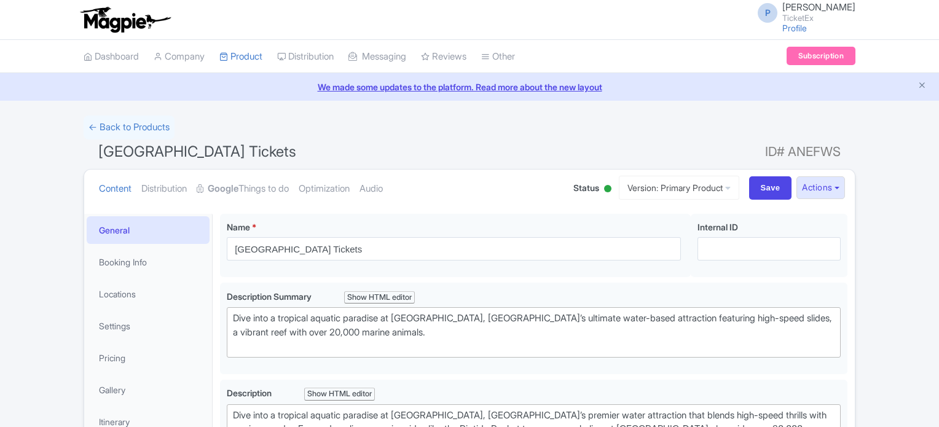
scroll to position [286, 0]
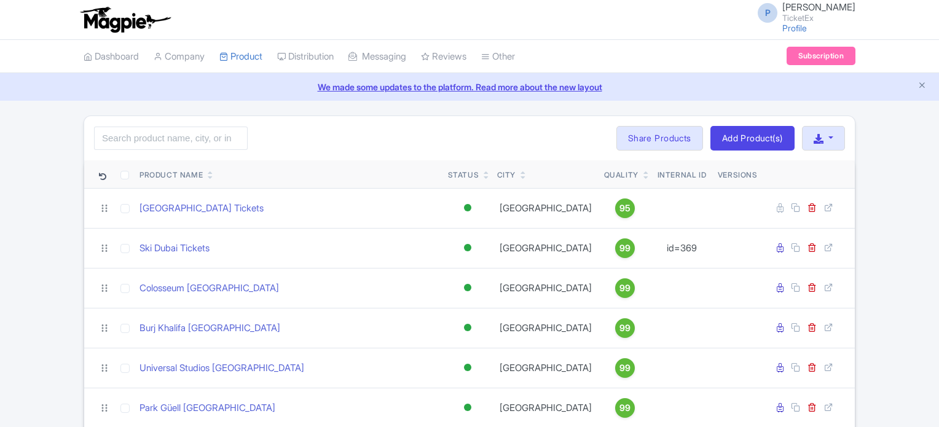
scroll to position [79, 0]
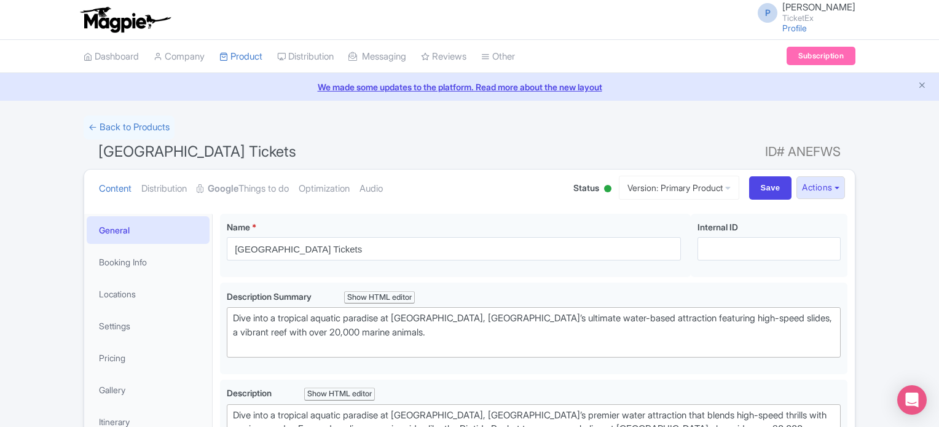
scroll to position [286, 0]
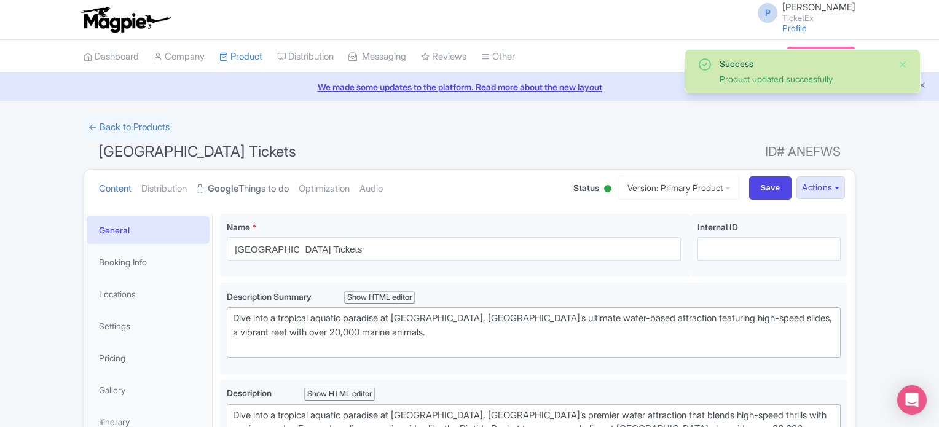
click at [234, 190] on strong "Google" at bounding box center [223, 189] width 31 height 14
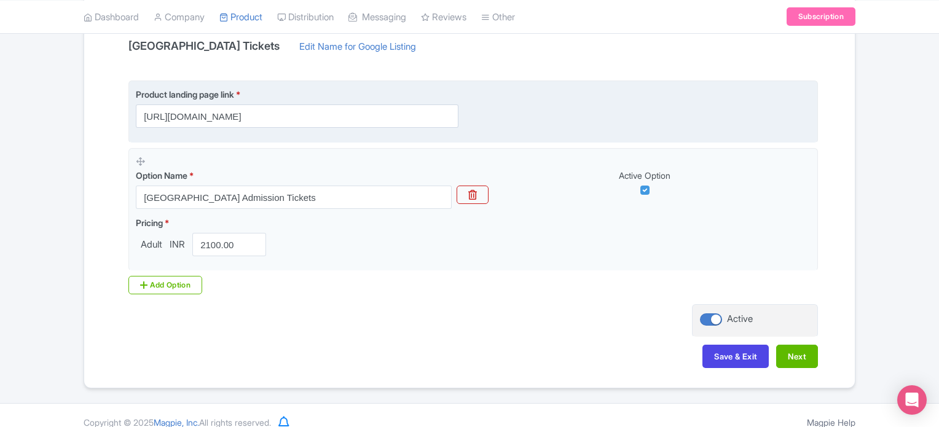
scroll to position [286, 0]
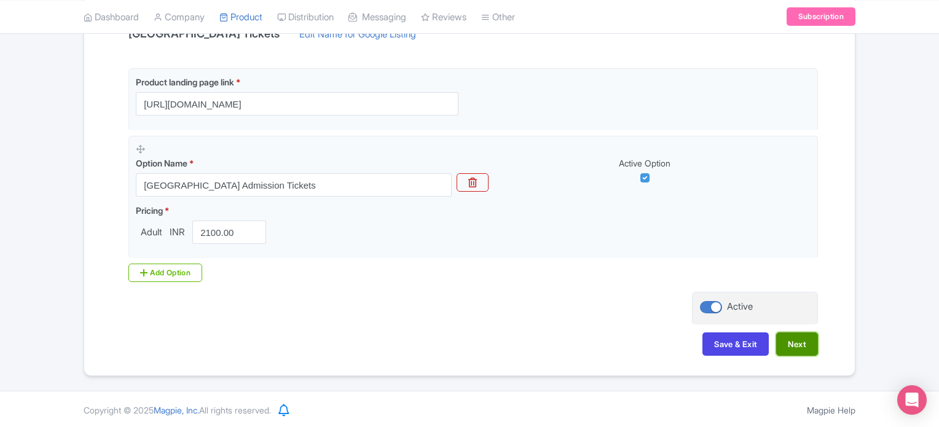
click at [800, 343] on button "Next" at bounding box center [797, 343] width 42 height 23
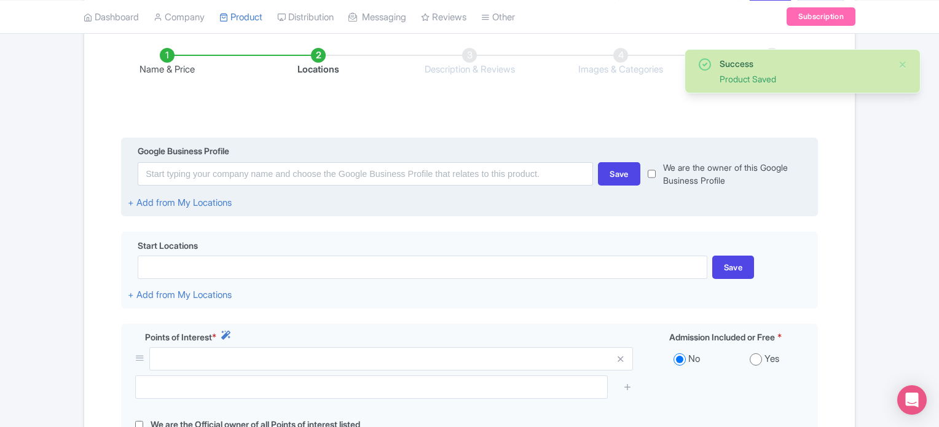
scroll to position [197, 0]
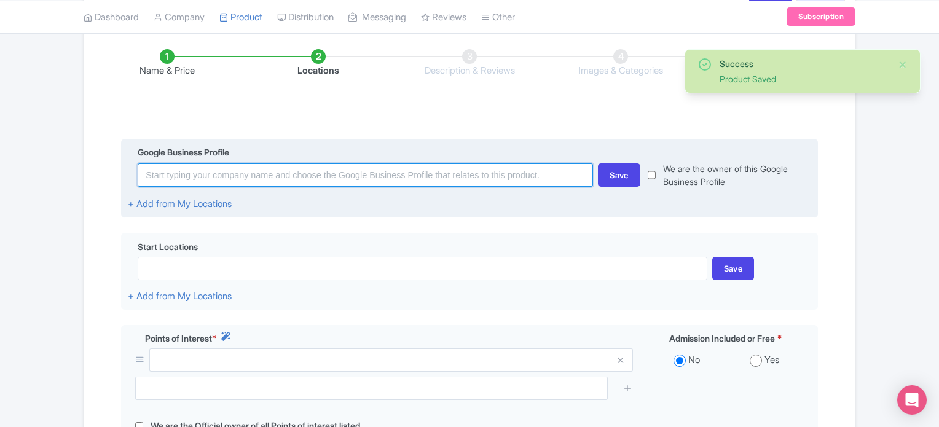
click at [230, 171] on input at bounding box center [365, 174] width 455 height 23
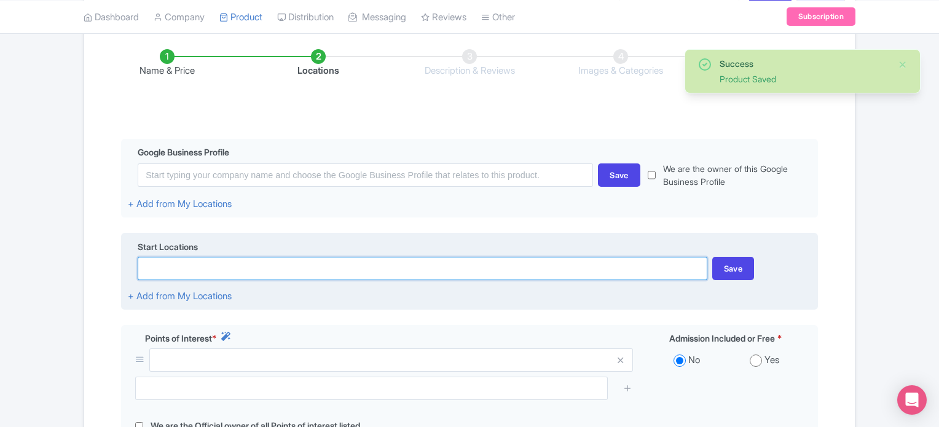
click at [182, 260] on input at bounding box center [422, 268] width 569 height 23
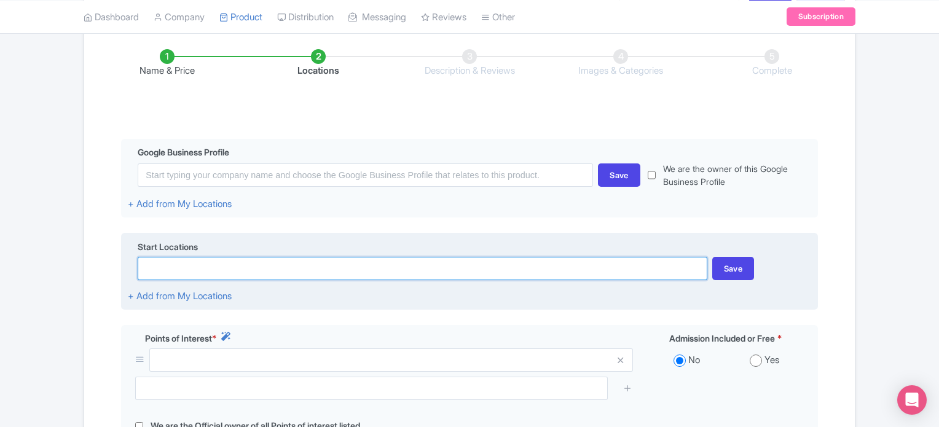
paste input "[STREET_ADDRESS]"
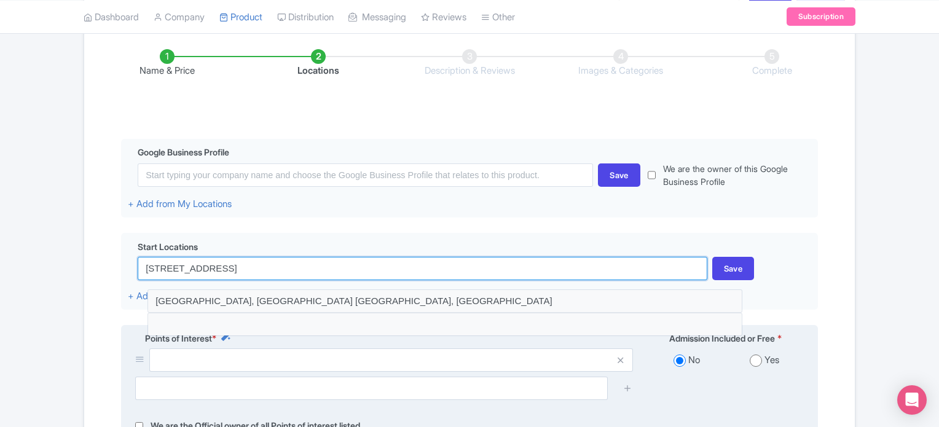
type input "[STREET_ADDRESS]"
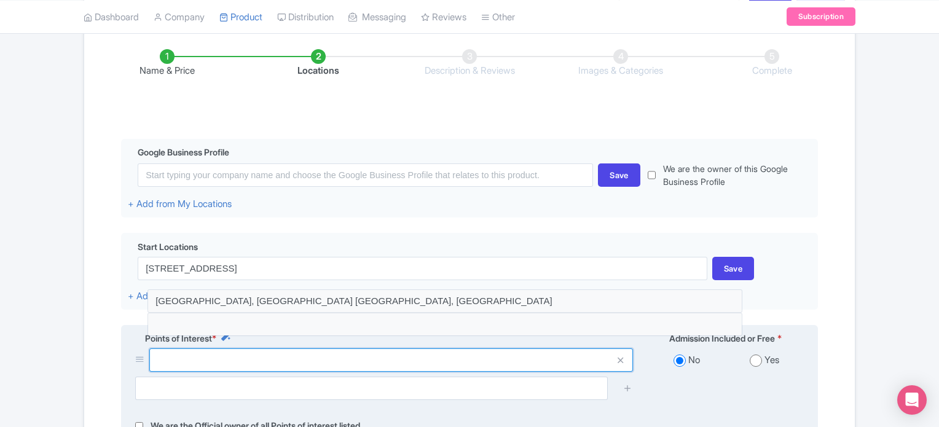
click at [235, 358] on input "text" at bounding box center [391, 359] width 484 height 23
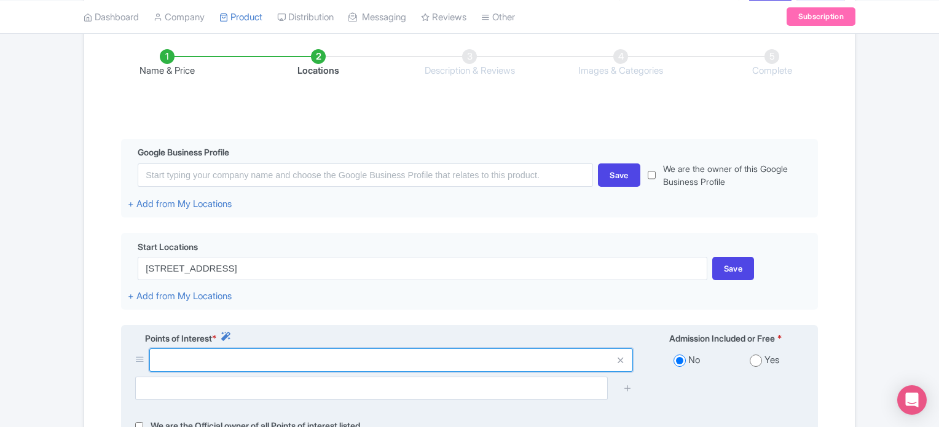
paste input "14 Sentosa Gateway, Sentosa Island, Singapore 098132"
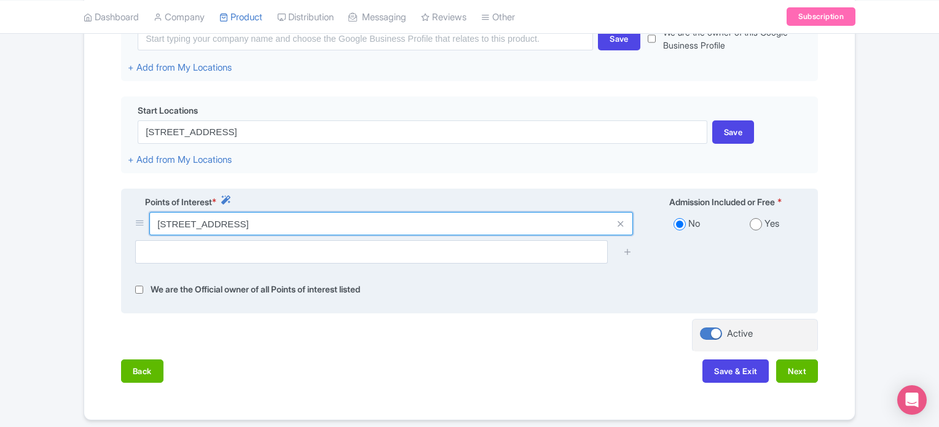
scroll to position [334, 0]
type input "14 Sentosa Gateway, Sentosa Island, Singapore 098132"
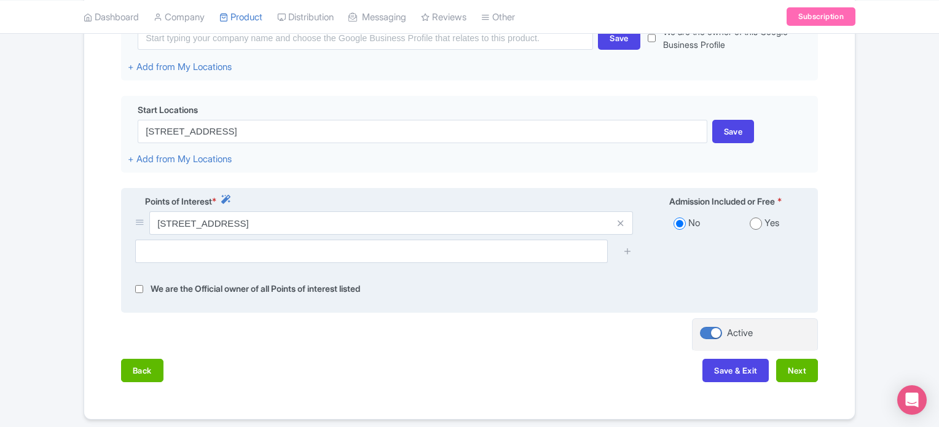
click at [755, 223] on input "radio" at bounding box center [756, 224] width 12 height 12
radio input "true"
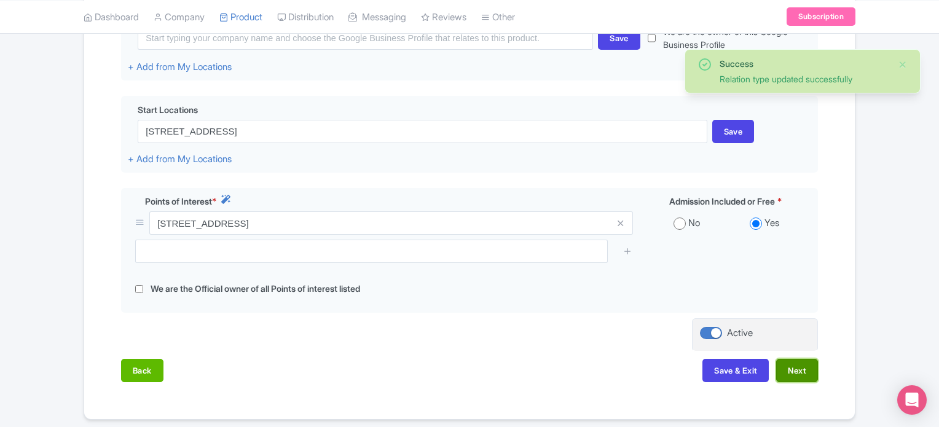
click at [804, 372] on button "Next" at bounding box center [797, 370] width 42 height 23
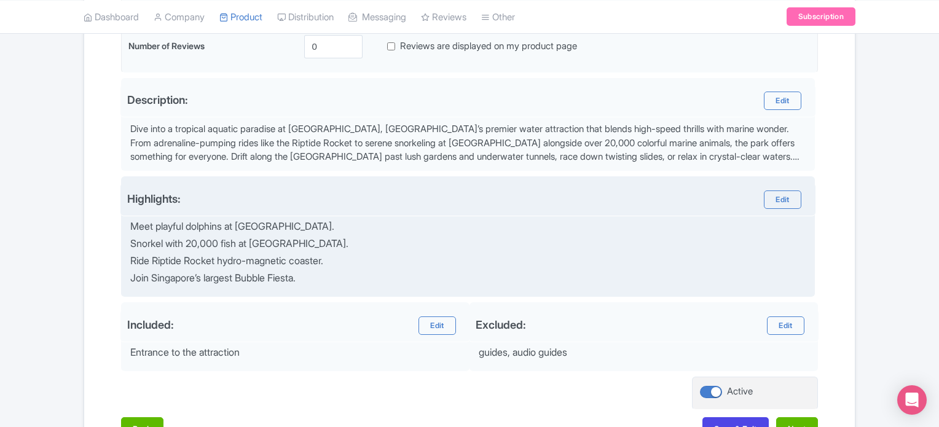
scroll to position [442, 0]
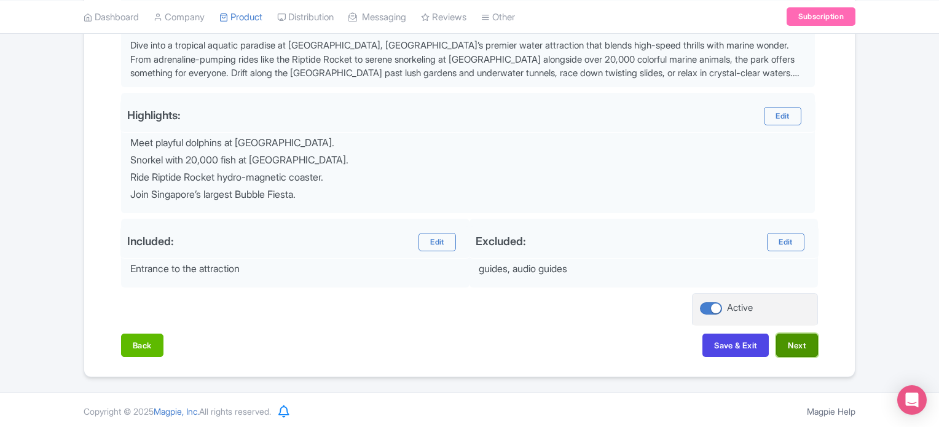
click at [799, 349] on button "Next" at bounding box center [797, 345] width 42 height 23
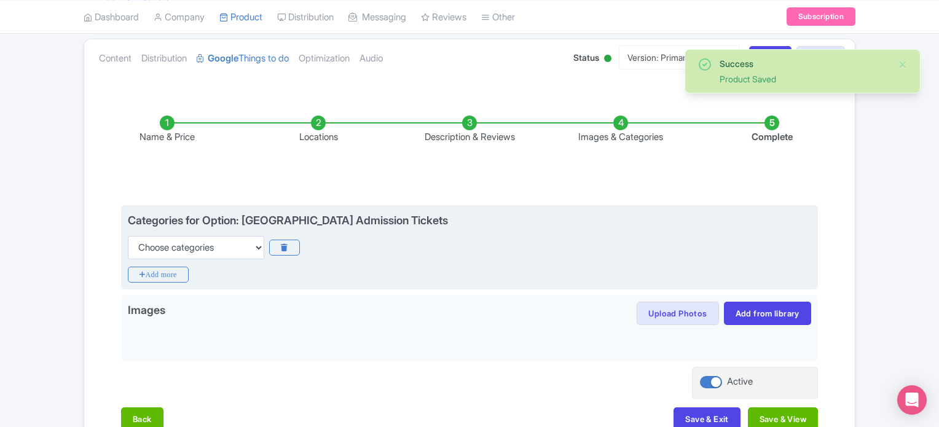
scroll to position [129, 0]
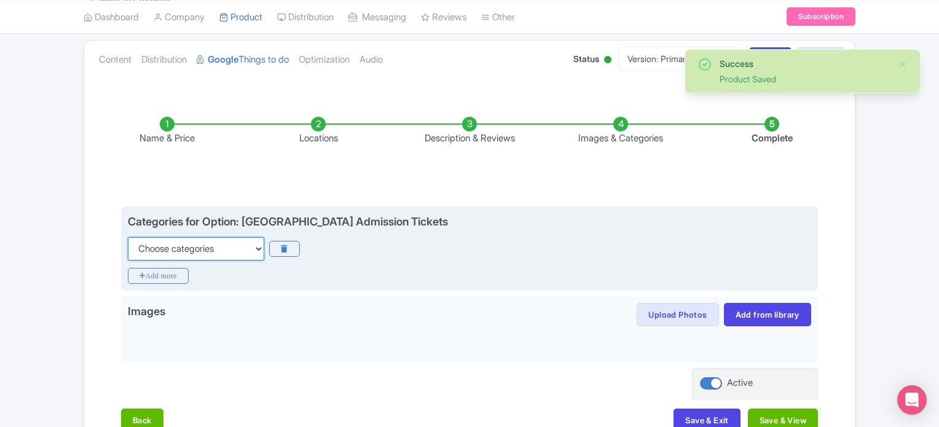
click at [249, 238] on select "Choose categories Adults Only Animals Audio Guide Beaches Bike Tours Boat Tours…" at bounding box center [196, 248] width 136 height 23
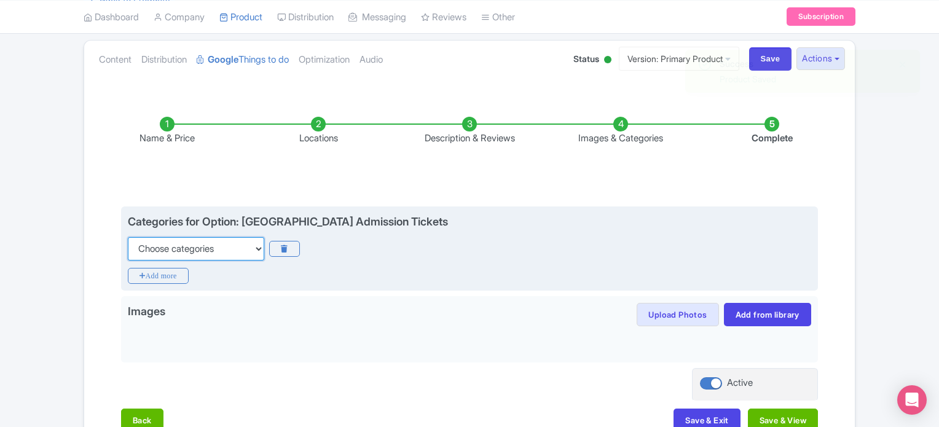
select select "theme-parks"
click at [128, 237] on select "Choose categories Adults Only Animals Audio Guide Beaches Bike Tours Boat Tours…" at bounding box center [196, 248] width 136 height 23
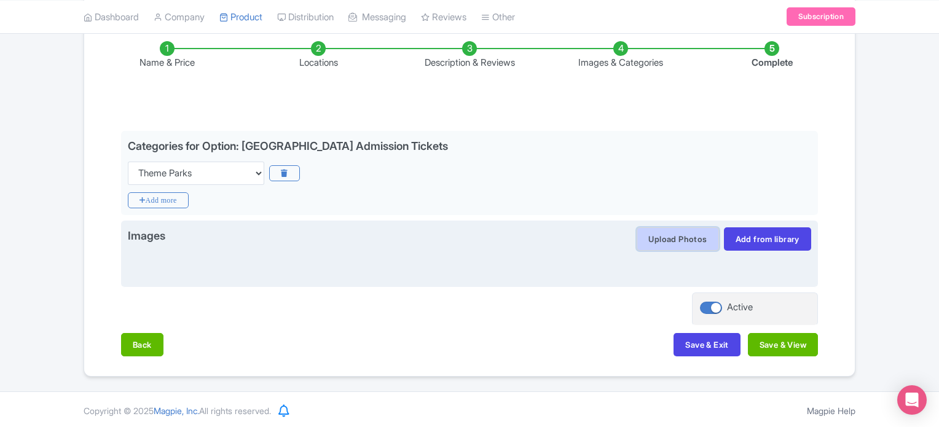
click at [643, 245] on button "Upload Photos" at bounding box center [678, 238] width 82 height 23
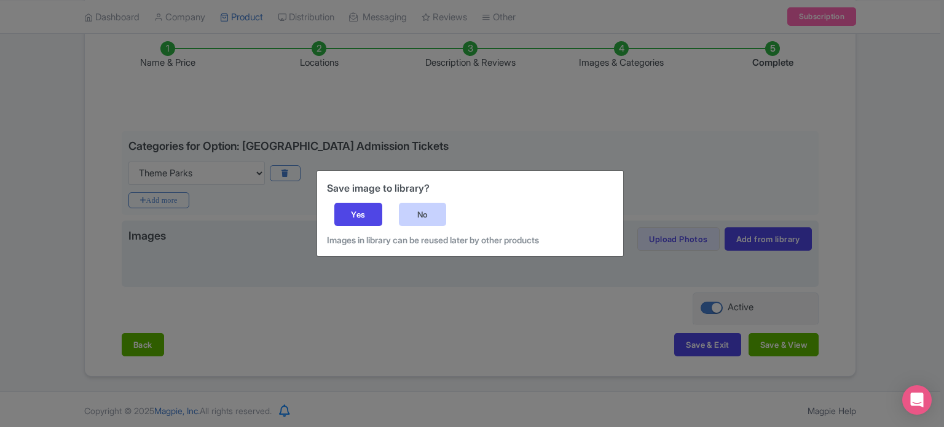
click at [430, 211] on div "No" at bounding box center [423, 214] width 48 height 23
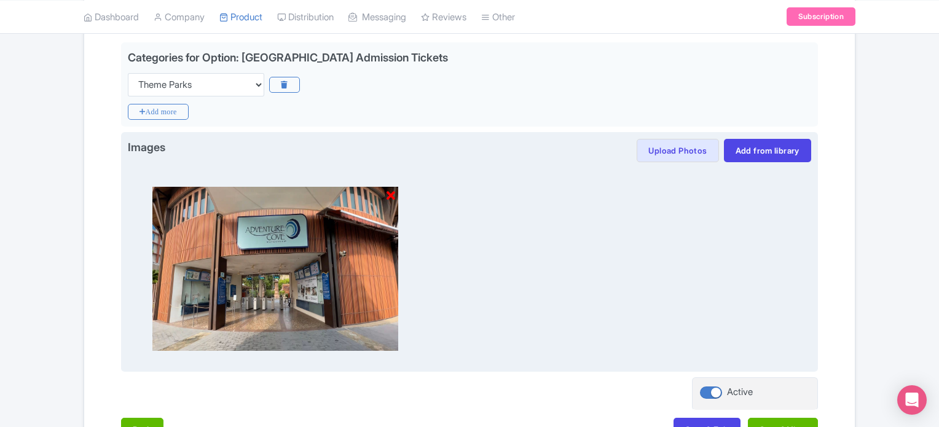
scroll to position [379, 0]
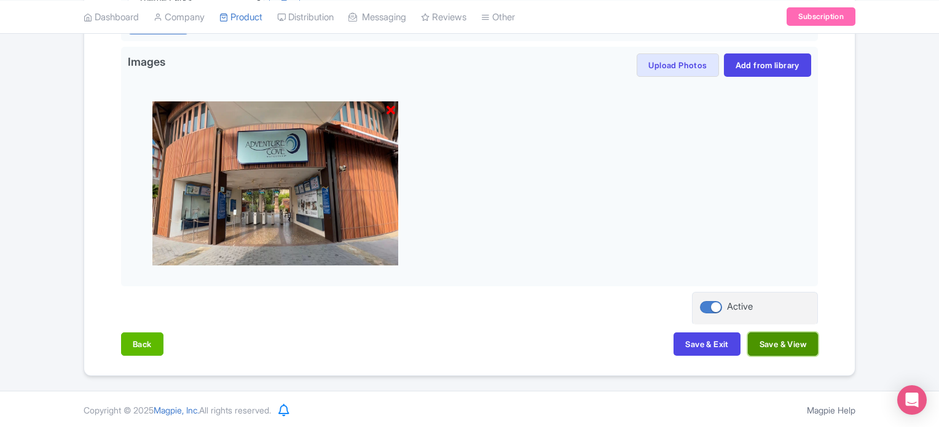
click at [774, 346] on button "Save & View" at bounding box center [783, 343] width 70 height 23
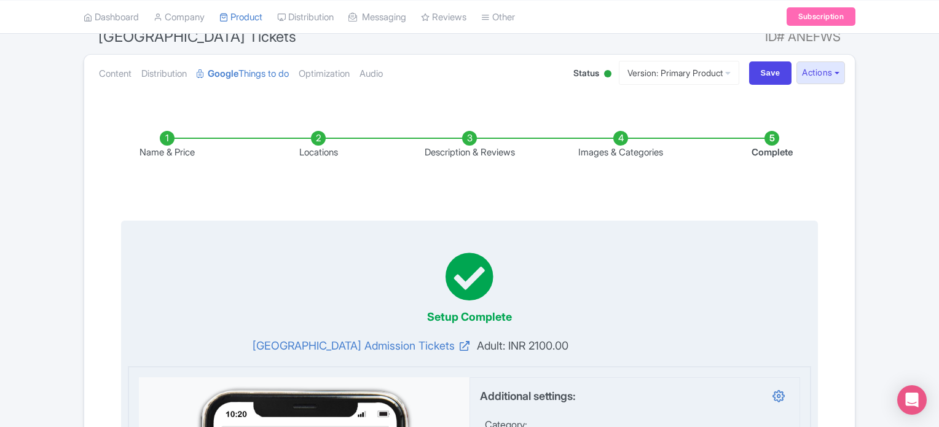
scroll to position [108, 0]
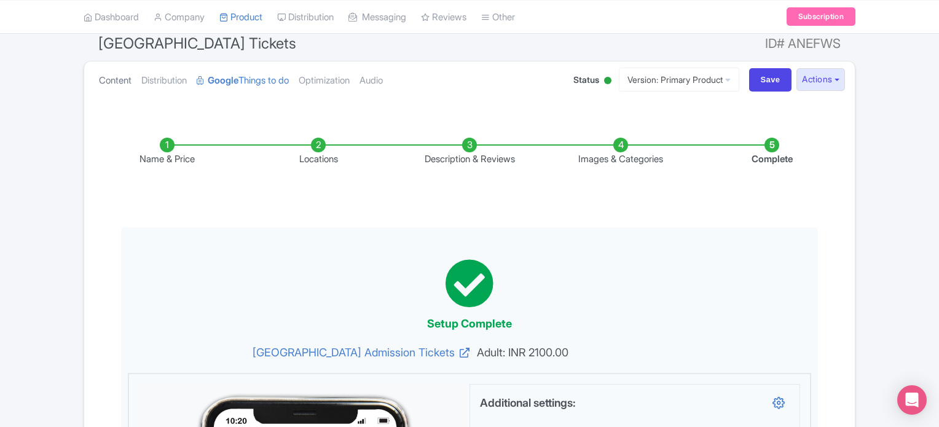
click at [111, 82] on link "Content" at bounding box center [115, 80] width 33 height 39
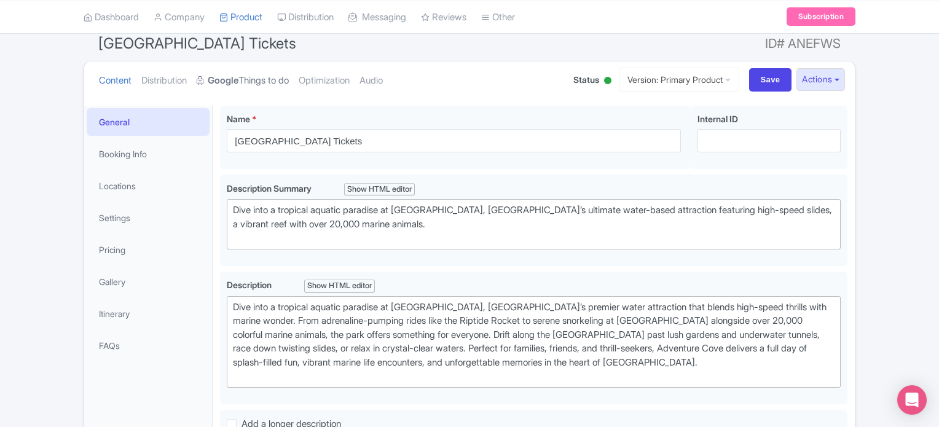
click at [261, 81] on link "Google Things to do" at bounding box center [243, 80] width 92 height 39
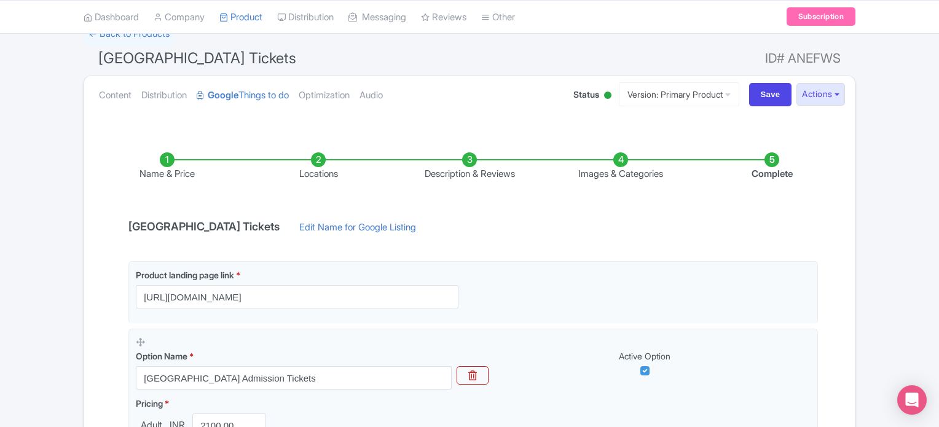
scroll to position [0, 0]
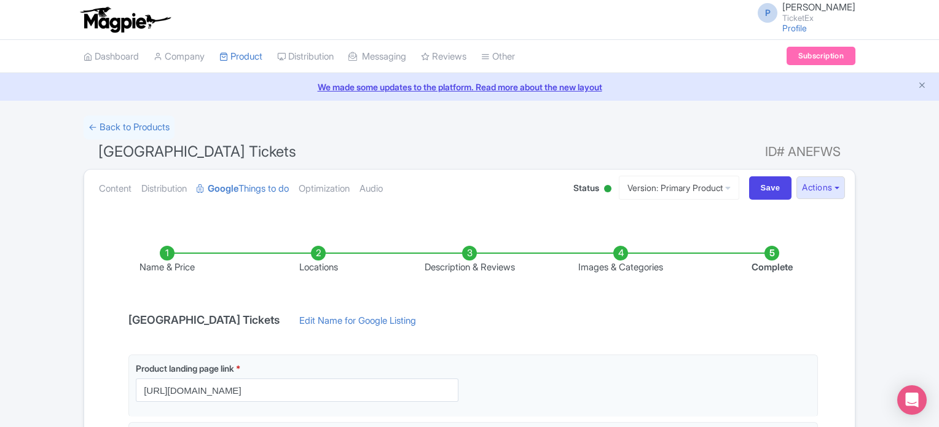
click at [323, 253] on li "Locations" at bounding box center [318, 260] width 151 height 29
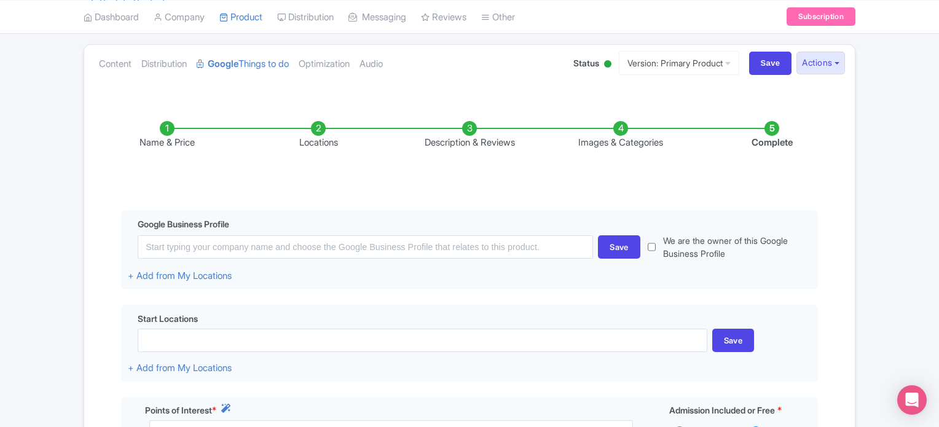
scroll to position [124, 0]
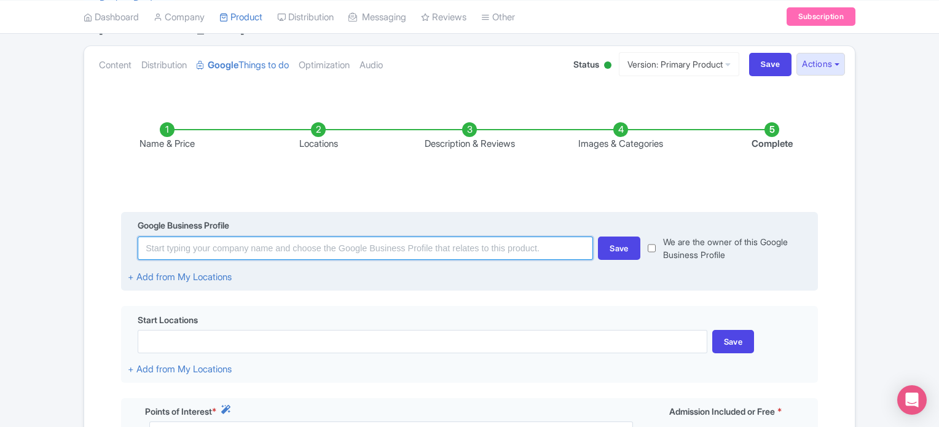
click at [242, 245] on input at bounding box center [365, 248] width 455 height 23
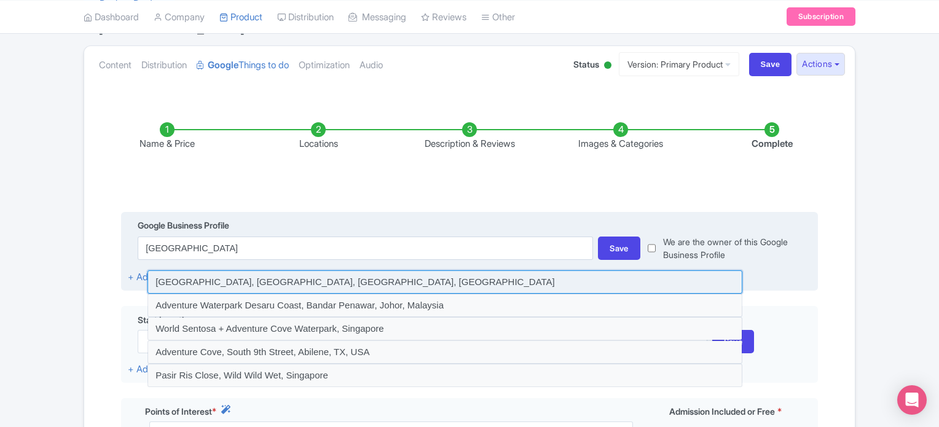
click at [289, 277] on input at bounding box center [444, 281] width 595 height 23
type input "Sentosa Gateway, Adventure Cove Waterpark, Sentosa Island, Singapore"
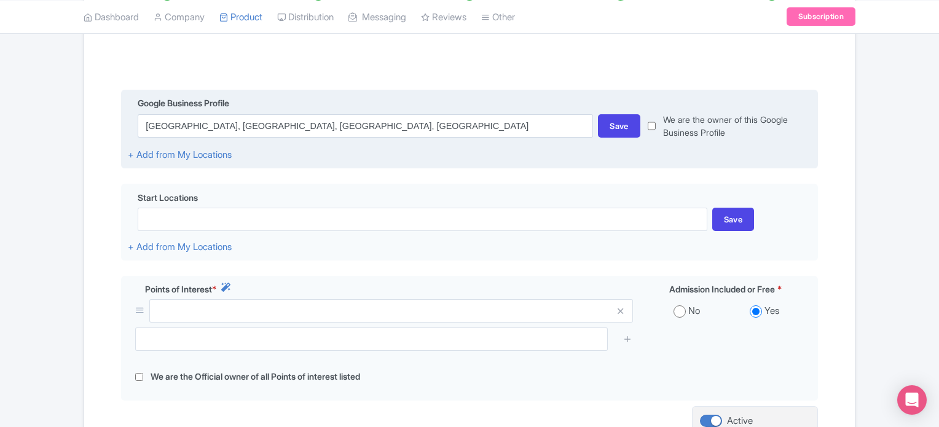
scroll to position [246, 0]
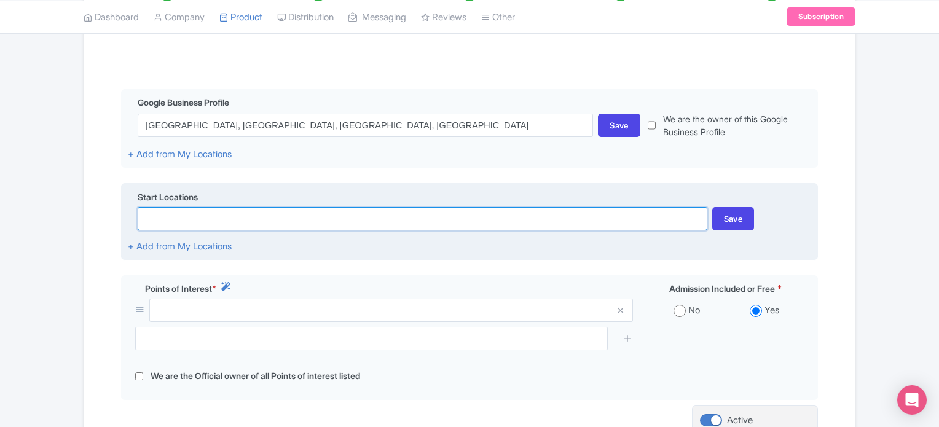
click at [208, 218] on input at bounding box center [422, 218] width 569 height 23
paste input "14 Sentosa Gateway, Sentosa Island, Singapore 098132"
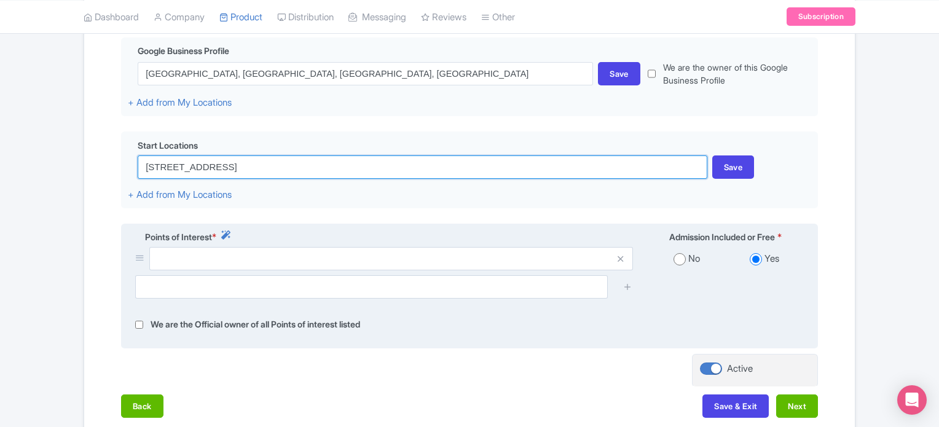
scroll to position [317, 0]
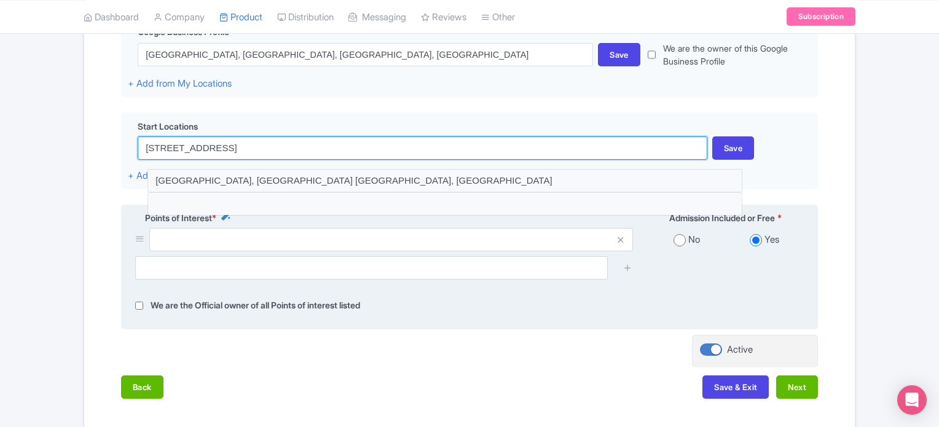
type input "14 Sentosa Gateway, Sentosa Island, Singapore 098132"
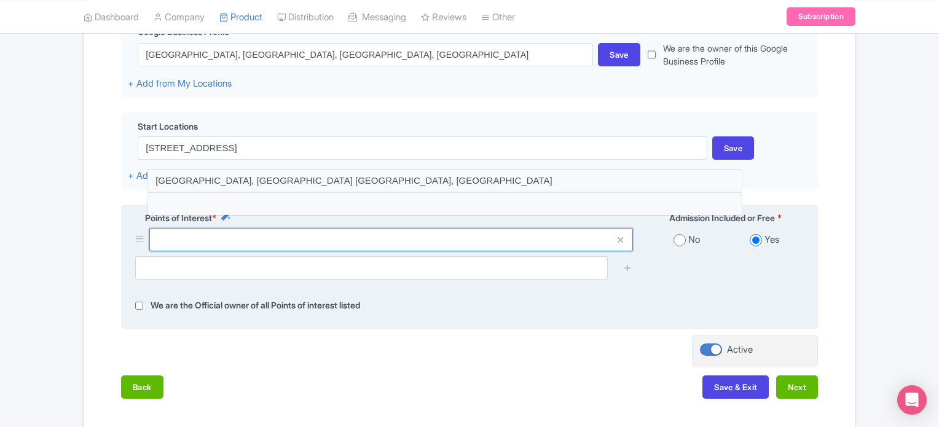
click at [265, 240] on input "text" at bounding box center [391, 239] width 484 height 23
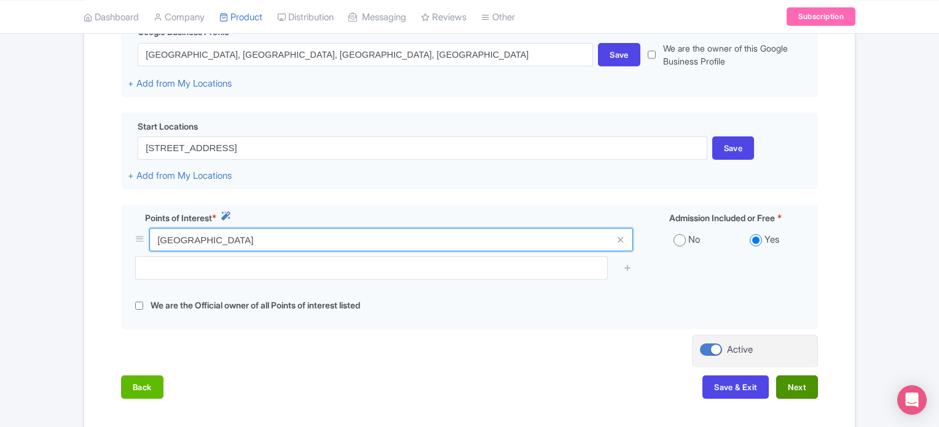
type input "Adventure cove waterpark"
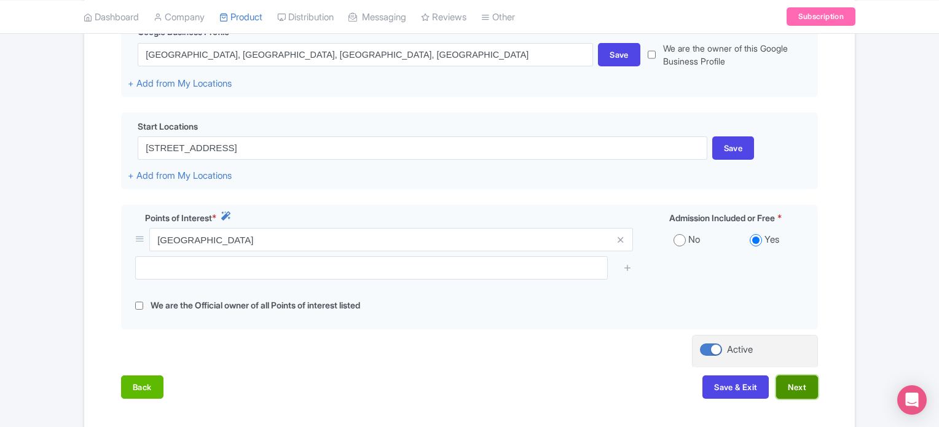
click at [799, 388] on button "Next" at bounding box center [797, 386] width 42 height 23
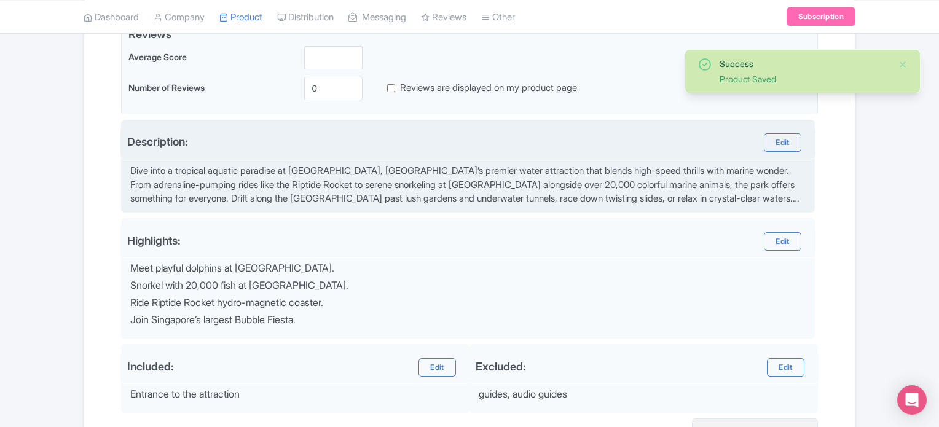
scroll to position [0, 0]
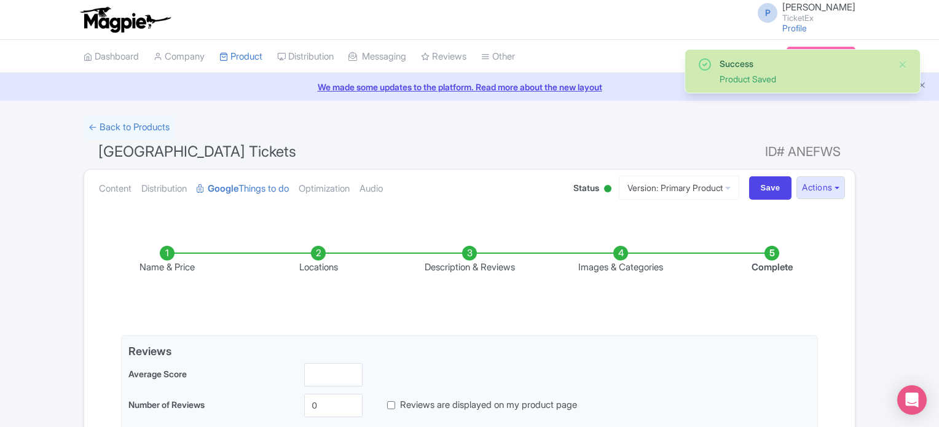
click at [313, 255] on li "Locations" at bounding box center [318, 260] width 151 height 29
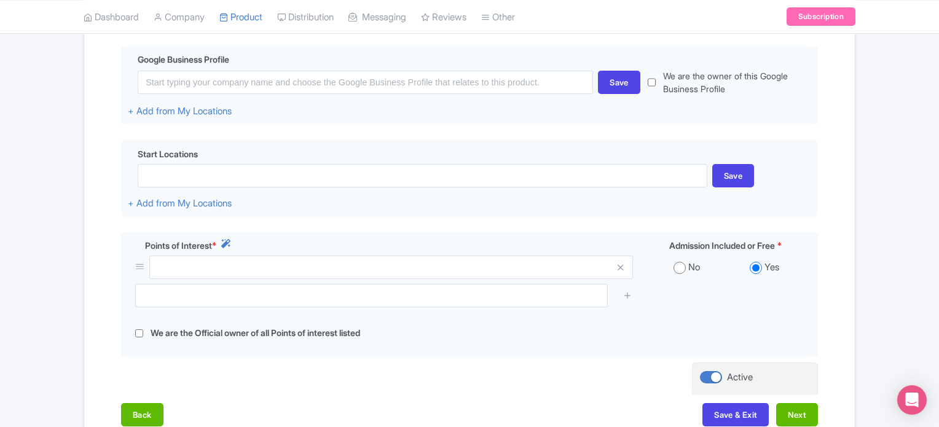
scroll to position [293, 0]
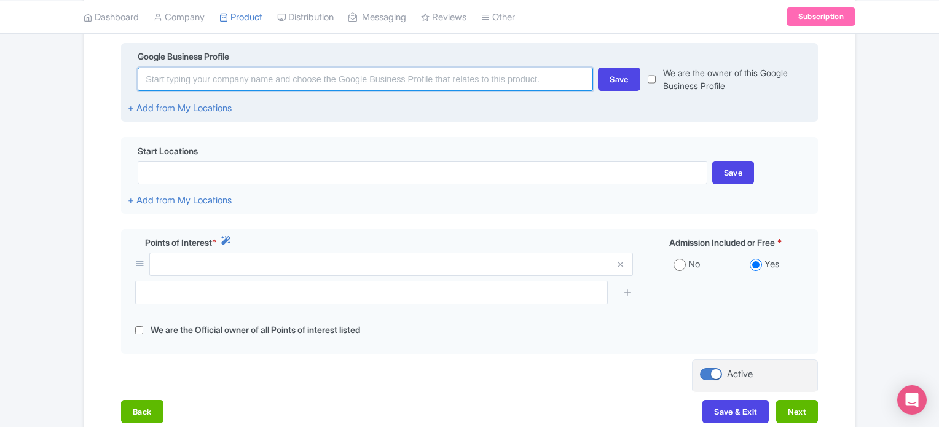
click at [248, 81] on input at bounding box center [365, 79] width 455 height 23
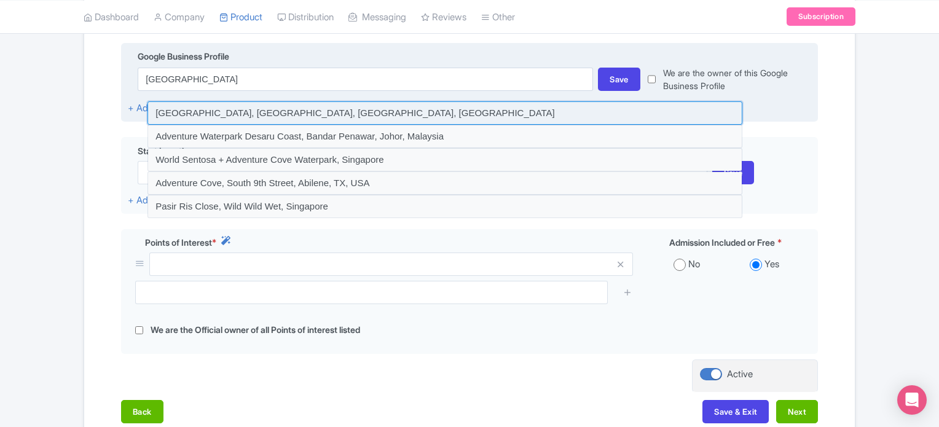
click at [243, 104] on input at bounding box center [444, 112] width 595 height 23
type input "[GEOGRAPHIC_DATA], [GEOGRAPHIC_DATA], [GEOGRAPHIC_DATA], [GEOGRAPHIC_DATA]"
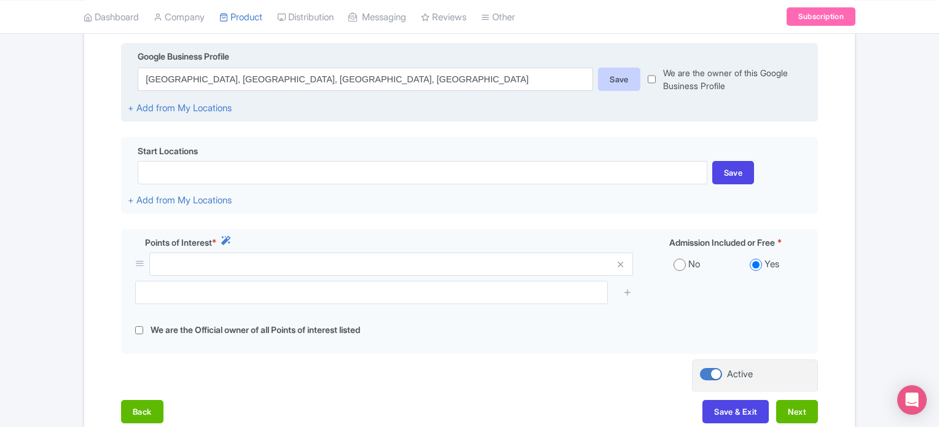
click at [621, 75] on div "Save" at bounding box center [619, 79] width 42 height 23
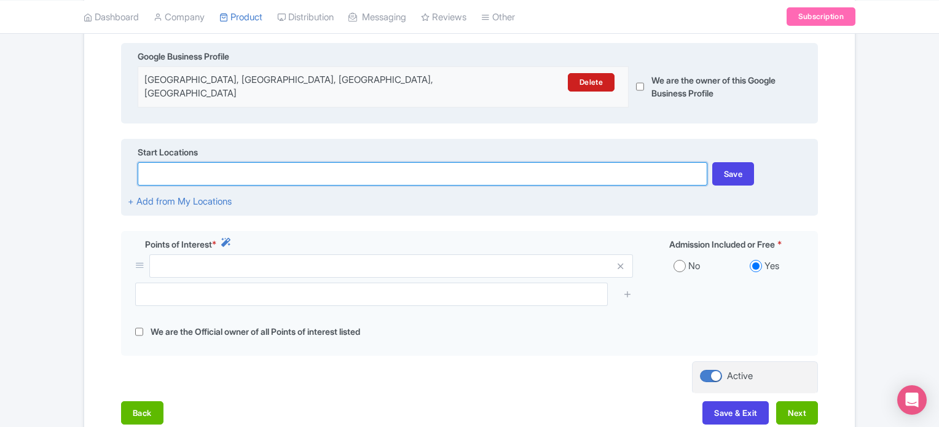
click at [242, 162] on input at bounding box center [422, 173] width 569 height 23
paste input "14 Sentosa Gateway, Sentosa Island, Singapore 098132"
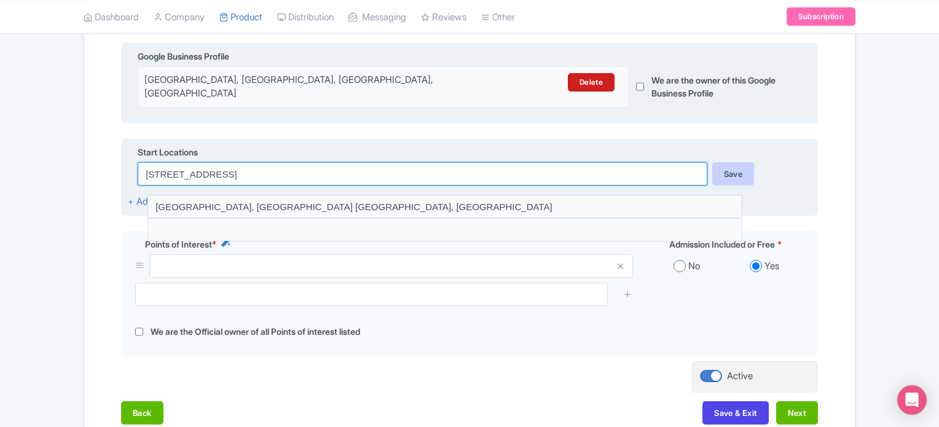
type input "14 Sentosa Gateway, Sentosa Island, Singapore 098132"
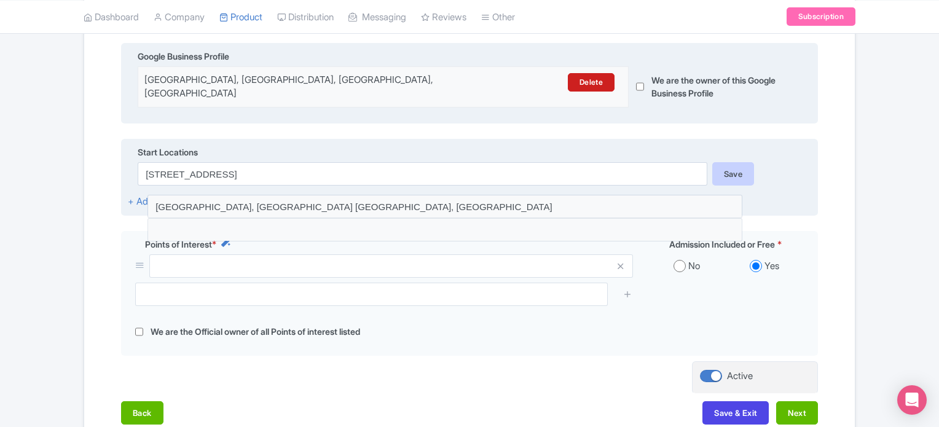
click at [725, 168] on div "Save" at bounding box center [733, 173] width 42 height 23
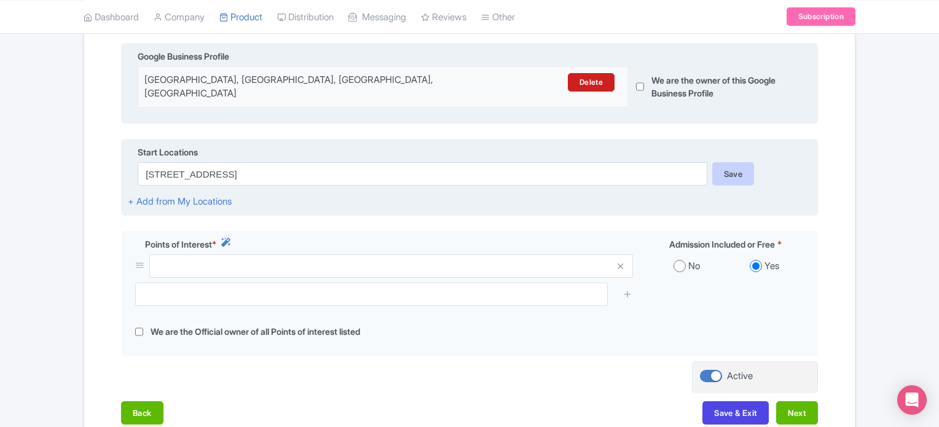
click at [737, 162] on div "Save" at bounding box center [733, 173] width 42 height 23
click at [733, 165] on div "Save" at bounding box center [733, 173] width 42 height 23
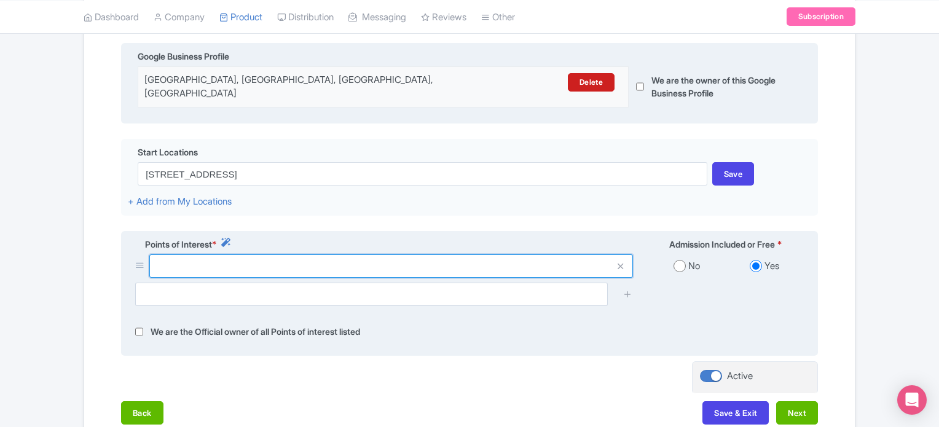
click at [269, 259] on input "text" at bounding box center [391, 265] width 484 height 23
paste input "14 Sentosa Gateway, Sentosa Island, Singapore 098132"
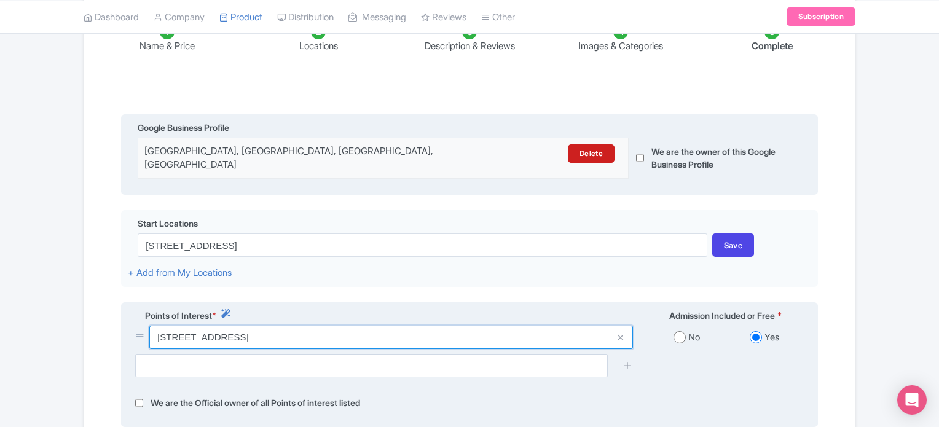
scroll to position [221, 0]
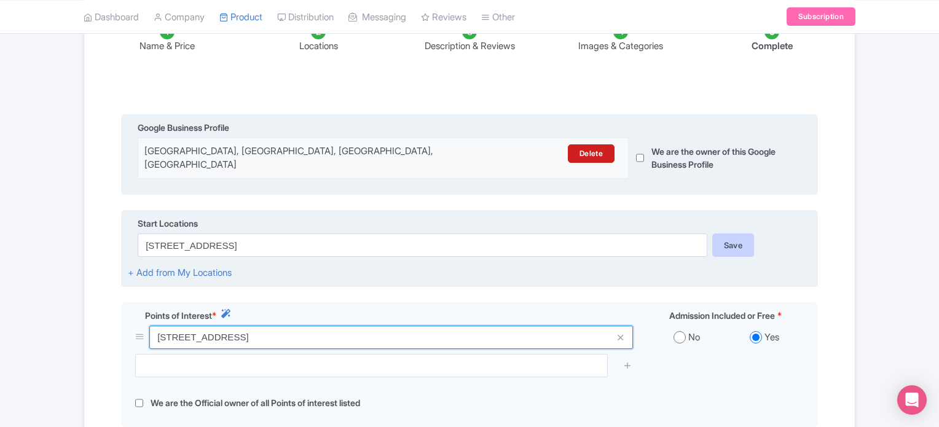
type input "14 Sentosa Gateway, Sentosa Island, Singapore 098132"
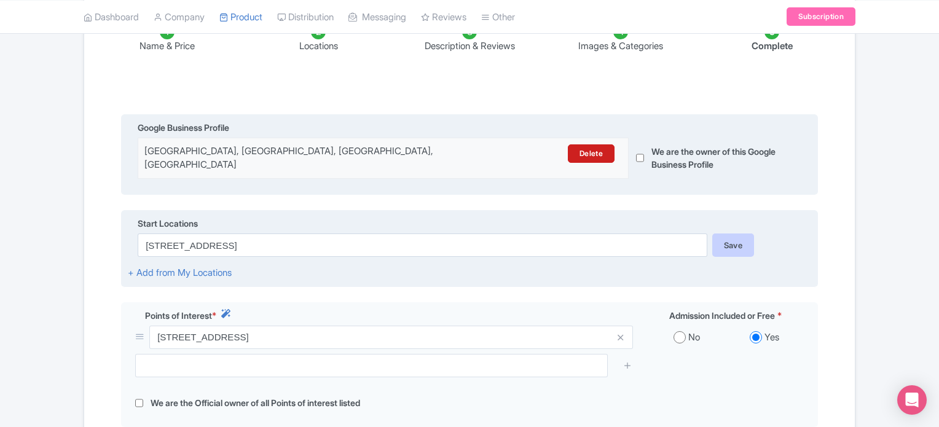
click at [745, 235] on div "Save" at bounding box center [733, 245] width 42 height 23
click at [561, 222] on div "Start Locations" at bounding box center [469, 225] width 683 height 17
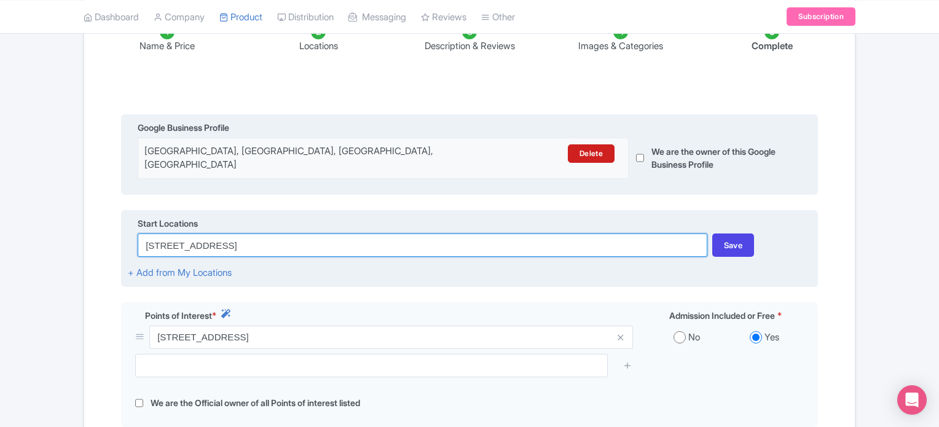
click at [511, 239] on input "14 Sentosa Gateway, Sentosa Island, Singapore 098132" at bounding box center [422, 245] width 569 height 23
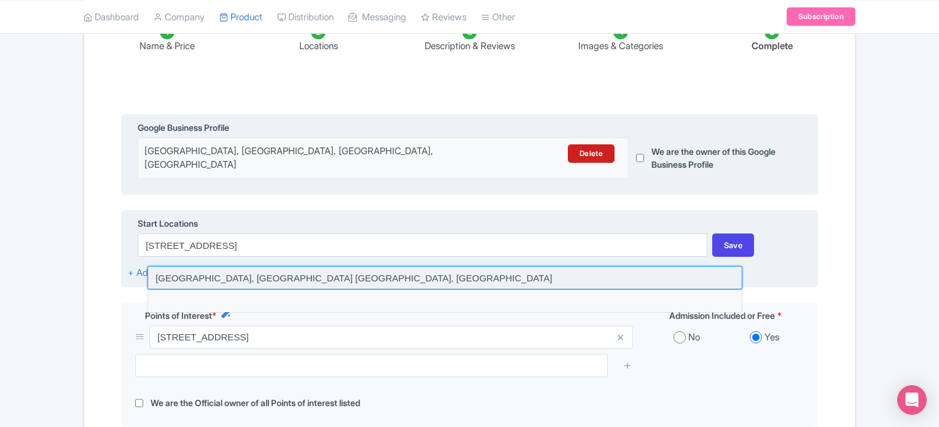
click at [210, 269] on input at bounding box center [444, 277] width 595 height 23
type input "Sentosa Gateway, Singapore Tours, Singapore"
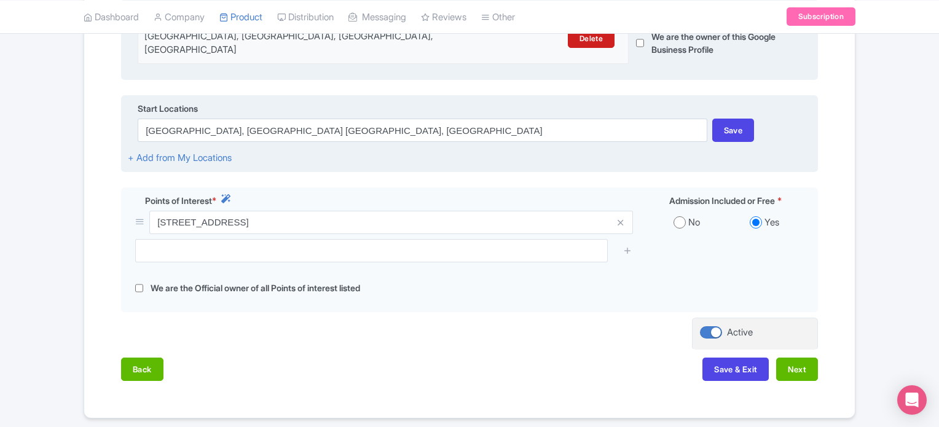
scroll to position [337, 0]
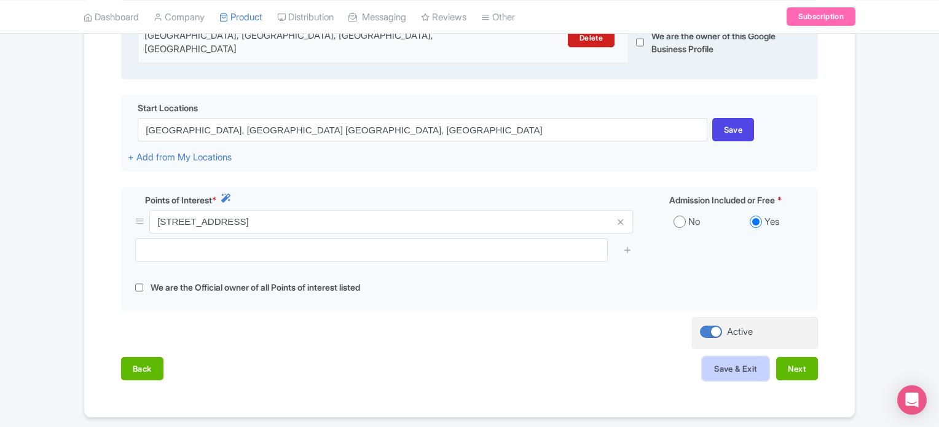
click at [739, 361] on button "Save & Exit" at bounding box center [735, 368] width 66 height 23
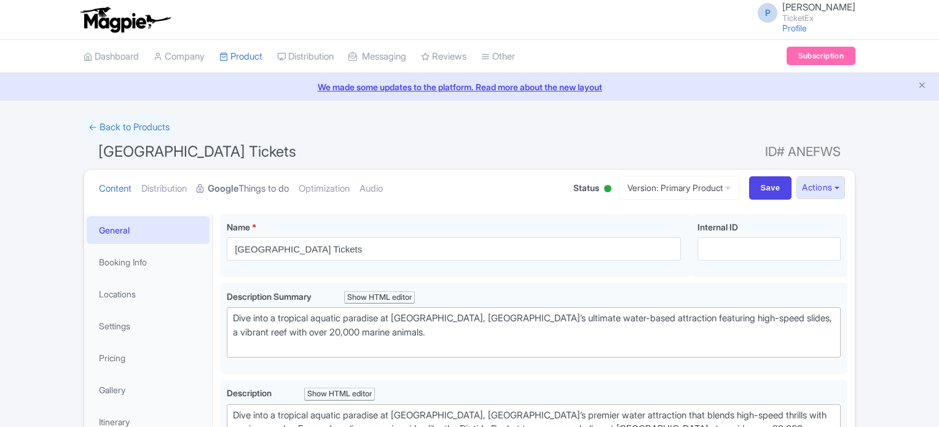
click at [268, 184] on link "Google Things to do" at bounding box center [243, 189] width 92 height 39
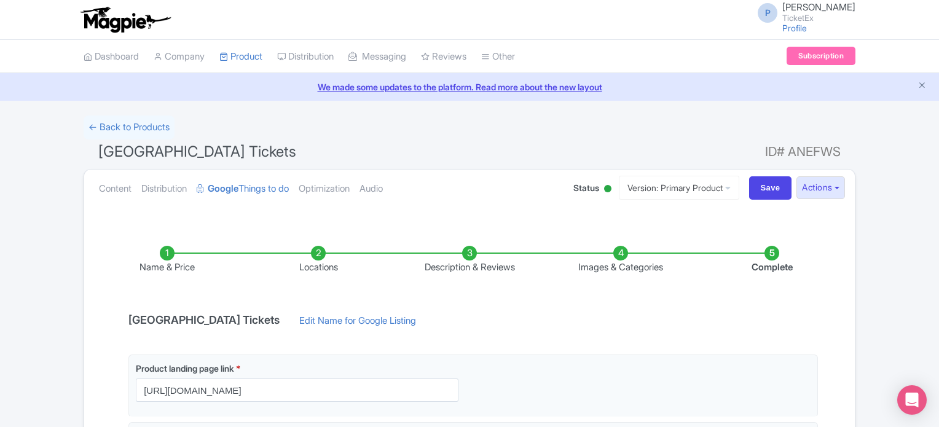
click at [775, 250] on li "Complete" at bounding box center [771, 260] width 151 height 29
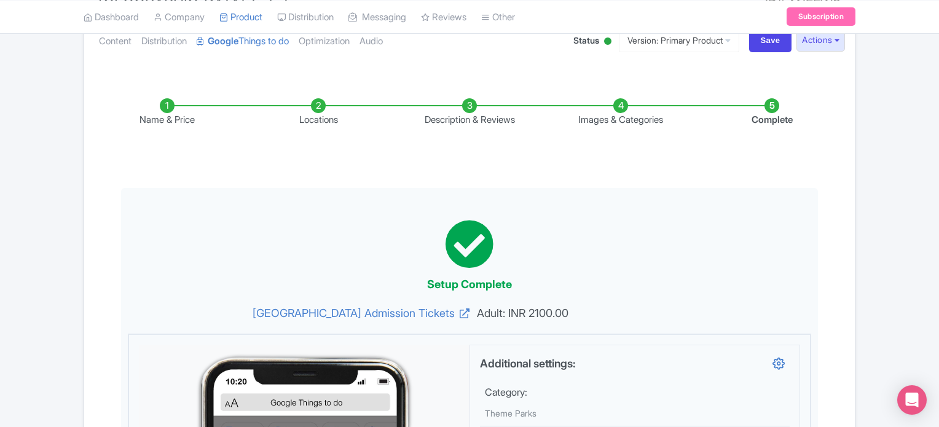
scroll to position [156, 0]
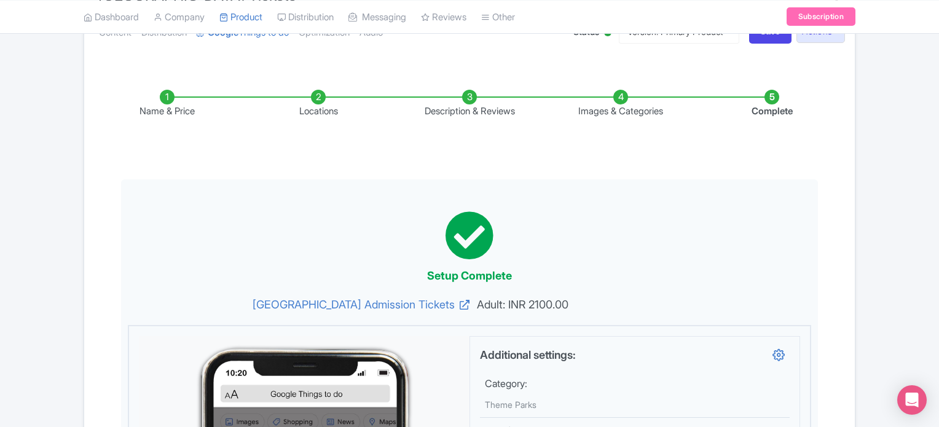
click at [162, 97] on li "Name & Price" at bounding box center [167, 104] width 151 height 29
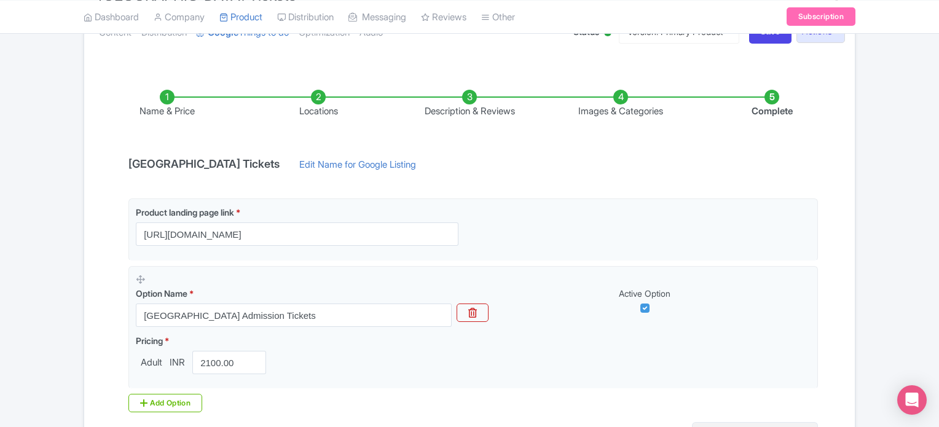
click at [162, 97] on li "Name & Price" at bounding box center [167, 104] width 151 height 29
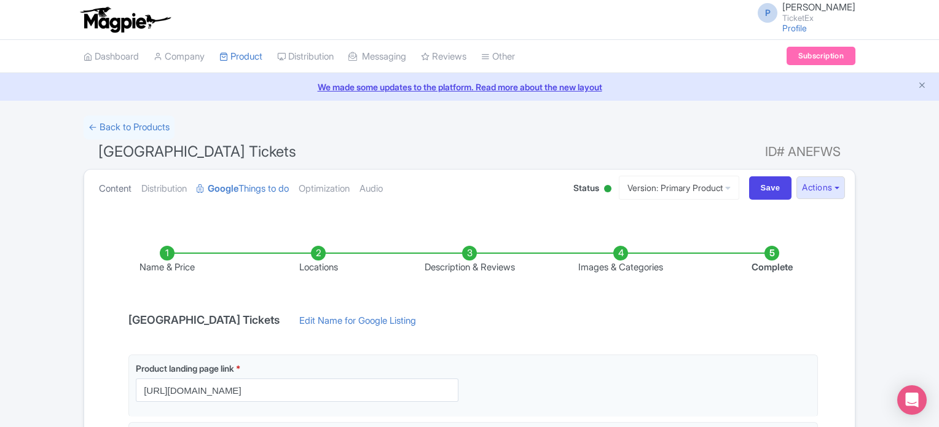
click at [106, 191] on link "Content" at bounding box center [115, 189] width 33 height 39
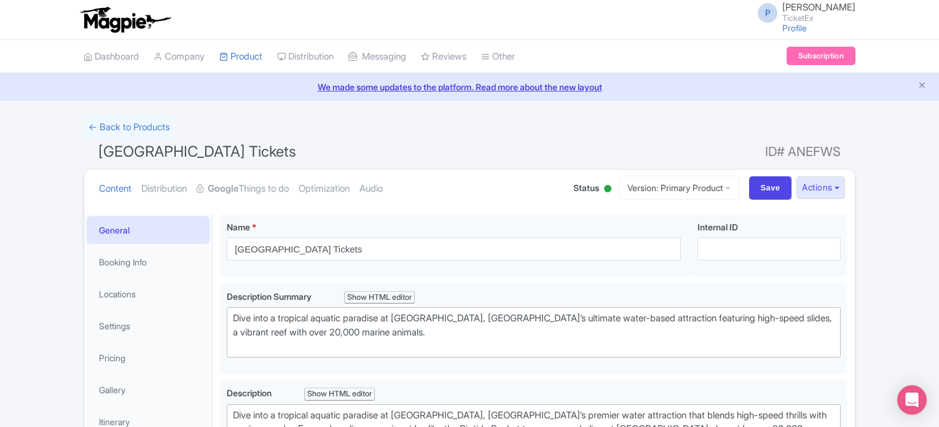
click at [130, 233] on link "General" at bounding box center [148, 230] width 123 height 28
click at [238, 186] on strong "Google" at bounding box center [223, 189] width 31 height 14
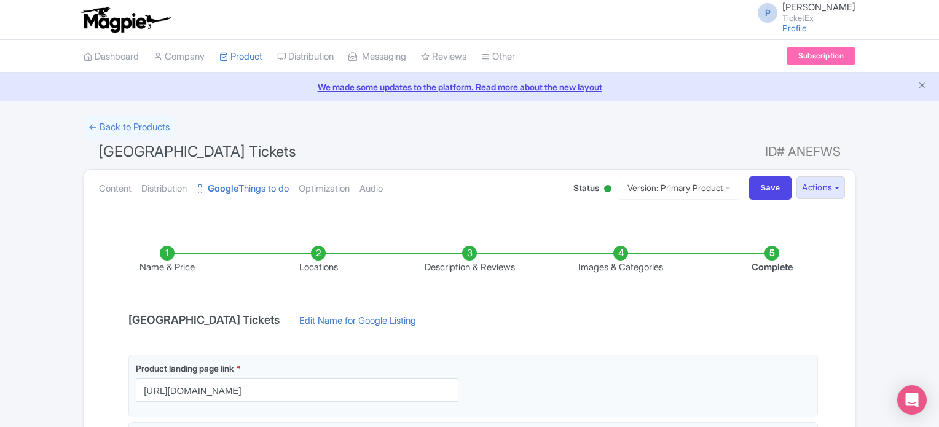
click at [468, 252] on li "Description & Reviews" at bounding box center [469, 260] width 151 height 29
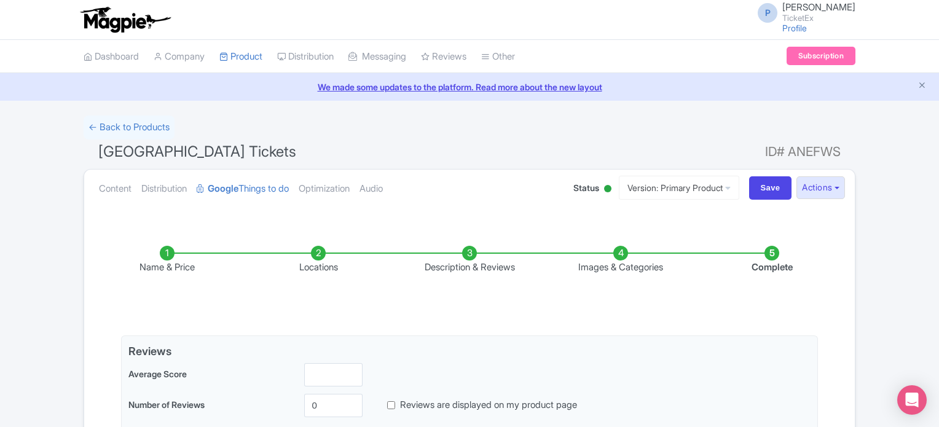
click at [468, 252] on li "Description & Reviews" at bounding box center [469, 260] width 151 height 29
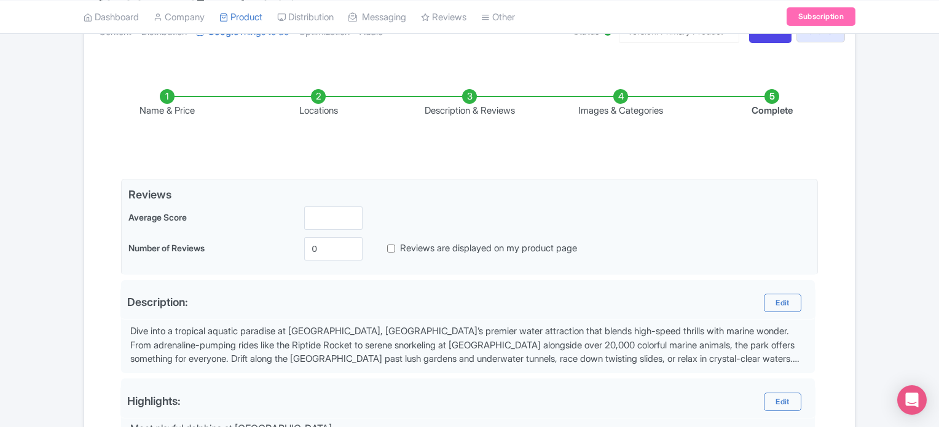
scroll to position [160, 0]
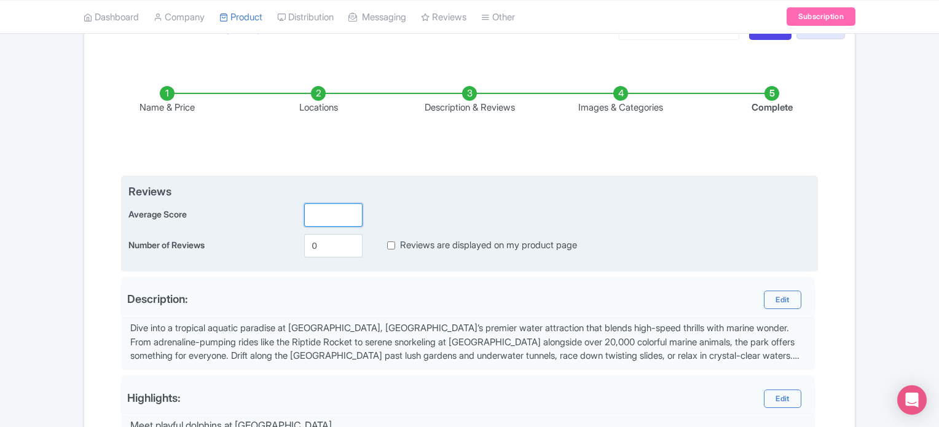
click at [323, 212] on input "number" at bounding box center [333, 214] width 58 height 23
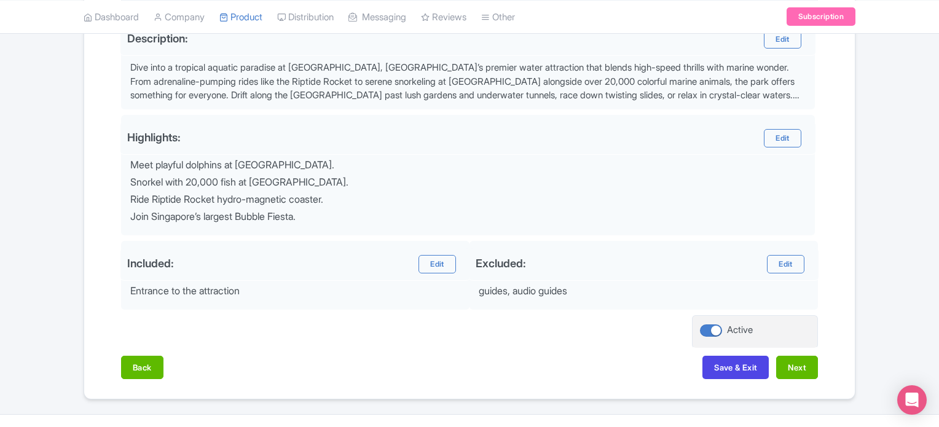
scroll to position [442, 0]
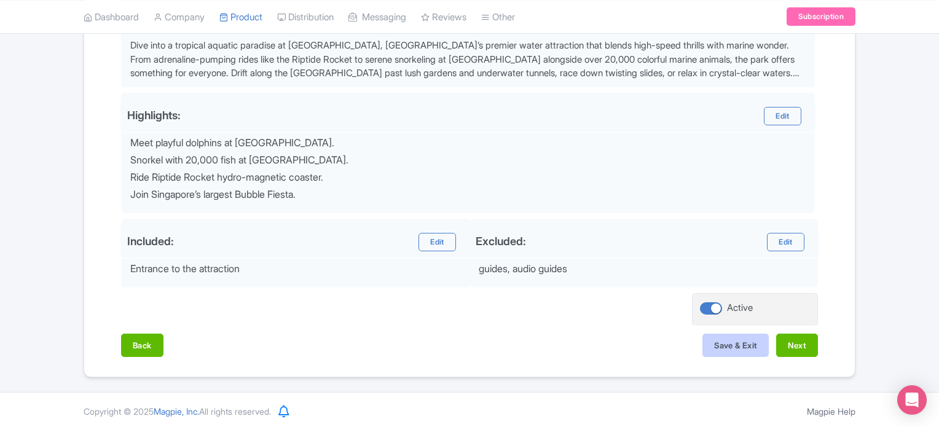
type input "5"
click at [733, 341] on button "Save & Exit" at bounding box center [735, 345] width 66 height 23
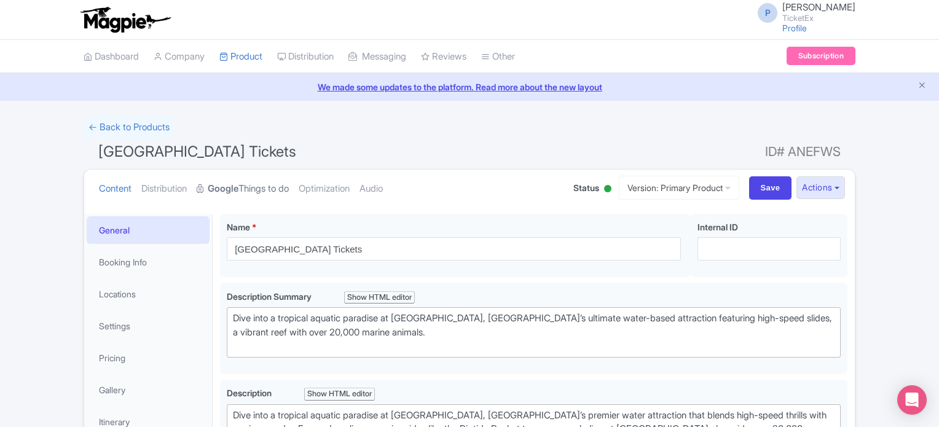
click at [266, 186] on link "Google Things to do" at bounding box center [243, 189] width 92 height 39
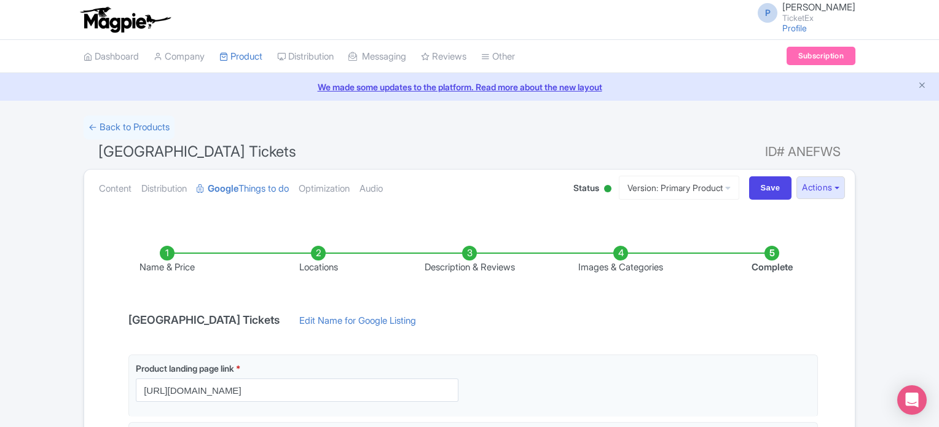
click at [620, 250] on li "Images & Categories" at bounding box center [620, 260] width 151 height 29
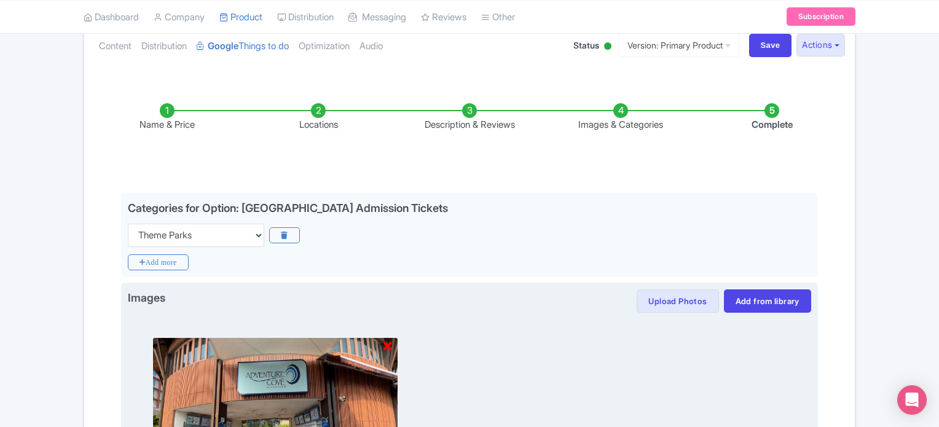
scroll to position [139, 0]
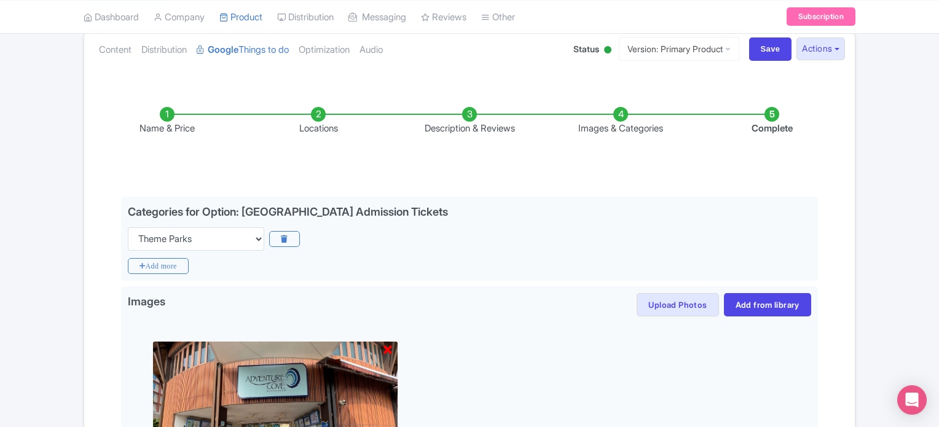
click at [769, 110] on li "Complete" at bounding box center [771, 121] width 151 height 29
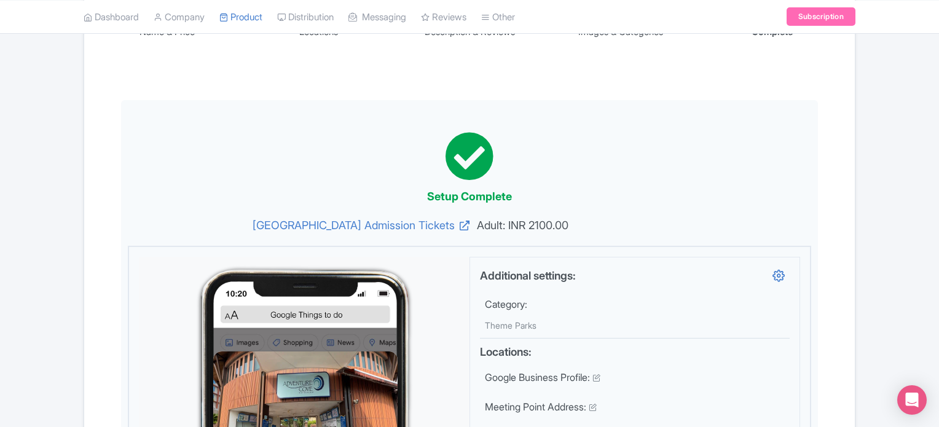
scroll to position [0, 0]
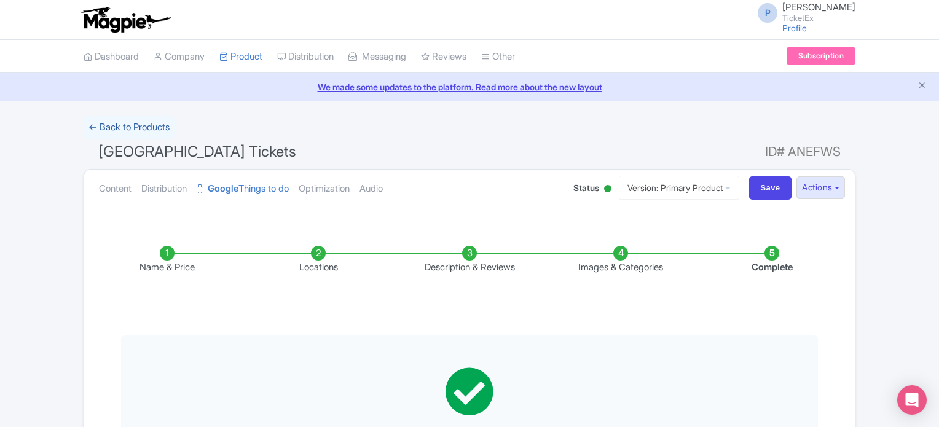
click at [109, 130] on link "← Back to Products" at bounding box center [129, 128] width 91 height 24
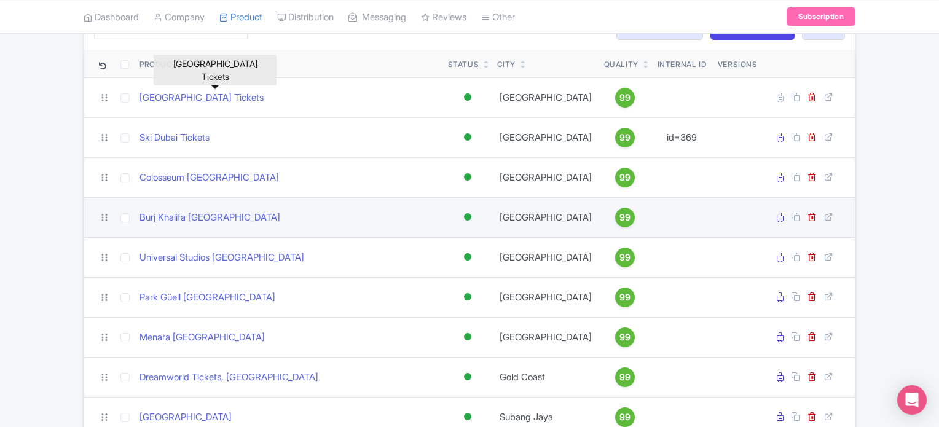
scroll to position [111, 0]
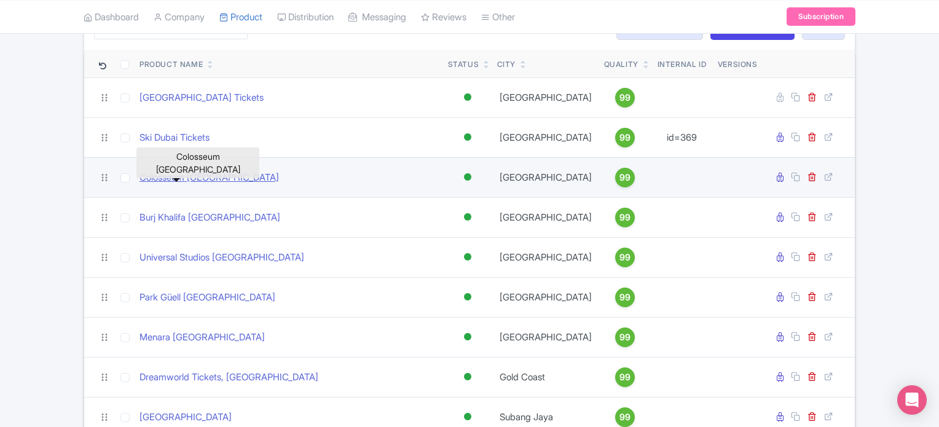
click at [188, 171] on link "Colosseum [GEOGRAPHIC_DATA]" at bounding box center [210, 178] width 140 height 14
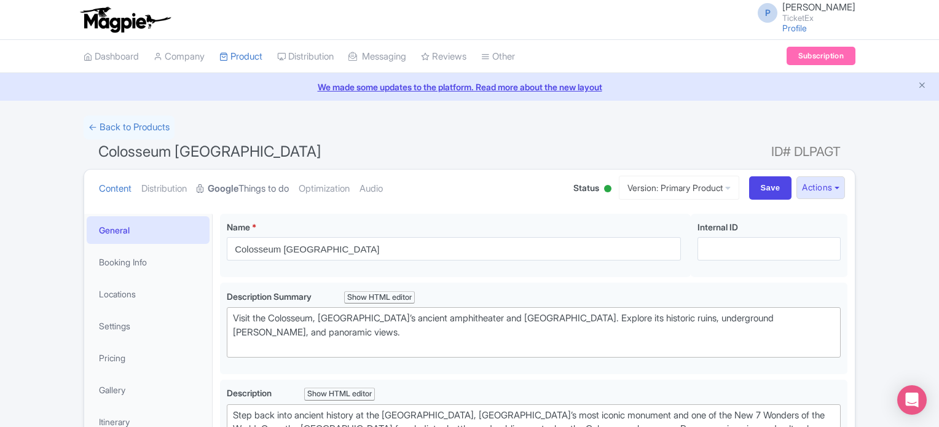
click at [248, 183] on link "Google Things to do" at bounding box center [243, 189] width 92 height 39
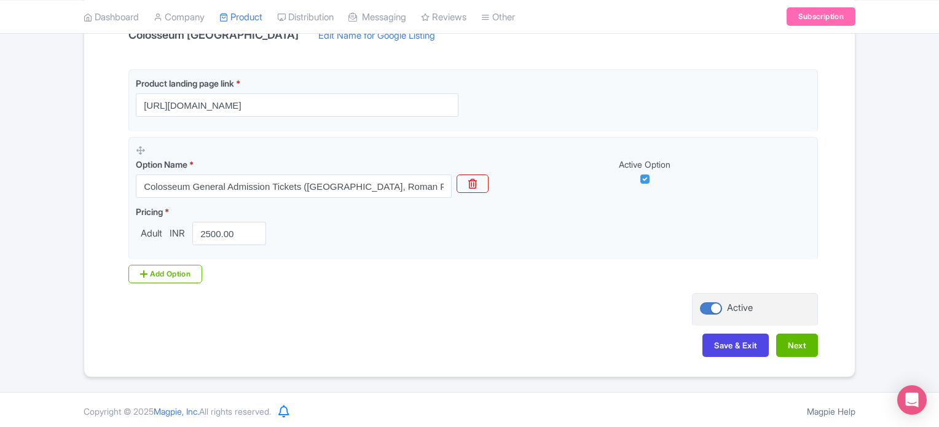
scroll to position [286, 0]
click at [801, 348] on button "Next" at bounding box center [797, 343] width 42 height 23
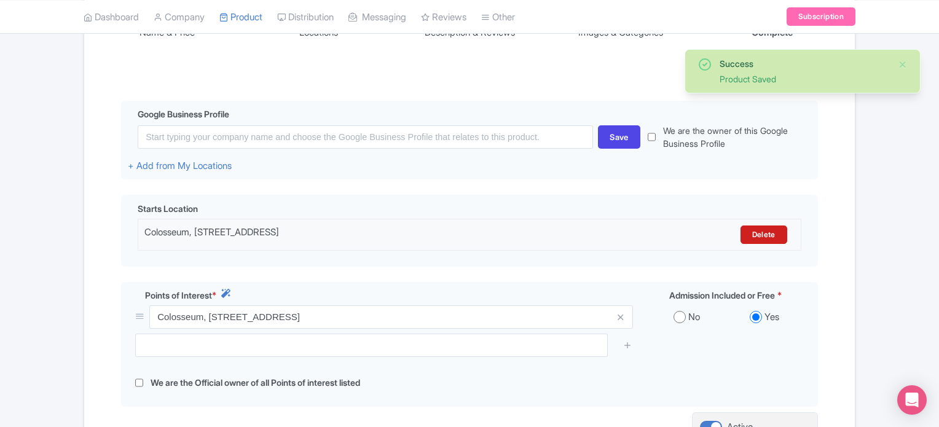
scroll to position [373, 0]
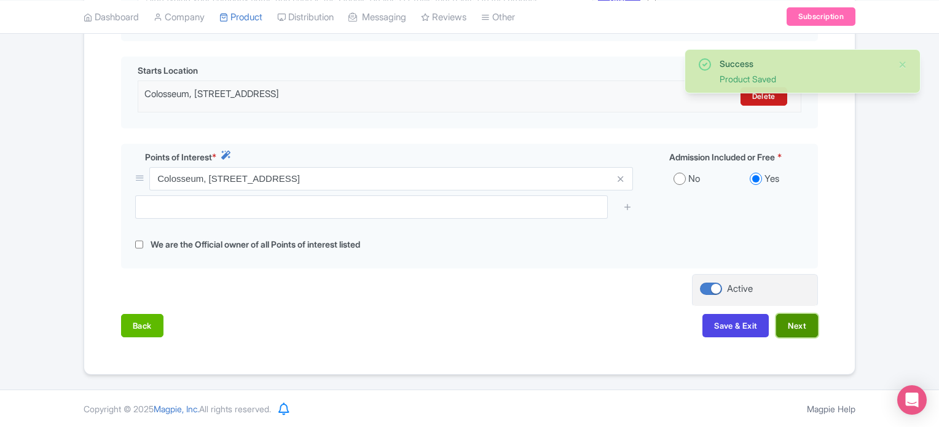
click at [801, 316] on button "Next" at bounding box center [797, 325] width 42 height 23
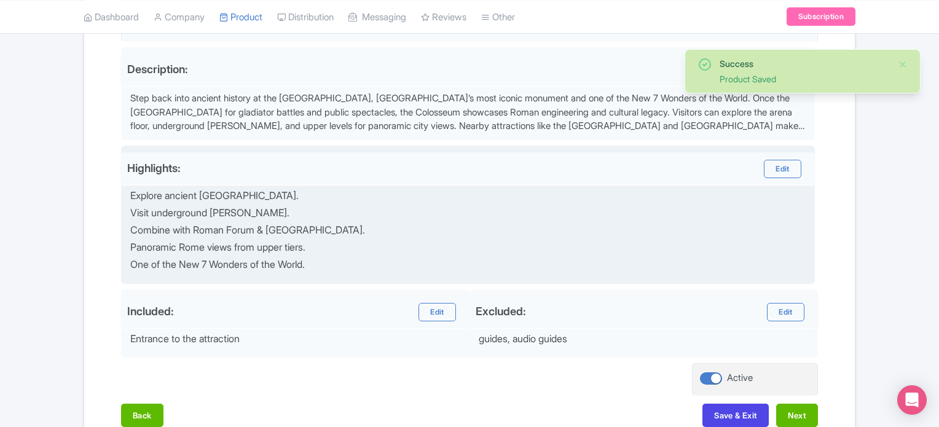
scroll to position [460, 0]
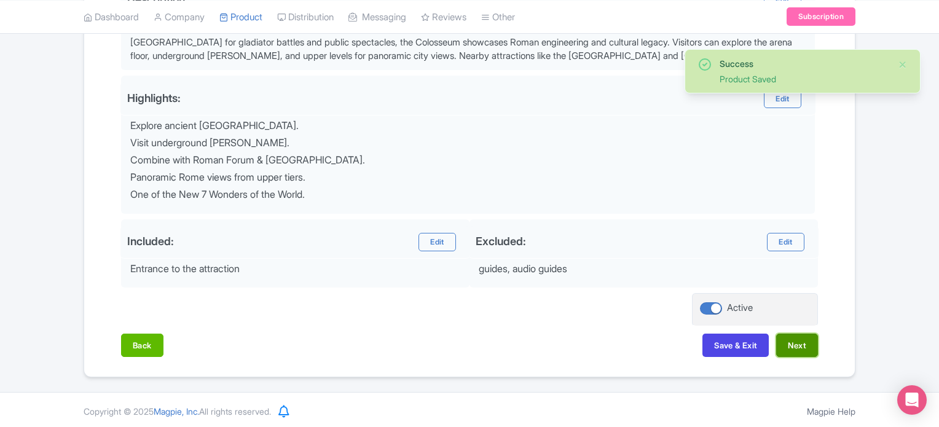
click at [798, 340] on button "Next" at bounding box center [797, 345] width 42 height 23
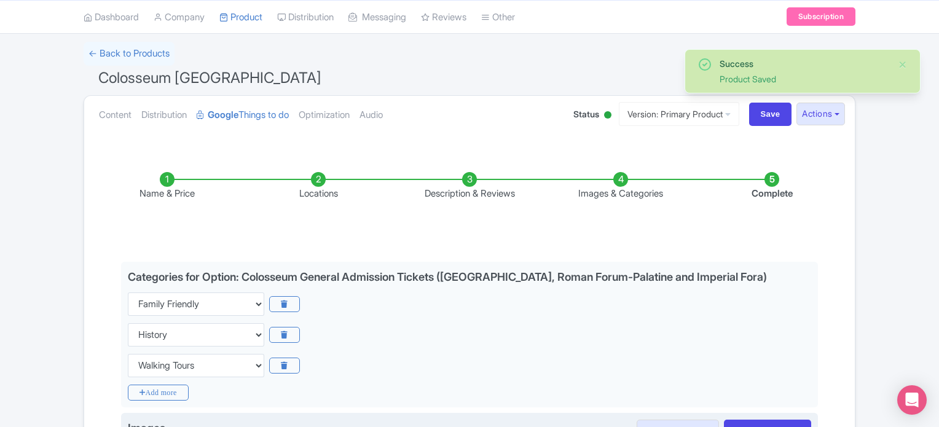
scroll to position [0, 0]
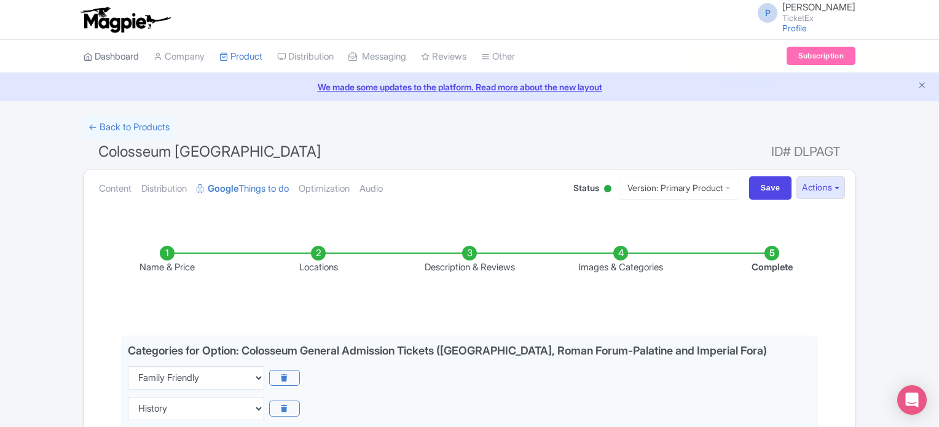
click at [111, 54] on link "Dashboard" at bounding box center [111, 57] width 55 height 34
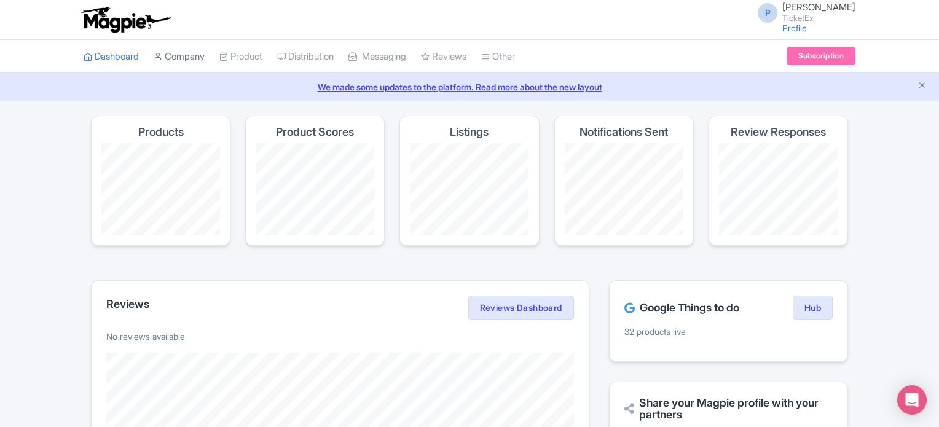
click at [194, 53] on link "Company" at bounding box center [179, 57] width 51 height 34
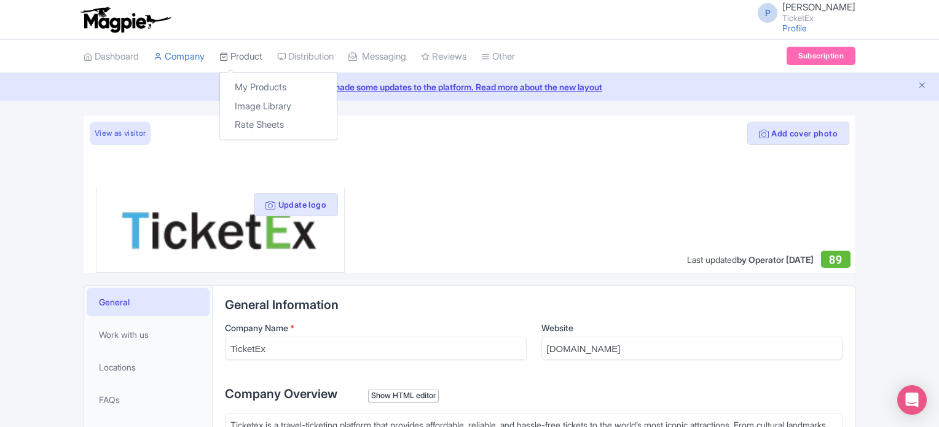
click at [253, 53] on link "Product" at bounding box center [240, 57] width 43 height 34
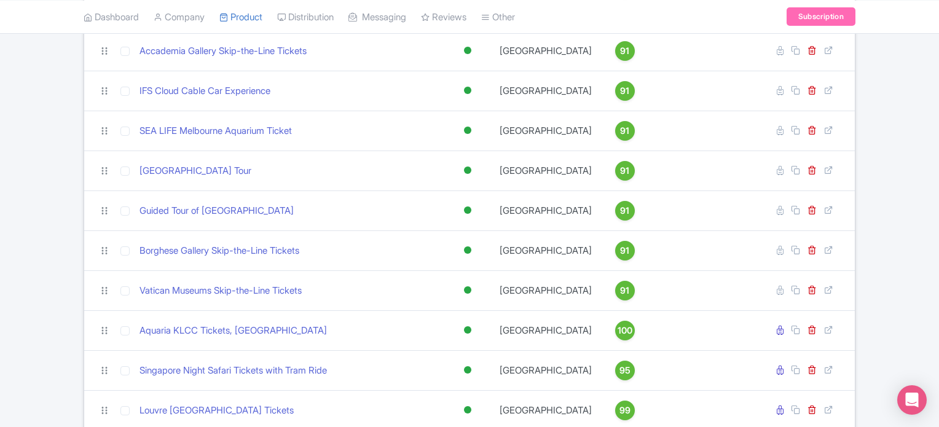
scroll to position [798, 0]
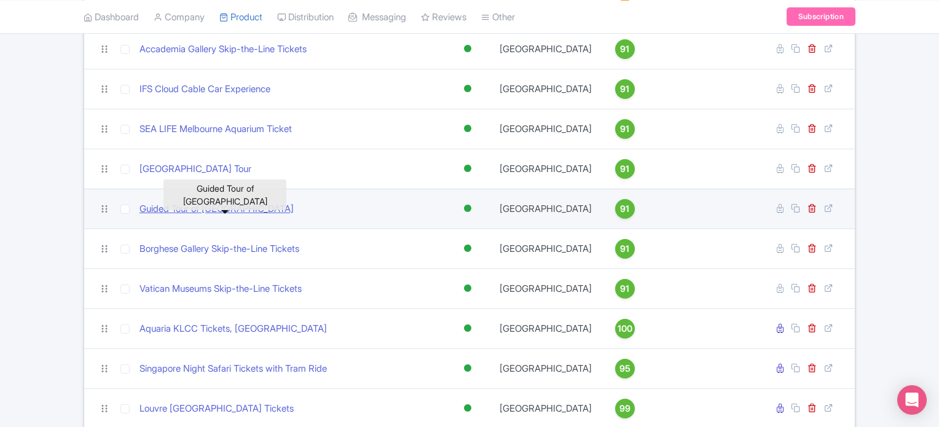
click at [203, 216] on link "Guided Tour of [GEOGRAPHIC_DATA]" at bounding box center [217, 209] width 154 height 14
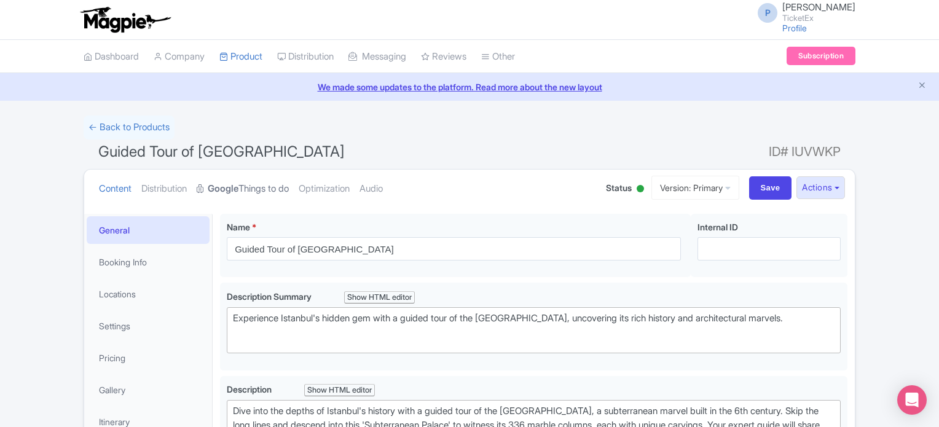
click at [238, 189] on strong "Google" at bounding box center [223, 189] width 31 height 14
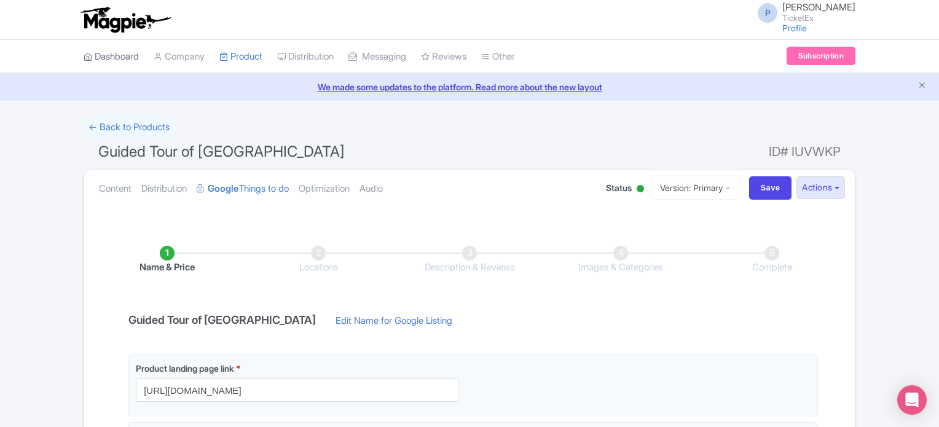
click at [123, 51] on link "Dashboard" at bounding box center [111, 57] width 55 height 34
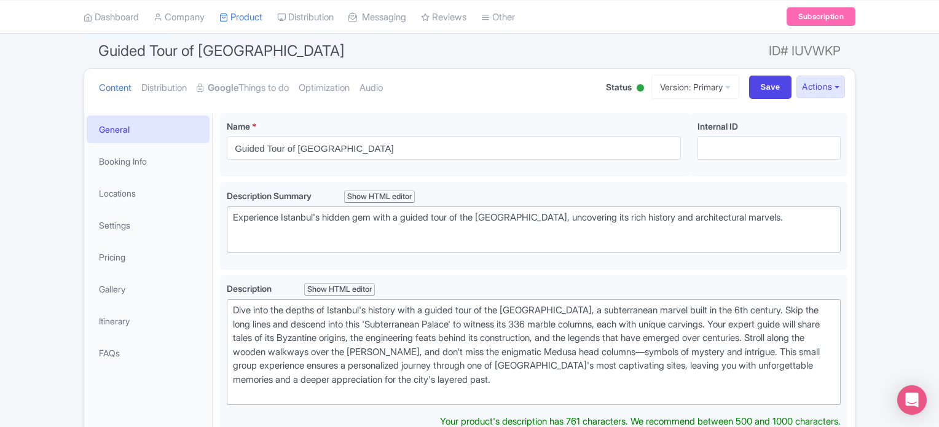
scroll to position [102, 0]
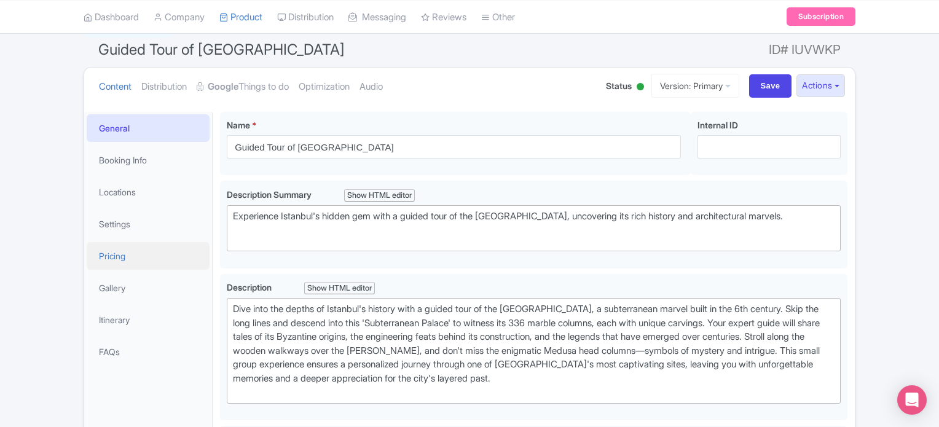
click at [115, 256] on link "Pricing" at bounding box center [148, 256] width 123 height 28
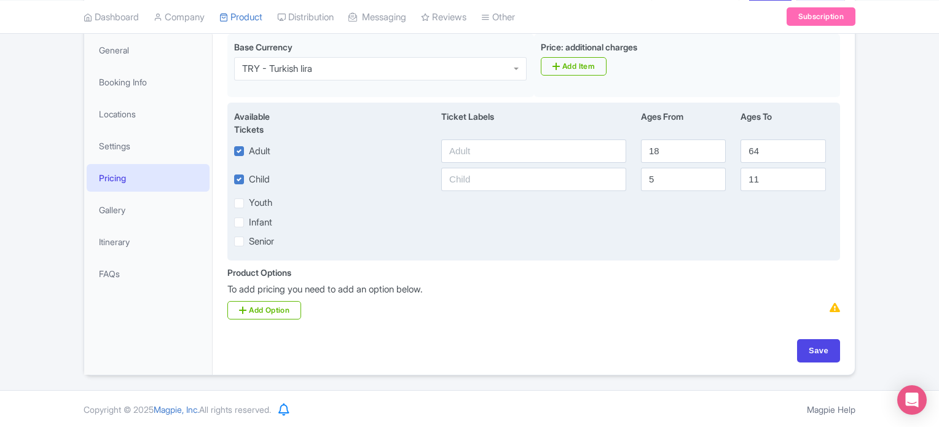
scroll to position [0, 0]
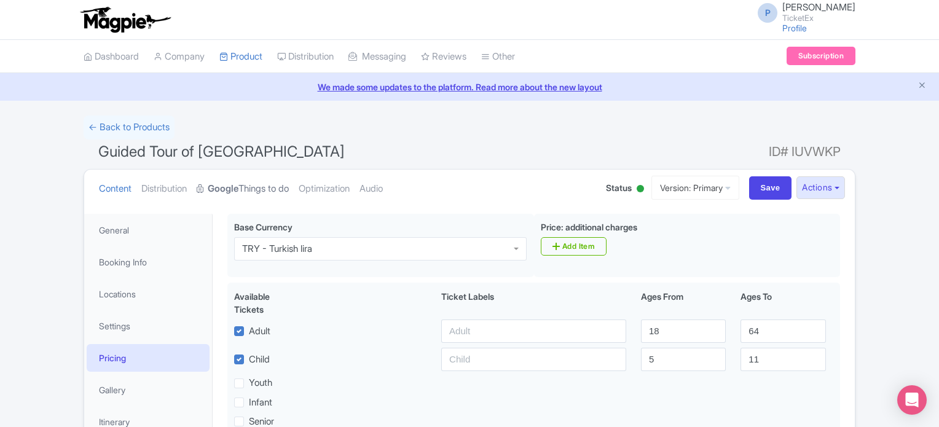
click at [252, 189] on link "Google Things to do" at bounding box center [243, 189] width 92 height 39
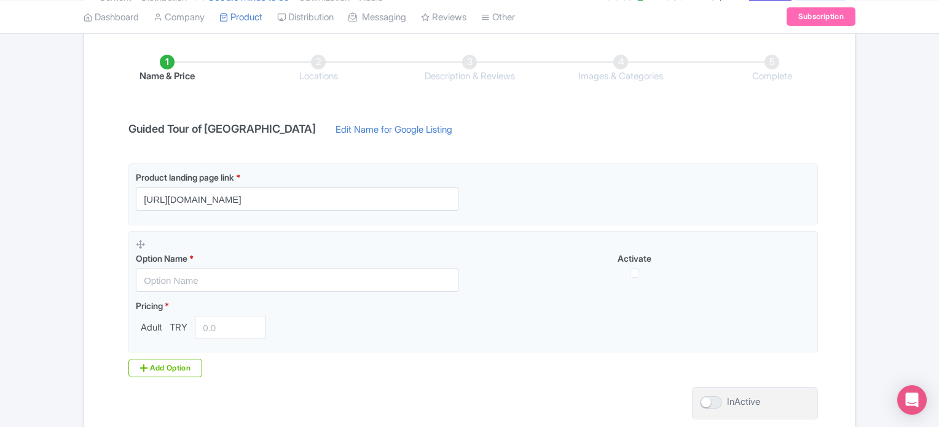
scroll to position [286, 0]
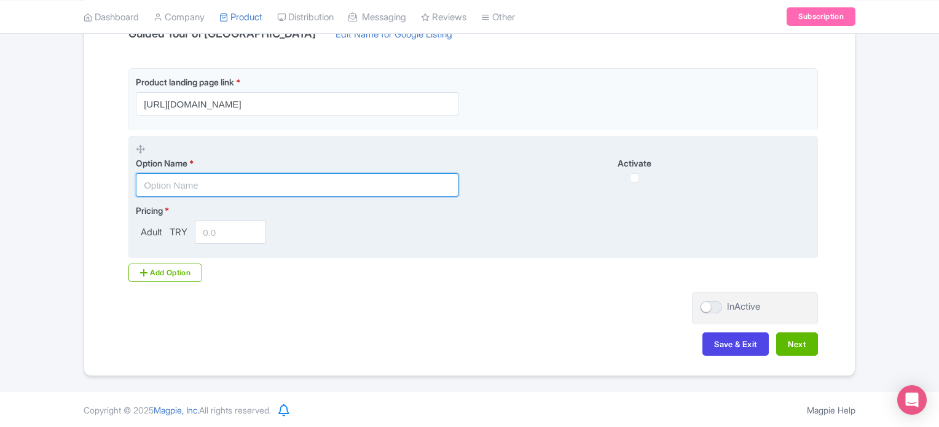
click at [194, 189] on input "text" at bounding box center [297, 184] width 323 height 23
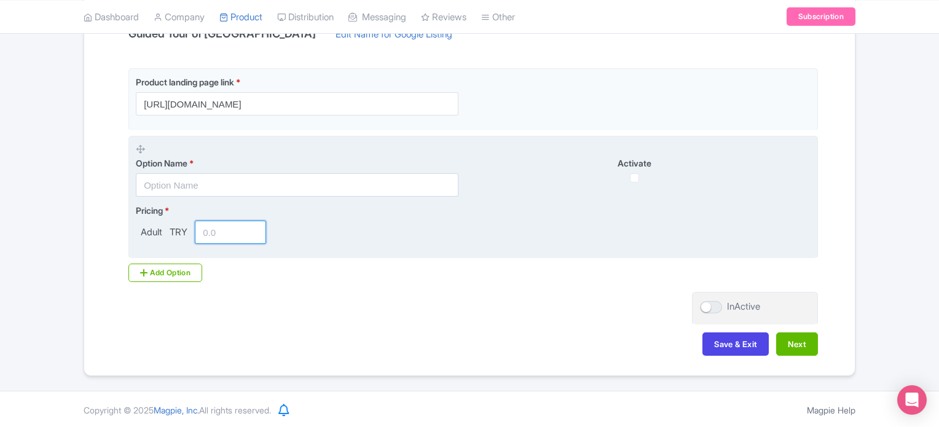
click at [487, 251] on fieldset "Option Name * Activate Pricing * Adult TRY" at bounding box center [473, 198] width 690 height 124
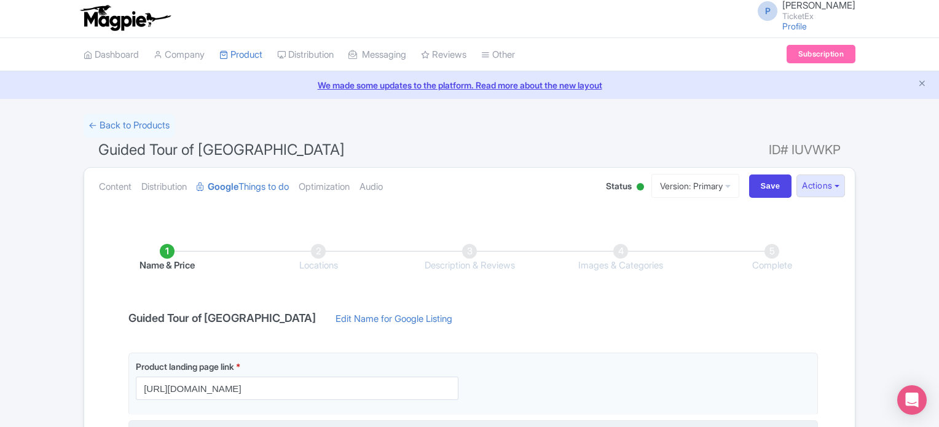
scroll to position [0, 0]
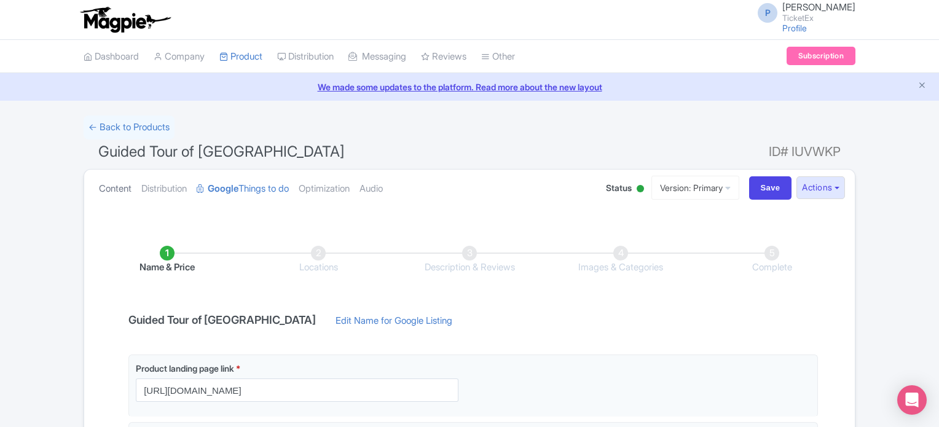
click at [113, 186] on link "Content" at bounding box center [115, 189] width 33 height 39
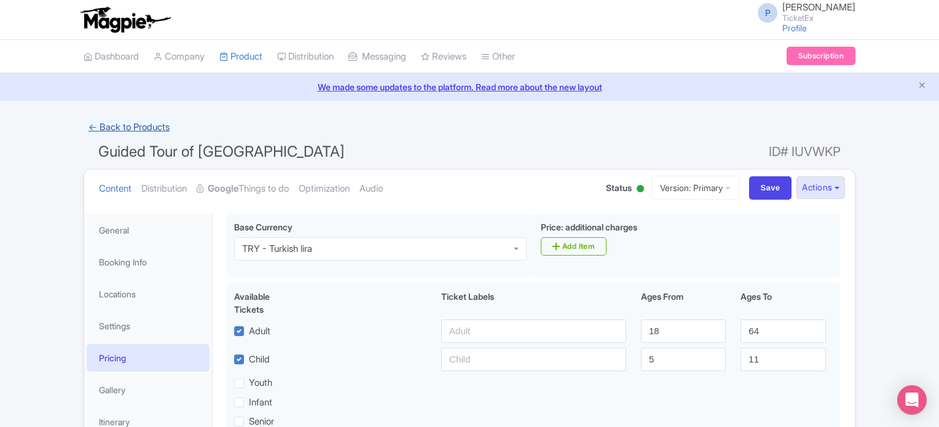
click at [120, 122] on link "← Back to Products" at bounding box center [129, 128] width 91 height 24
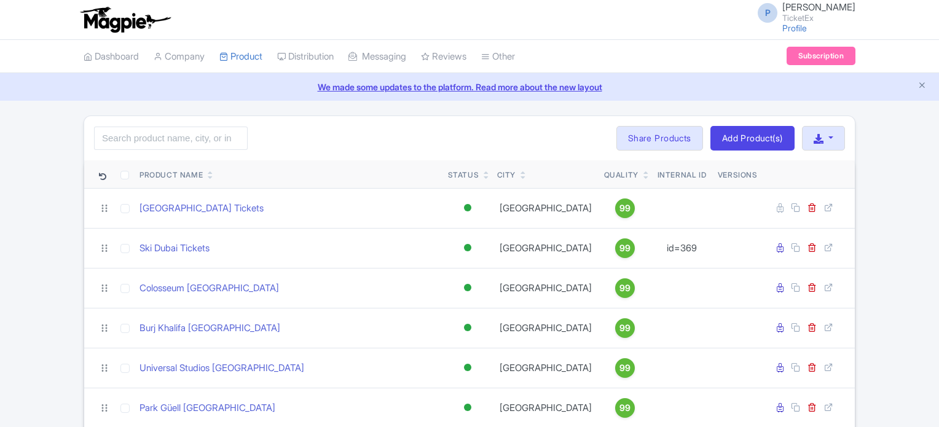
scroll to position [361, 0]
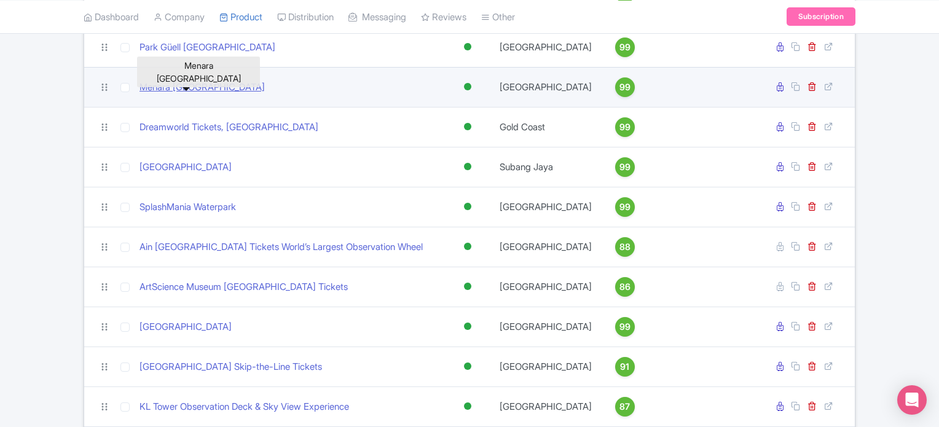
click at [204, 83] on link "Menara [GEOGRAPHIC_DATA]" at bounding box center [202, 88] width 125 height 14
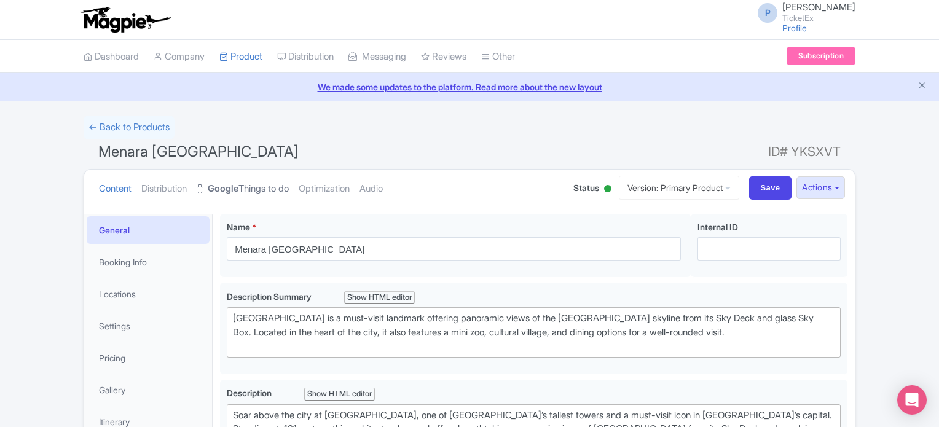
click at [238, 182] on strong "Google" at bounding box center [223, 189] width 31 height 14
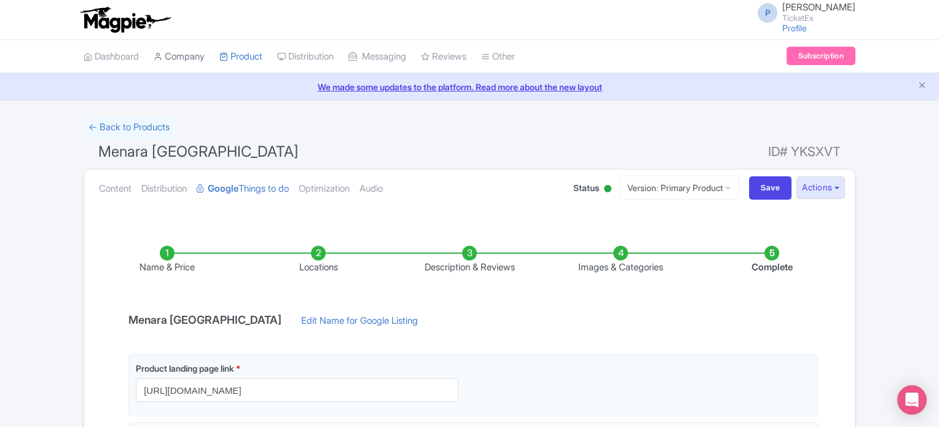
click at [178, 57] on link "Company" at bounding box center [179, 57] width 51 height 34
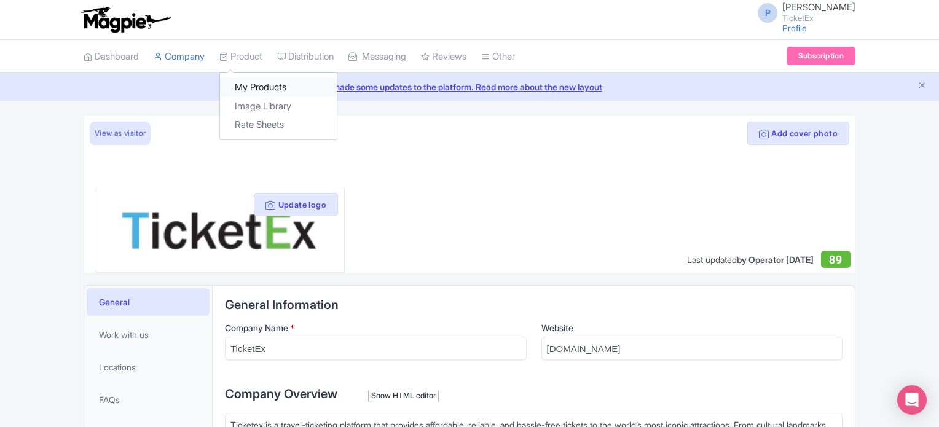
click at [254, 85] on link "My Products" at bounding box center [278, 87] width 117 height 19
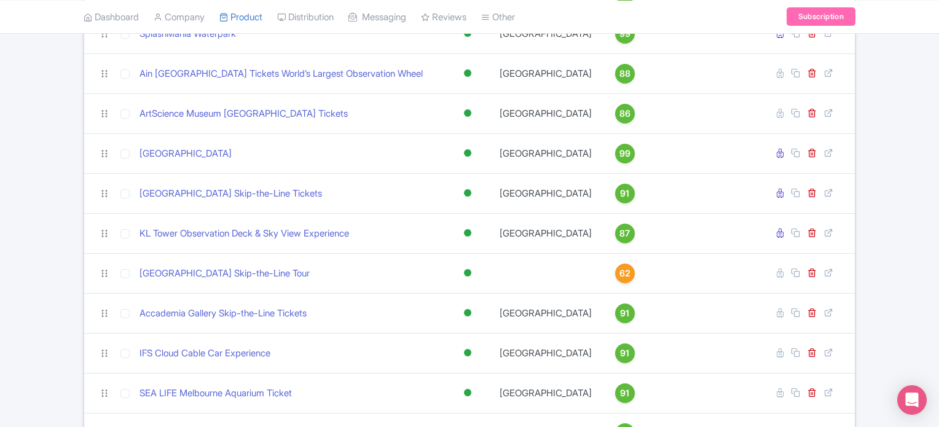
scroll to position [688, 0]
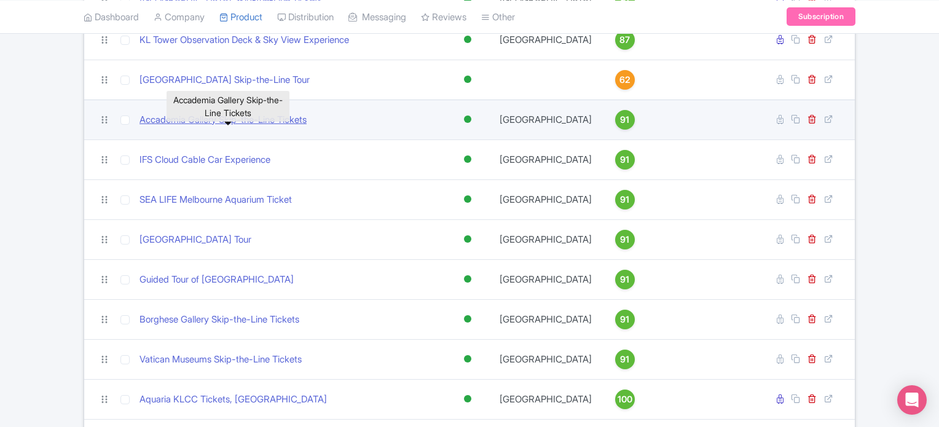
click at [210, 127] on link "Accademia Gallery Skip-the-Line Tickets" at bounding box center [223, 120] width 167 height 14
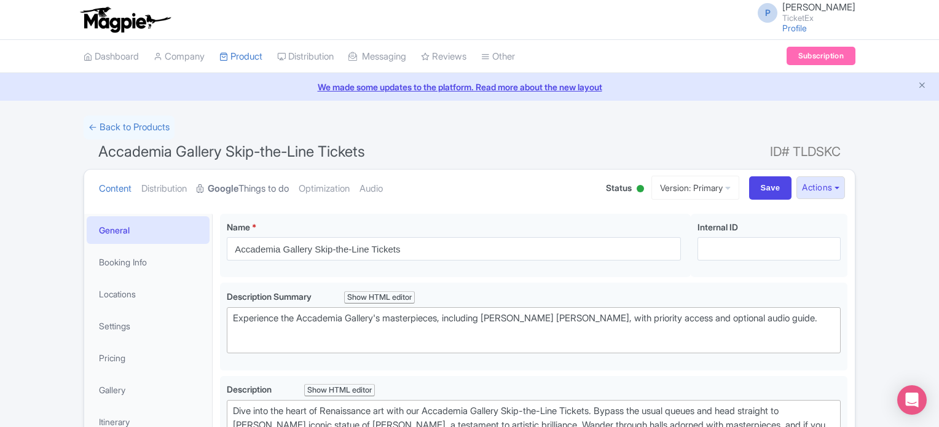
click at [253, 186] on link "Google Things to do" at bounding box center [243, 189] width 92 height 39
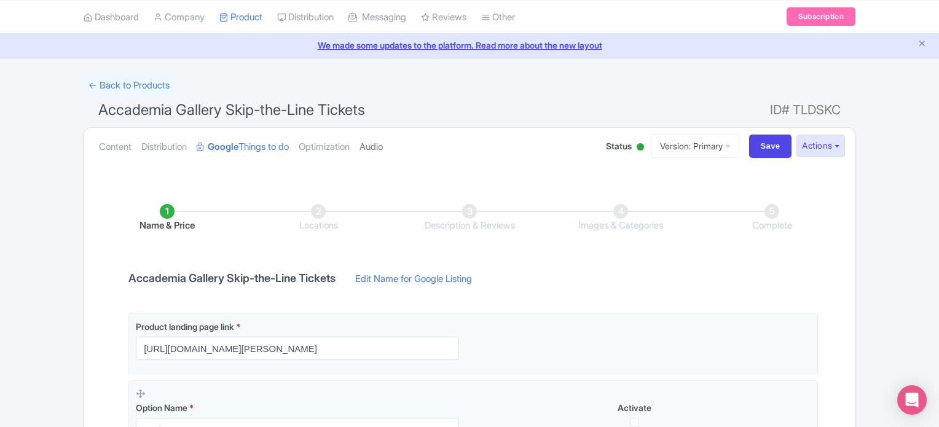
scroll to position [41, 0]
click at [123, 84] on link "← Back to Products" at bounding box center [129, 86] width 91 height 24
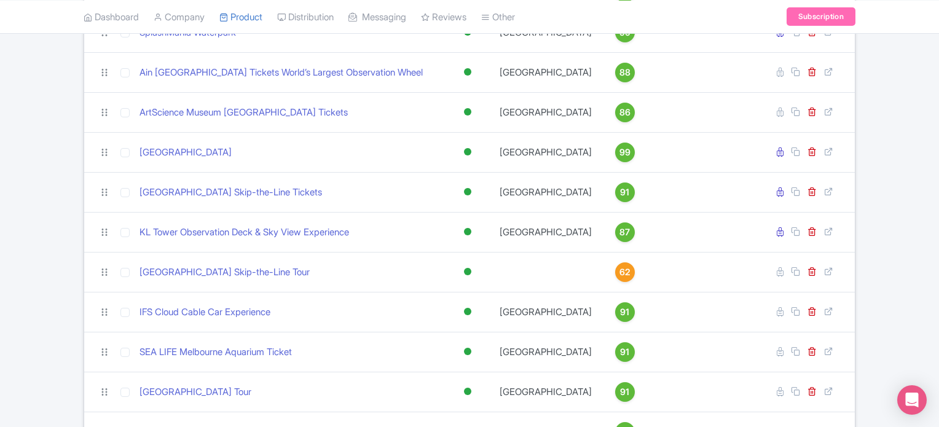
scroll to position [496, 0]
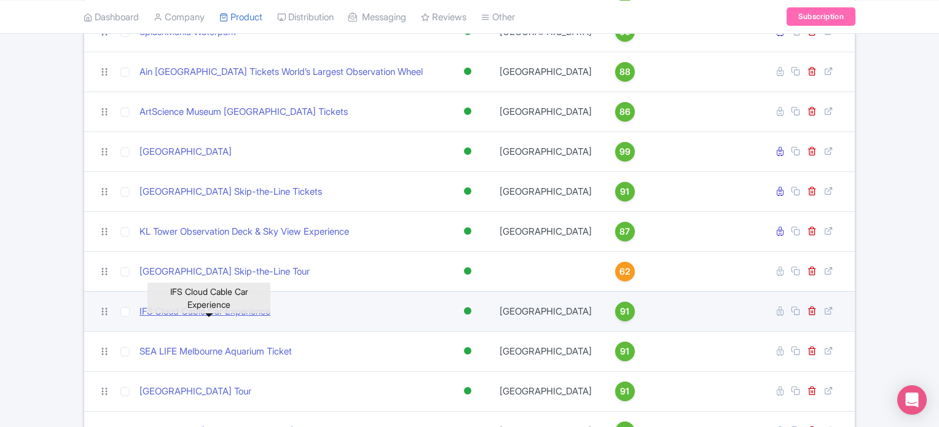
click at [215, 319] on link "IFS Cloud Cable Car Experience" at bounding box center [205, 312] width 131 height 14
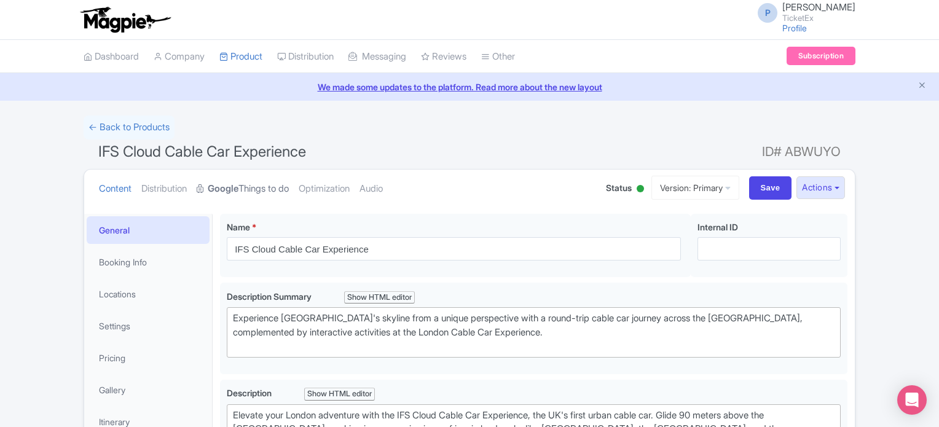
click at [237, 186] on strong "Google" at bounding box center [223, 189] width 31 height 14
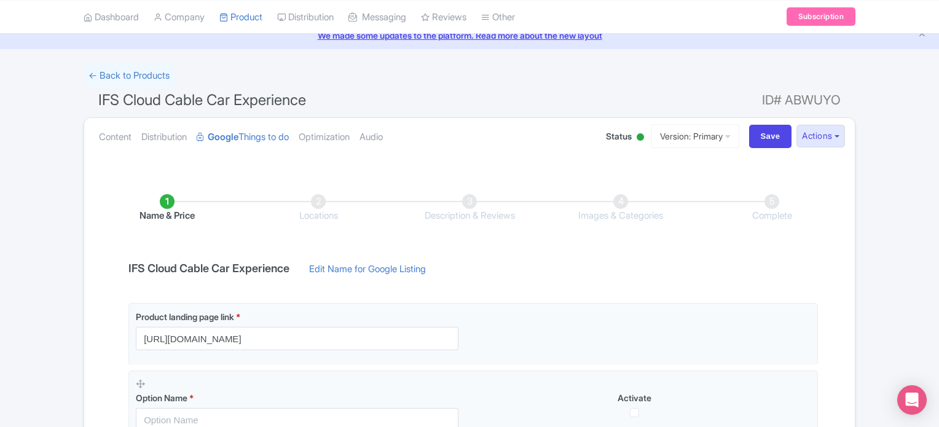
scroll to position [61, 0]
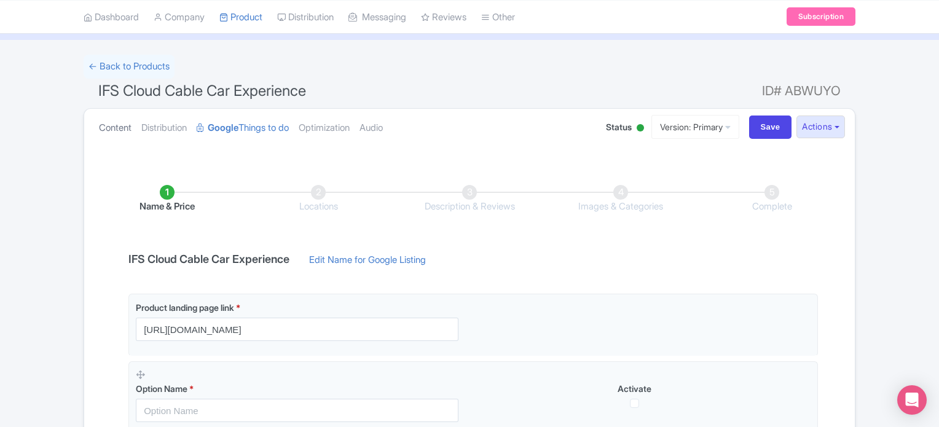
click at [110, 127] on link "Content" at bounding box center [115, 128] width 33 height 39
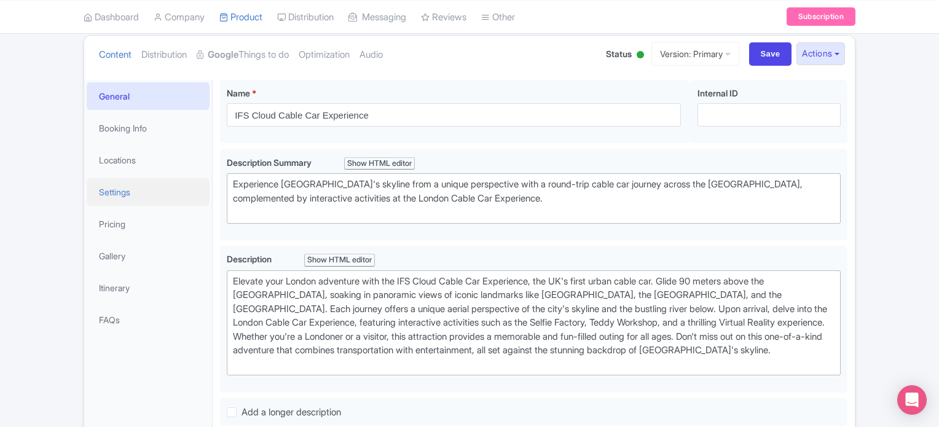
scroll to position [126, 0]
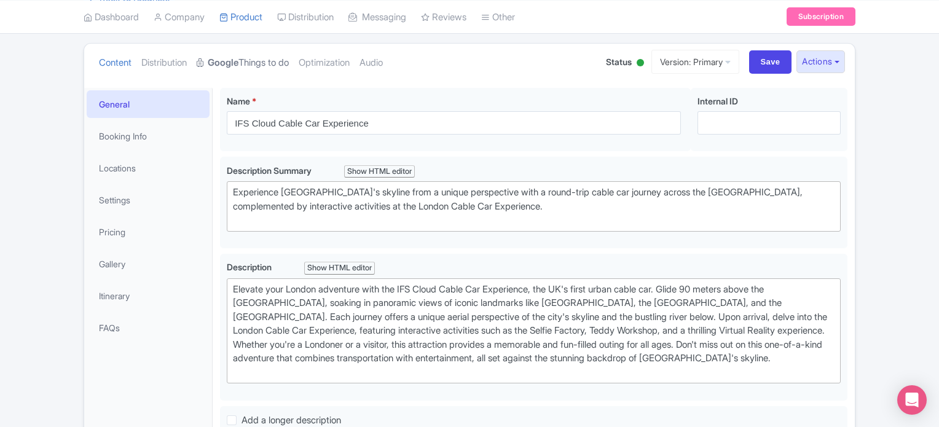
click at [250, 64] on link "Google Things to do" at bounding box center [243, 63] width 92 height 39
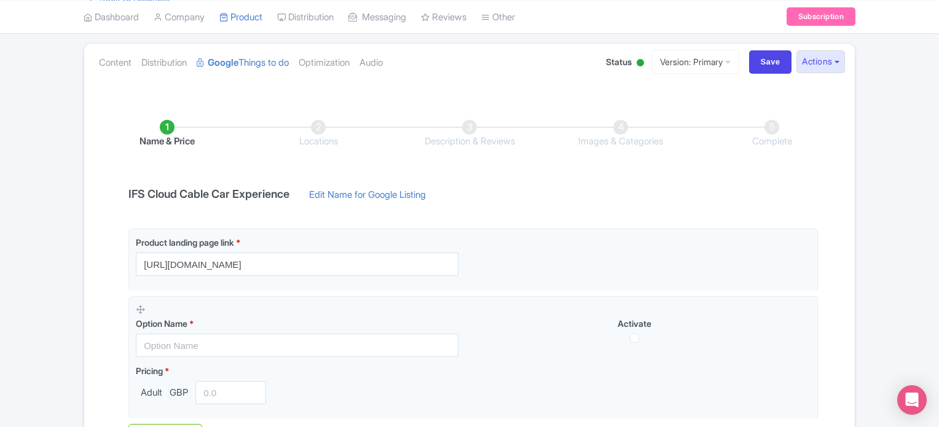
scroll to position [0, 0]
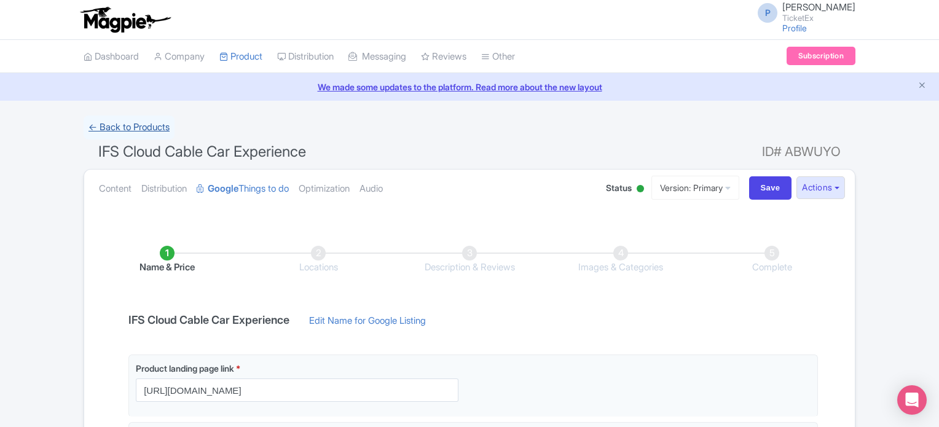
click at [112, 130] on link "← Back to Products" at bounding box center [129, 128] width 91 height 24
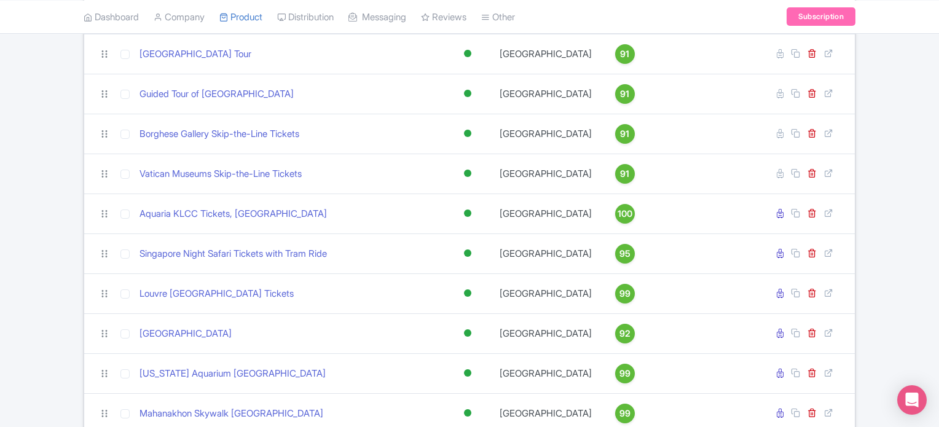
scroll to position [835, 0]
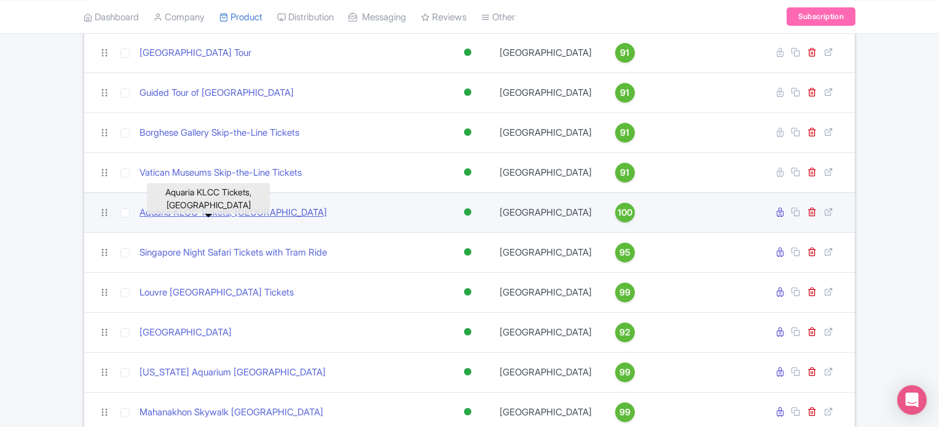
click at [181, 220] on link "Aquaria KLCC Tickets, [GEOGRAPHIC_DATA]" at bounding box center [233, 213] width 187 height 14
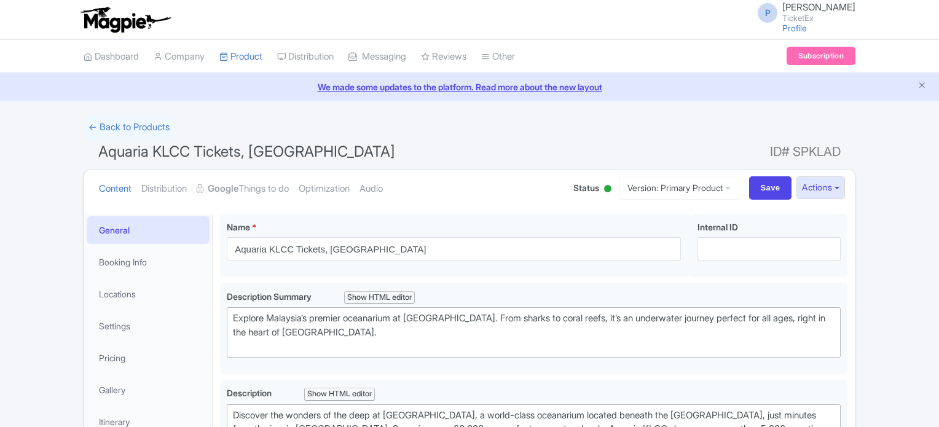
click at [278, 185] on link "Google Things to do" at bounding box center [243, 189] width 92 height 39
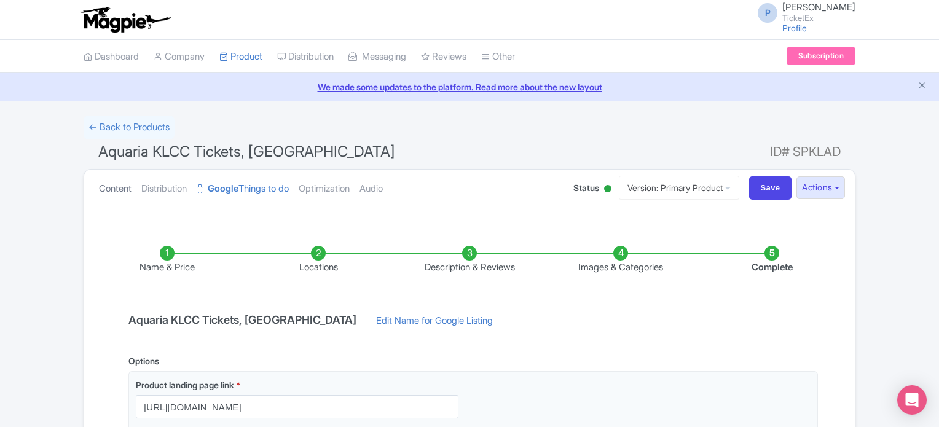
click at [122, 182] on link "Content" at bounding box center [115, 189] width 33 height 39
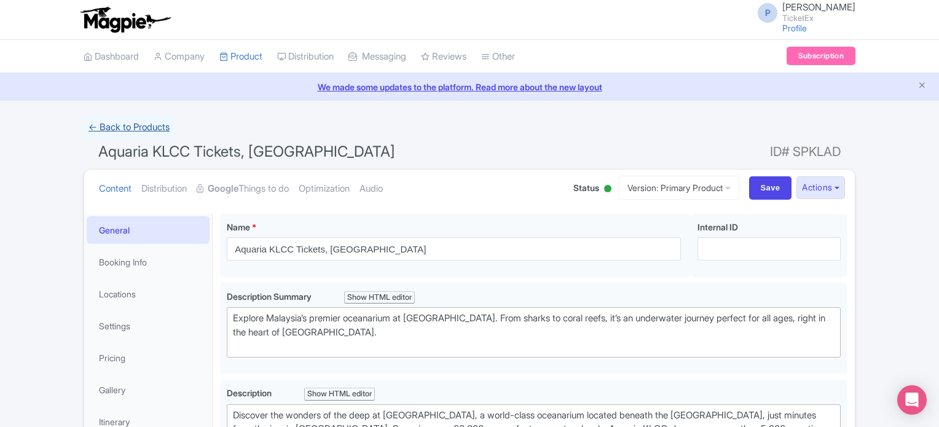
click at [118, 126] on link "← Back to Products" at bounding box center [129, 128] width 91 height 24
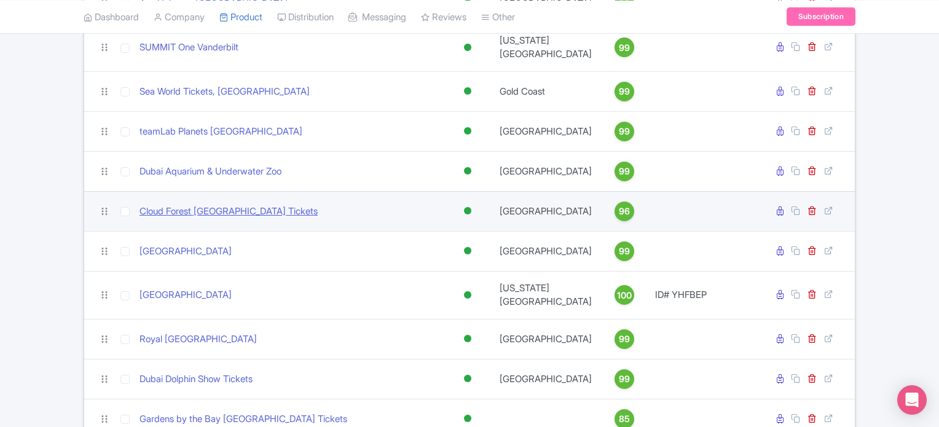
scroll to position [1297, 0]
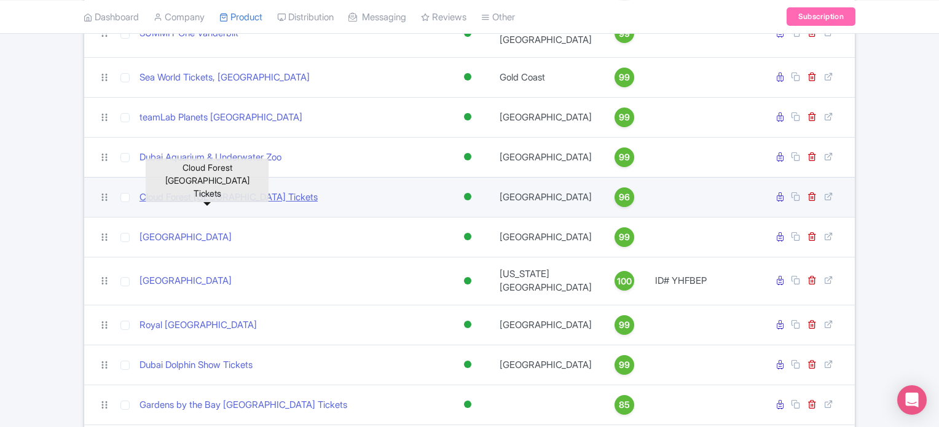
click at [250, 202] on link "Cloud Forest [GEOGRAPHIC_DATA] Tickets" at bounding box center [229, 198] width 178 height 14
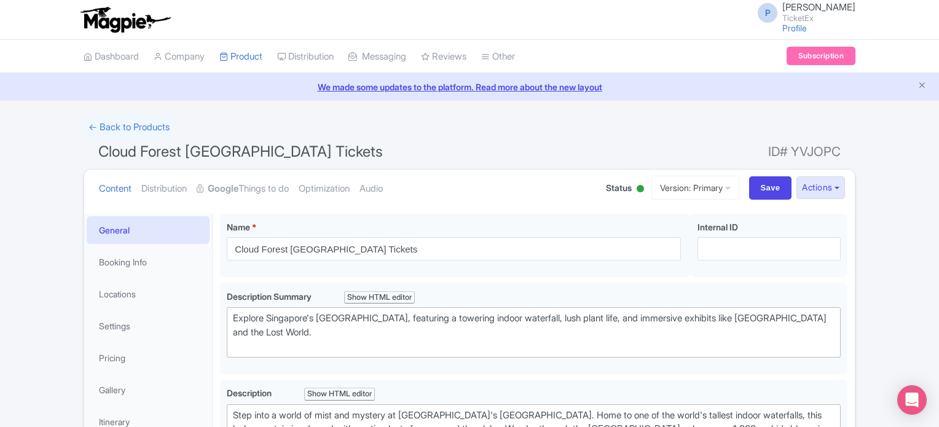
click at [249, 184] on link "Google Things to do" at bounding box center [243, 189] width 92 height 39
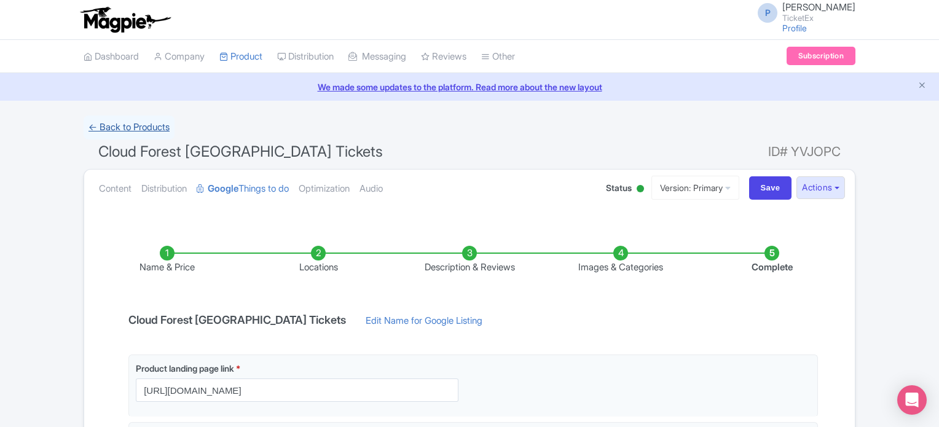
click at [116, 127] on link "← Back to Products" at bounding box center [129, 128] width 91 height 24
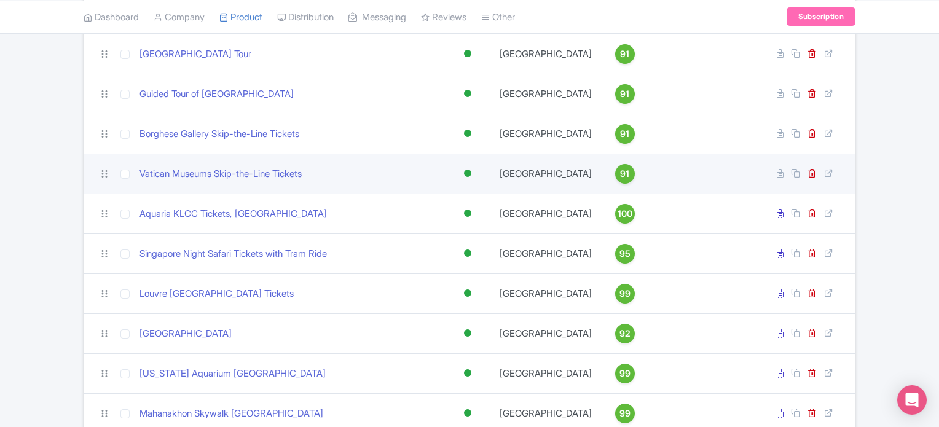
scroll to position [821, 0]
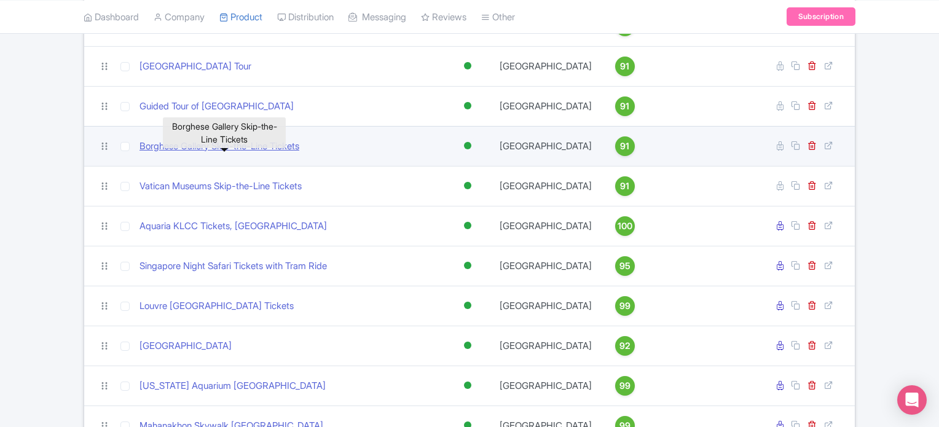
click at [210, 154] on link "Borghese Gallery Skip-the-Line Tickets" at bounding box center [220, 147] width 160 height 14
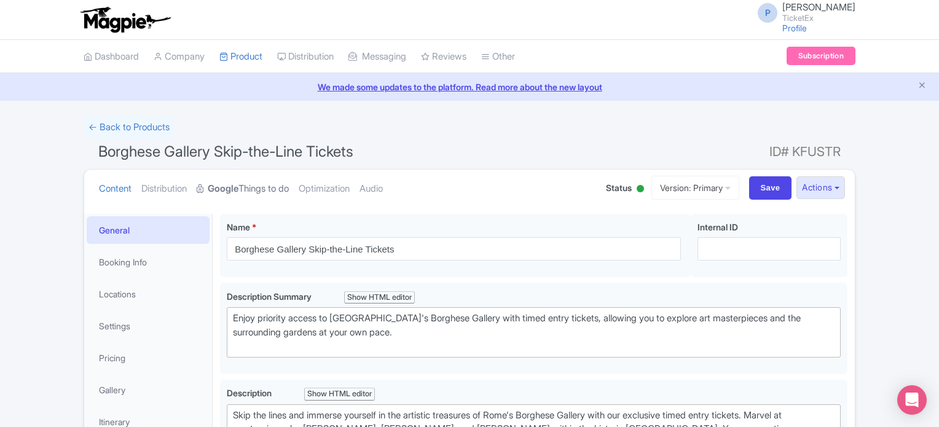
click at [263, 191] on link "Google Things to do" at bounding box center [243, 189] width 92 height 39
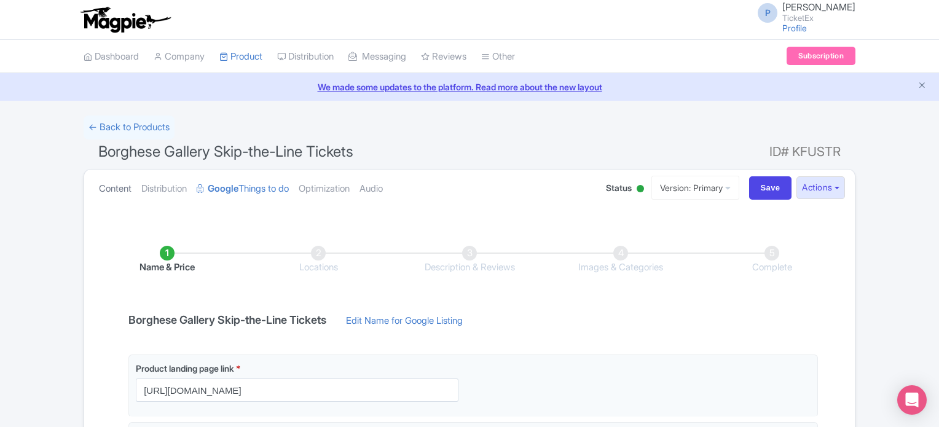
click at [108, 191] on link "Content" at bounding box center [115, 189] width 33 height 39
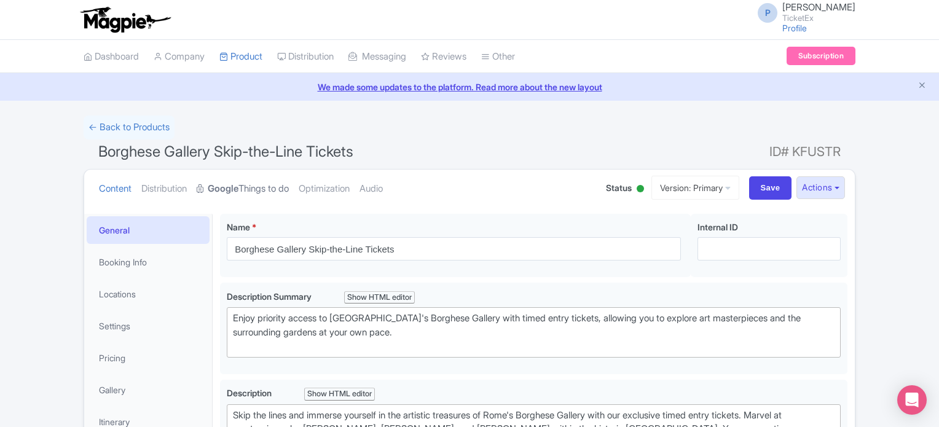
click at [234, 188] on strong "Google" at bounding box center [223, 189] width 31 height 14
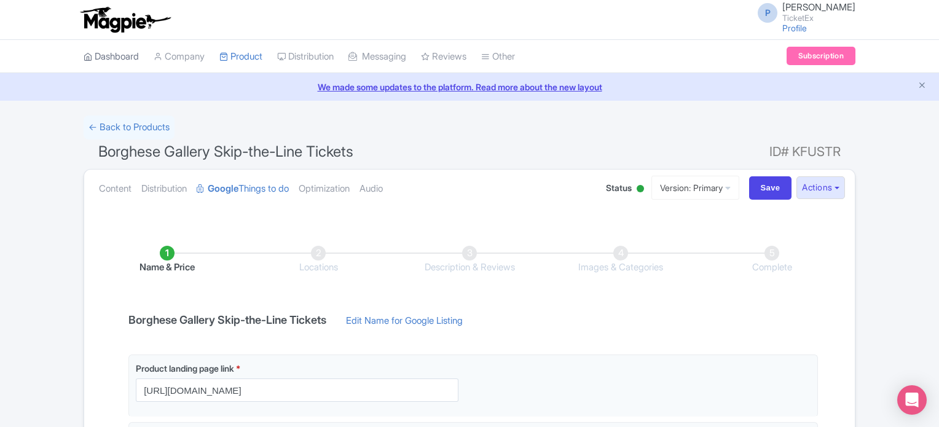
click at [122, 52] on link "Dashboard" at bounding box center [111, 57] width 55 height 34
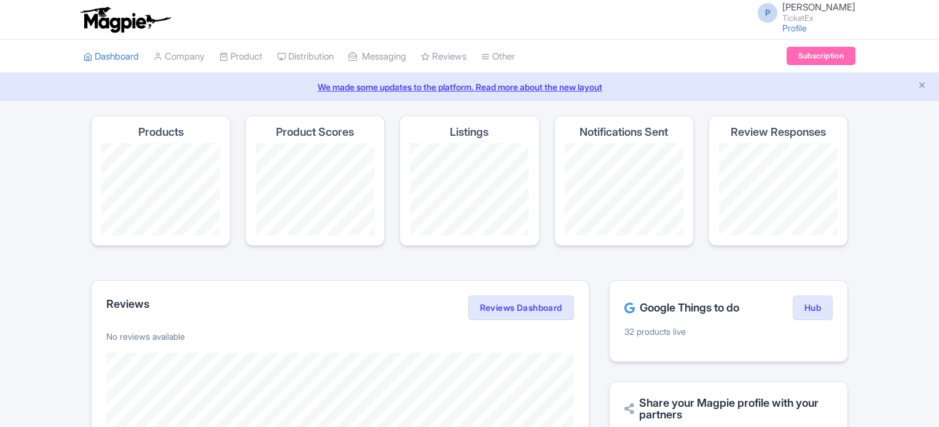
scroll to position [511, 0]
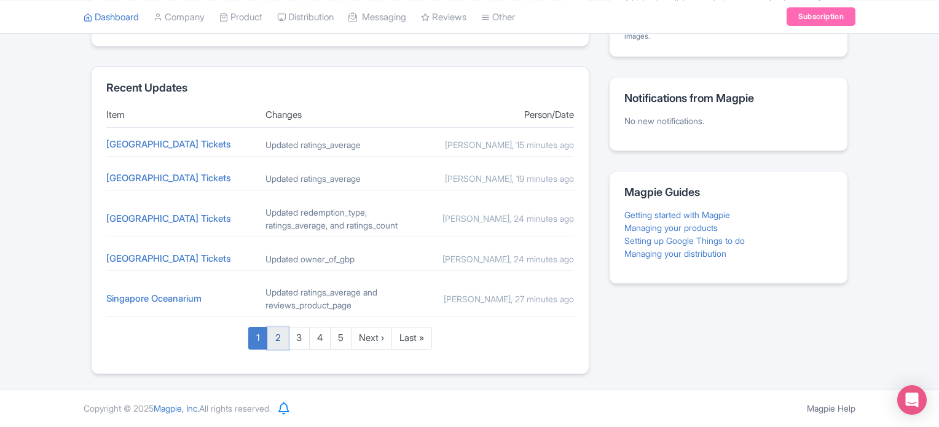
click at [277, 349] on link "2" at bounding box center [278, 338] width 22 height 23
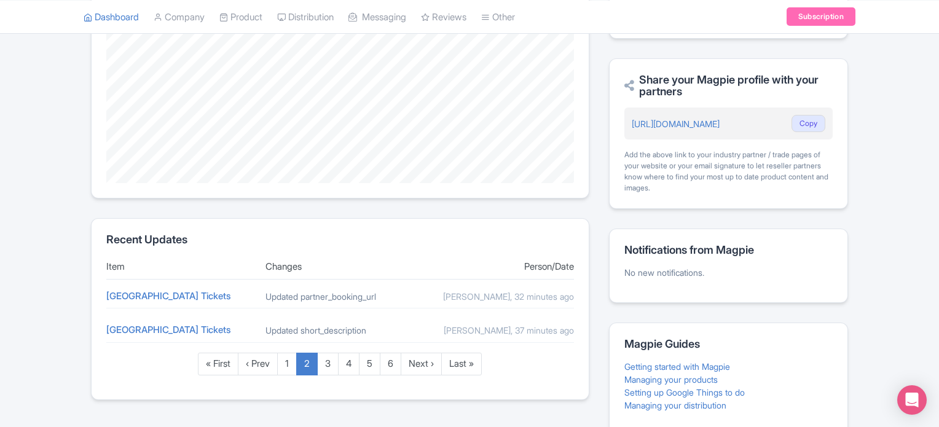
scroll to position [382, 0]
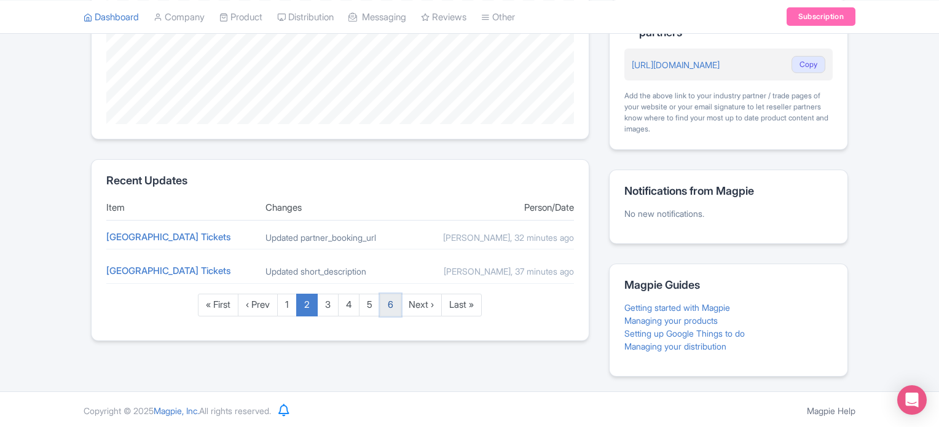
click at [395, 316] on link "6" at bounding box center [391, 305] width 22 height 23
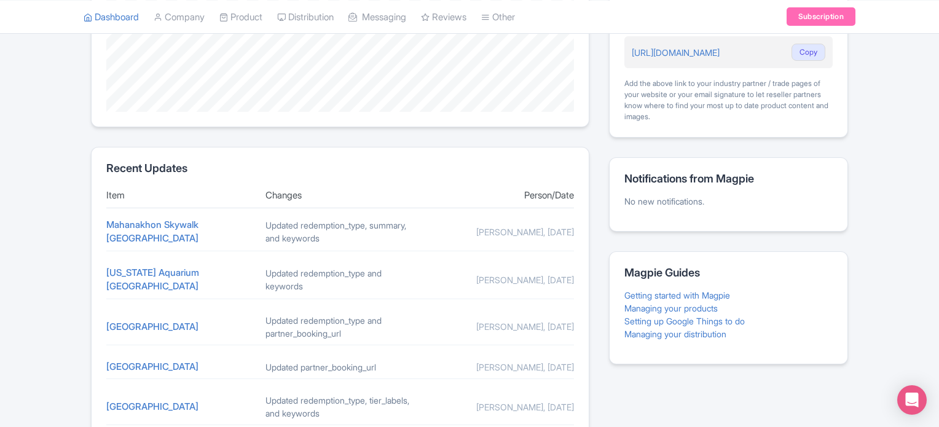
scroll to position [497, 0]
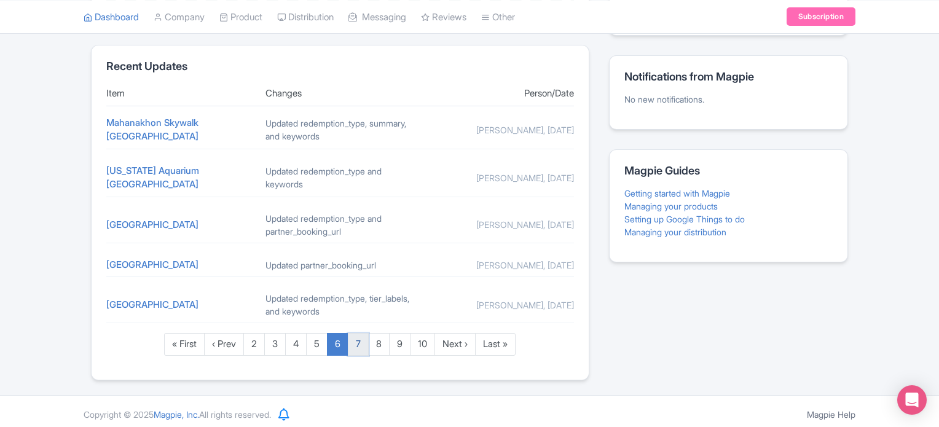
click at [363, 337] on link "7" at bounding box center [358, 344] width 21 height 23
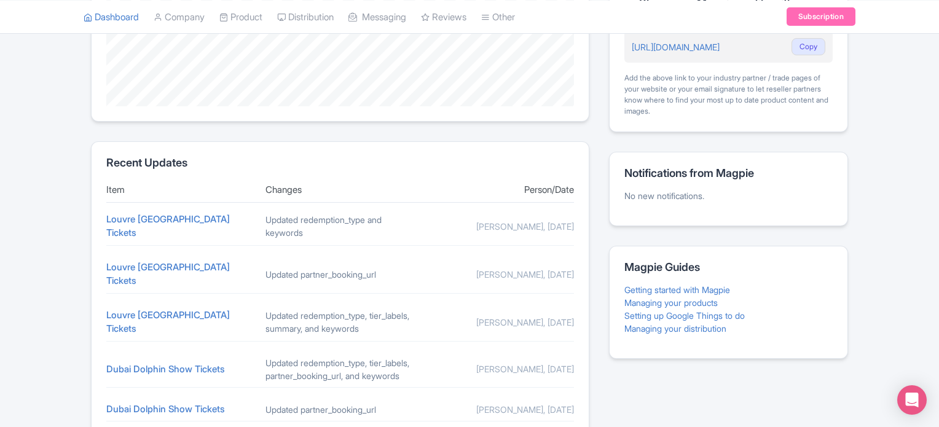
scroll to position [497, 0]
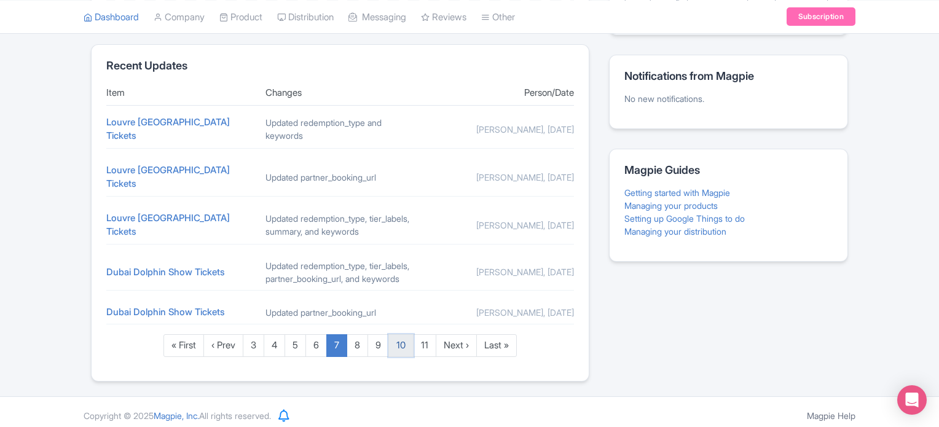
click at [398, 334] on link "10" at bounding box center [400, 345] width 25 height 23
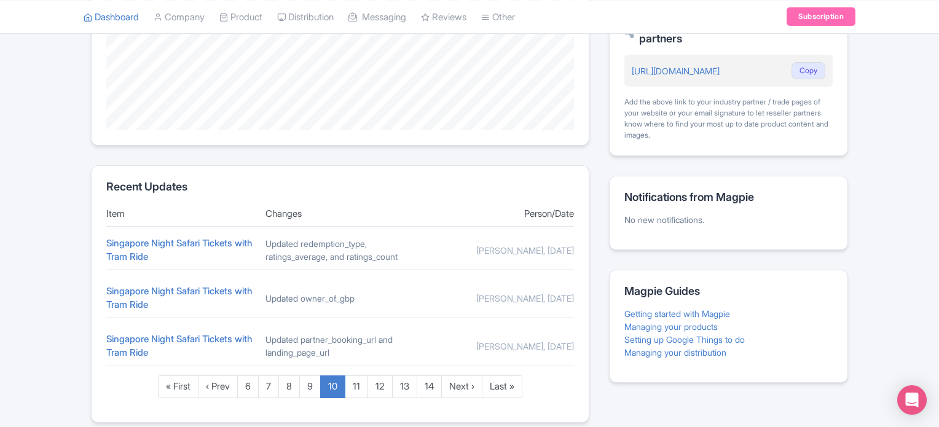
scroll to position [422, 0]
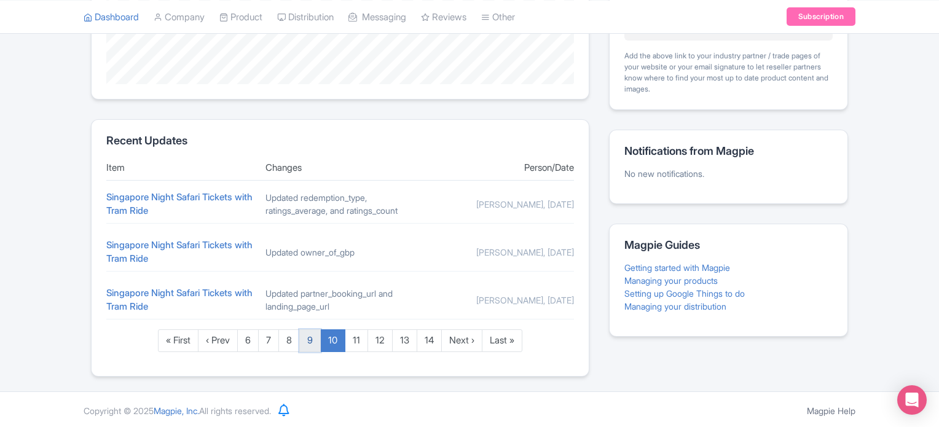
click at [305, 342] on link "9" at bounding box center [310, 340] width 22 height 23
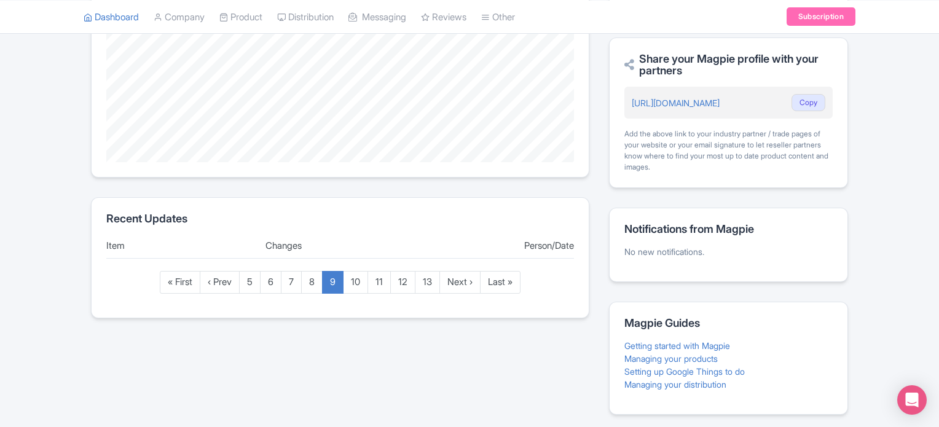
scroll to position [382, 0]
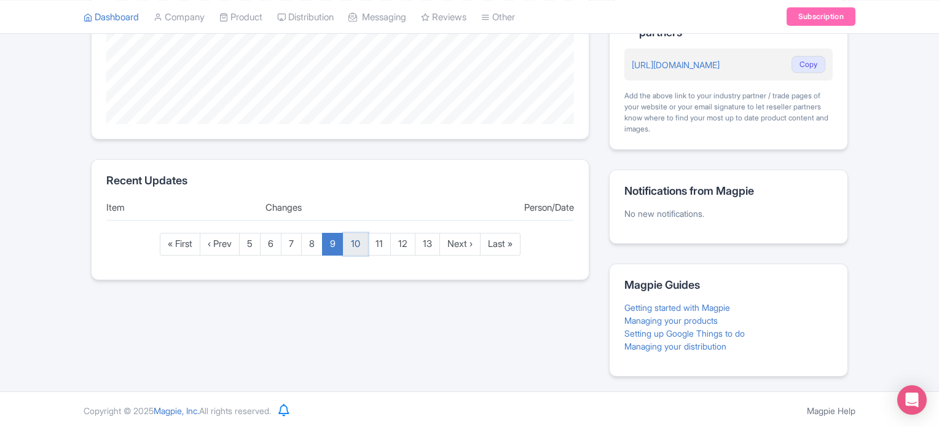
click at [352, 250] on link "10" at bounding box center [355, 244] width 25 height 23
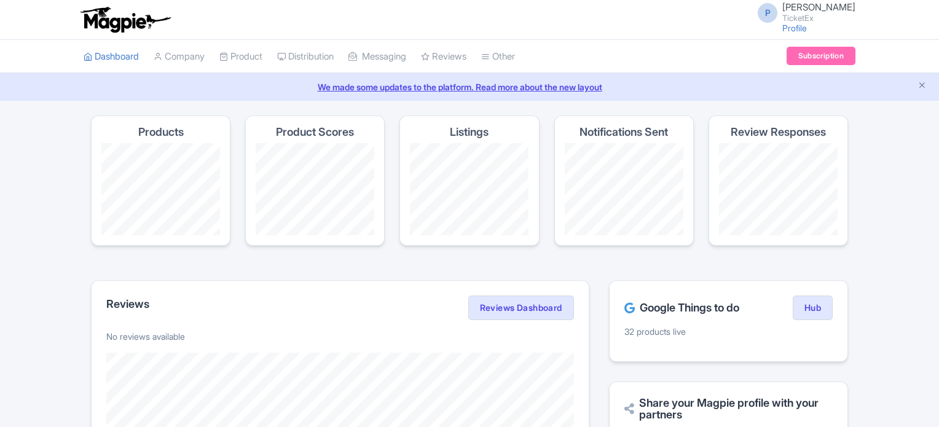
scroll to position [422, 0]
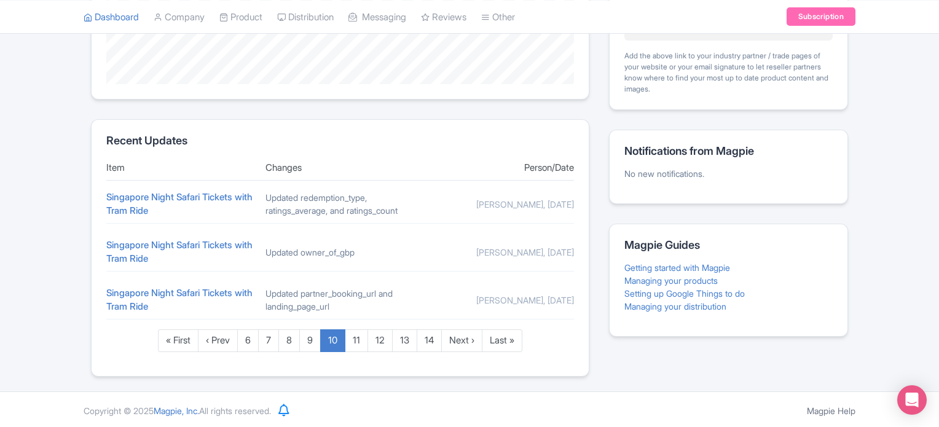
drag, startPoint x: 347, startPoint y: 252, endPoint x: 606, endPoint y: 211, distance: 262.6
click at [606, 211] on div "Reviews Reviews Dashboard No reviews available Recent Updates Item Changes Pers…" at bounding box center [469, 117] width 757 height 519
click at [356, 340] on link "11" at bounding box center [356, 340] width 23 height 23
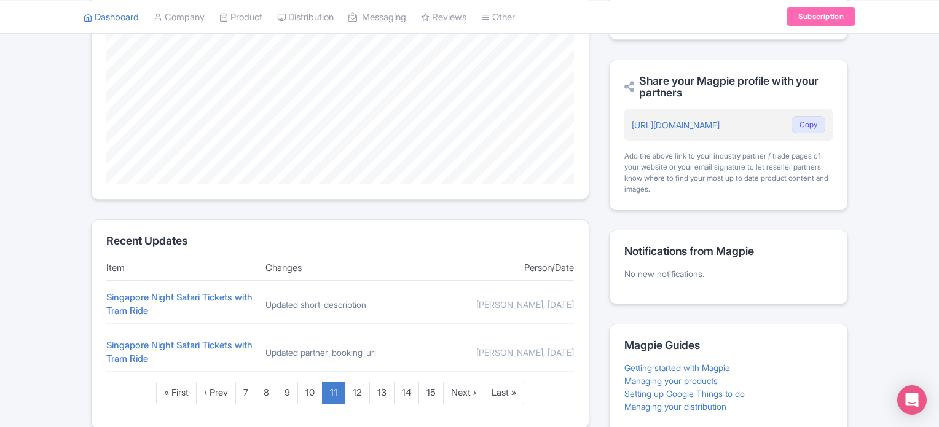
scroll to position [382, 0]
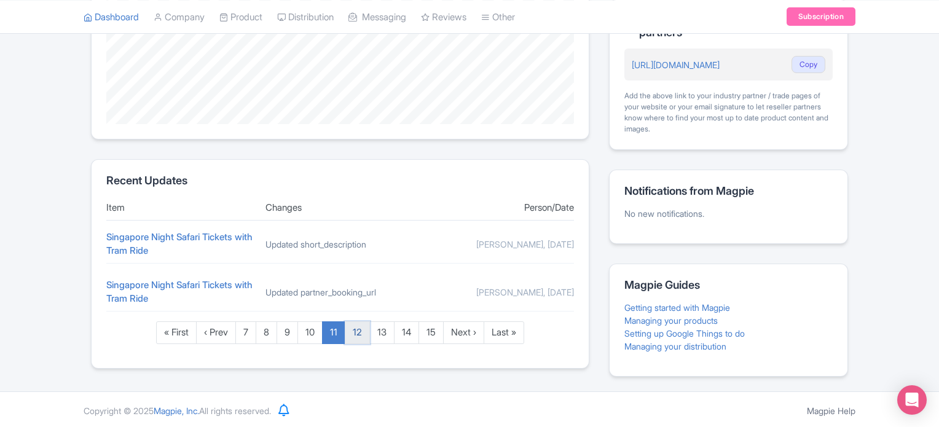
click at [364, 334] on link "12" at bounding box center [357, 332] width 25 height 23
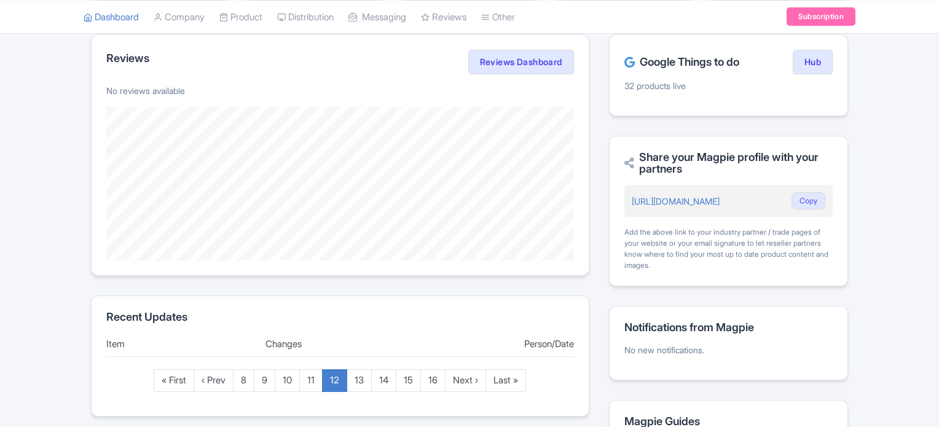
scroll to position [382, 0]
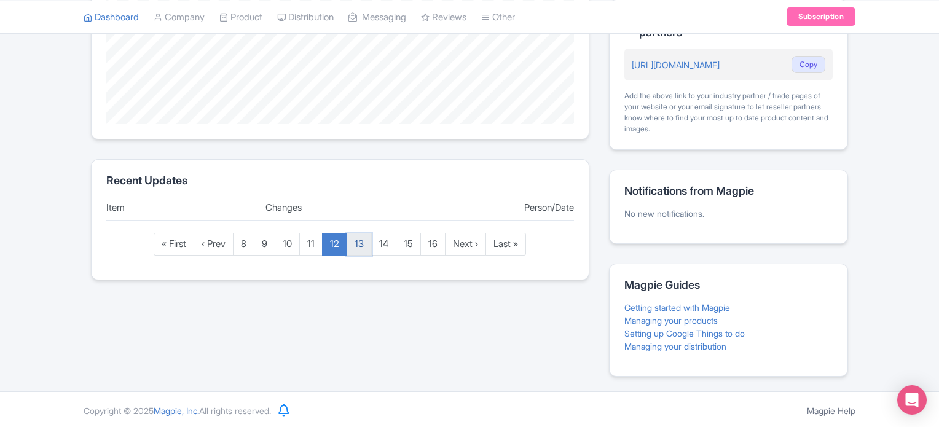
click at [361, 243] on link "13" at bounding box center [359, 244] width 25 height 23
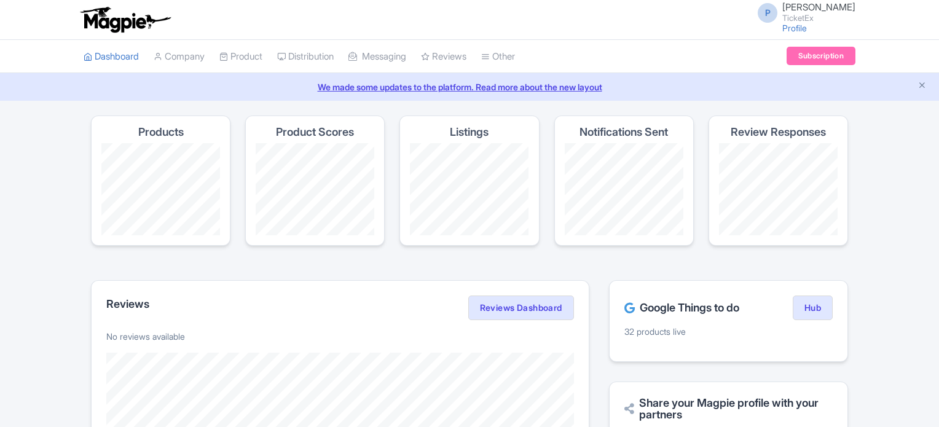
scroll to position [382, 0]
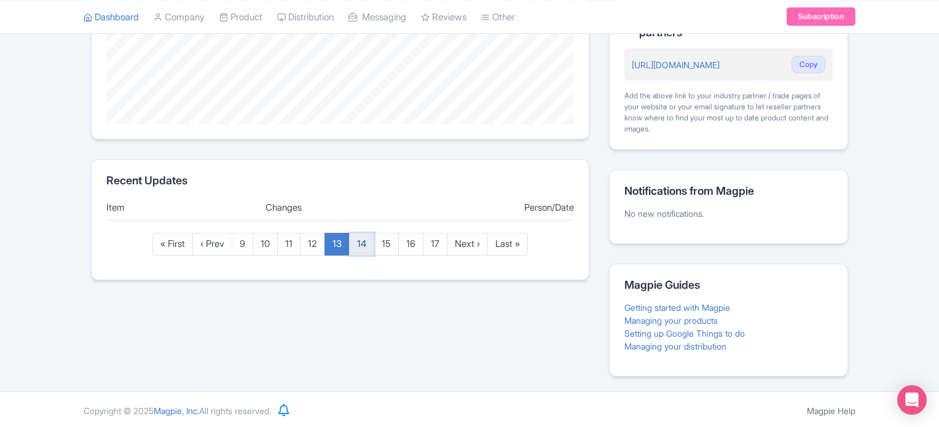
click at [359, 244] on link "14" at bounding box center [361, 244] width 25 height 23
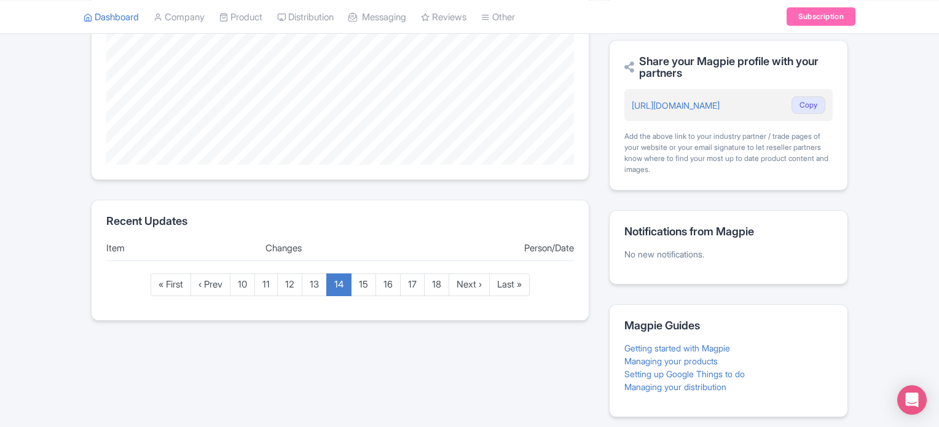
scroll to position [382, 0]
